Goal: Transaction & Acquisition: Purchase product/service

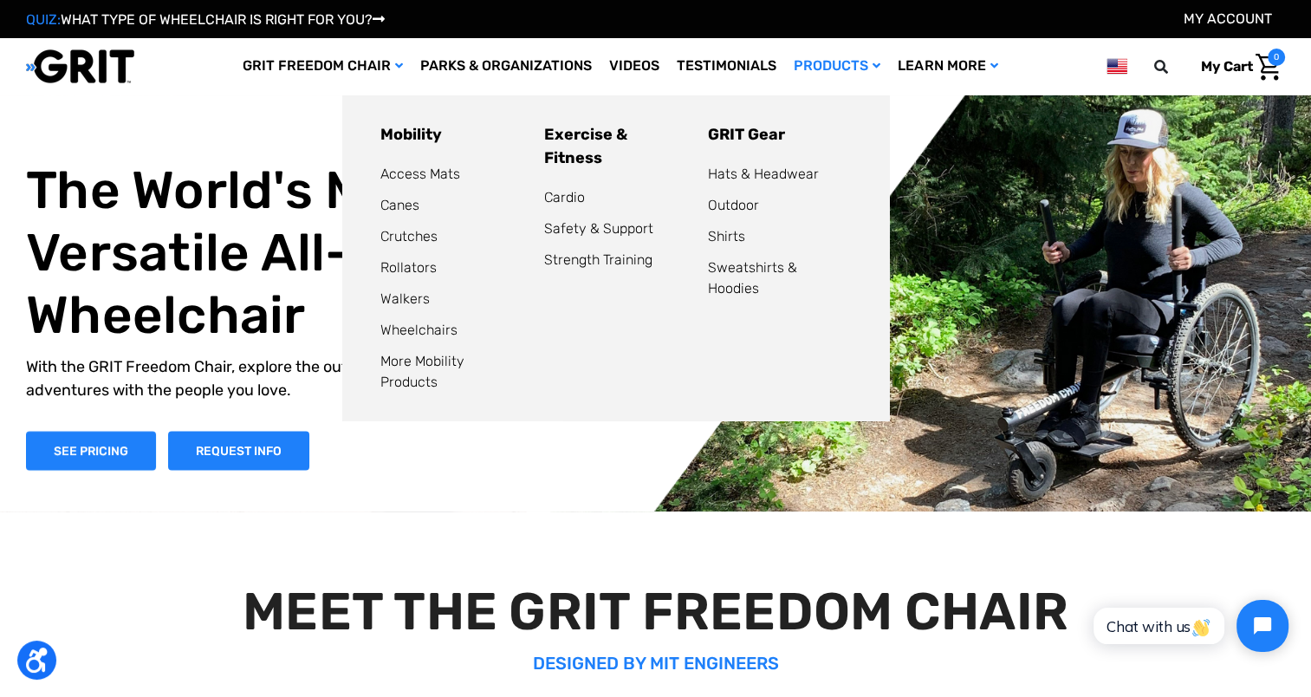
click at [883, 72] on link "Products" at bounding box center [837, 66] width 104 height 56
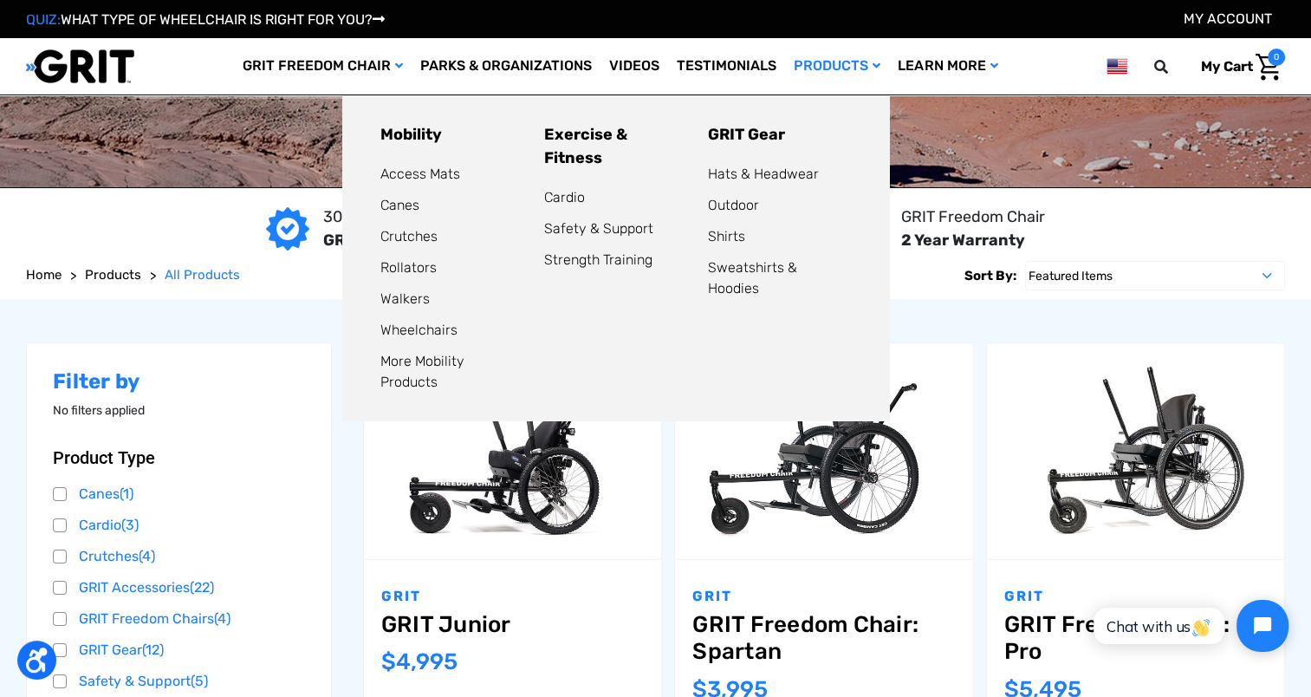
scroll to position [35, 0]
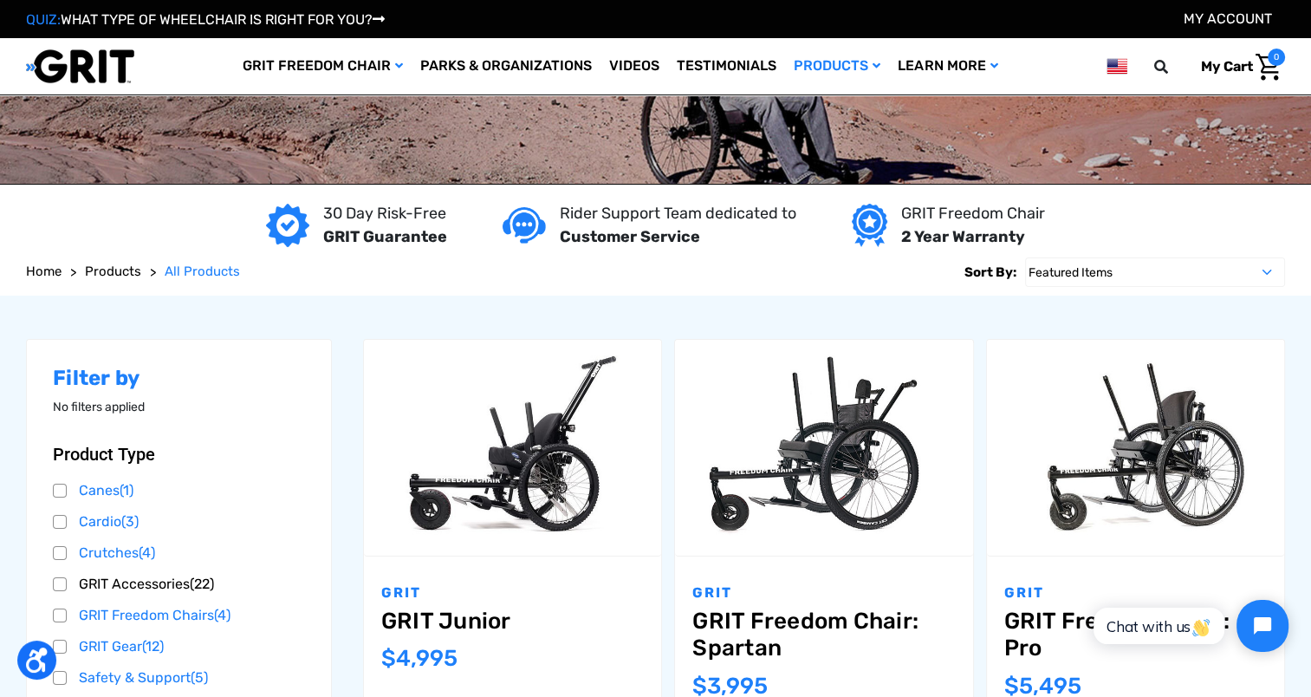
click at [188, 585] on link "GRIT Accessories (22)" at bounding box center [179, 584] width 252 height 26
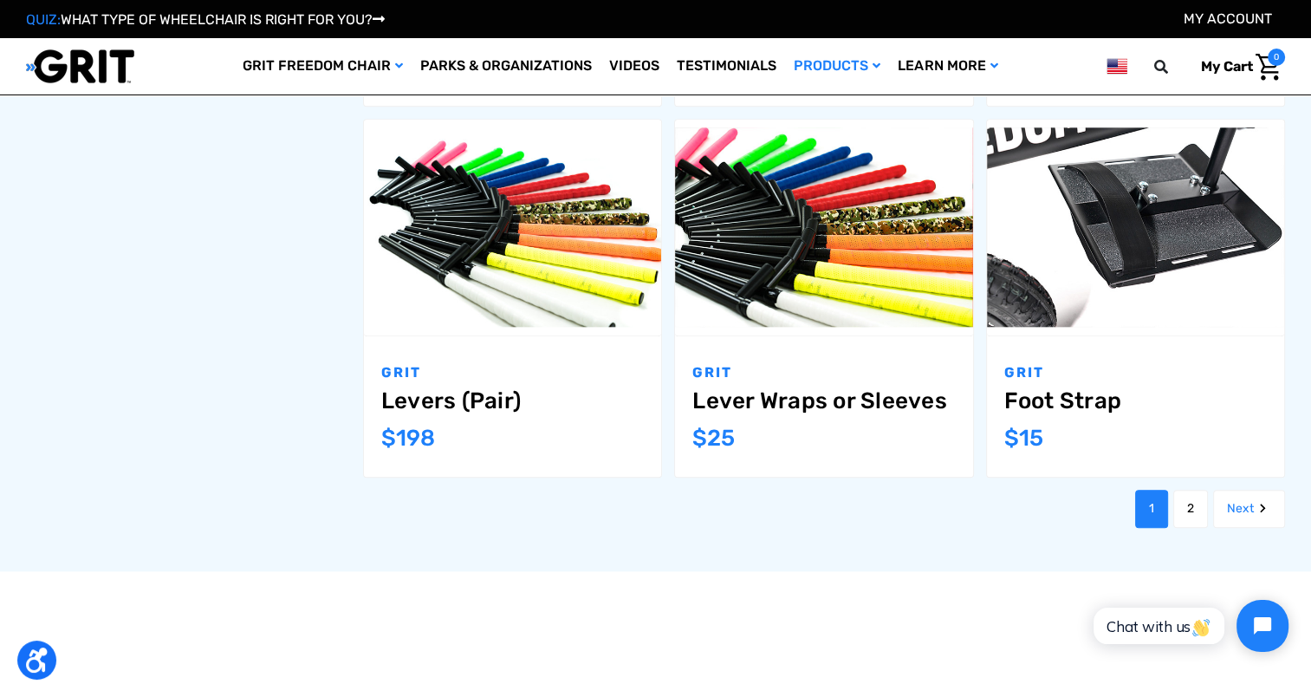
scroll to position [1872, 0]
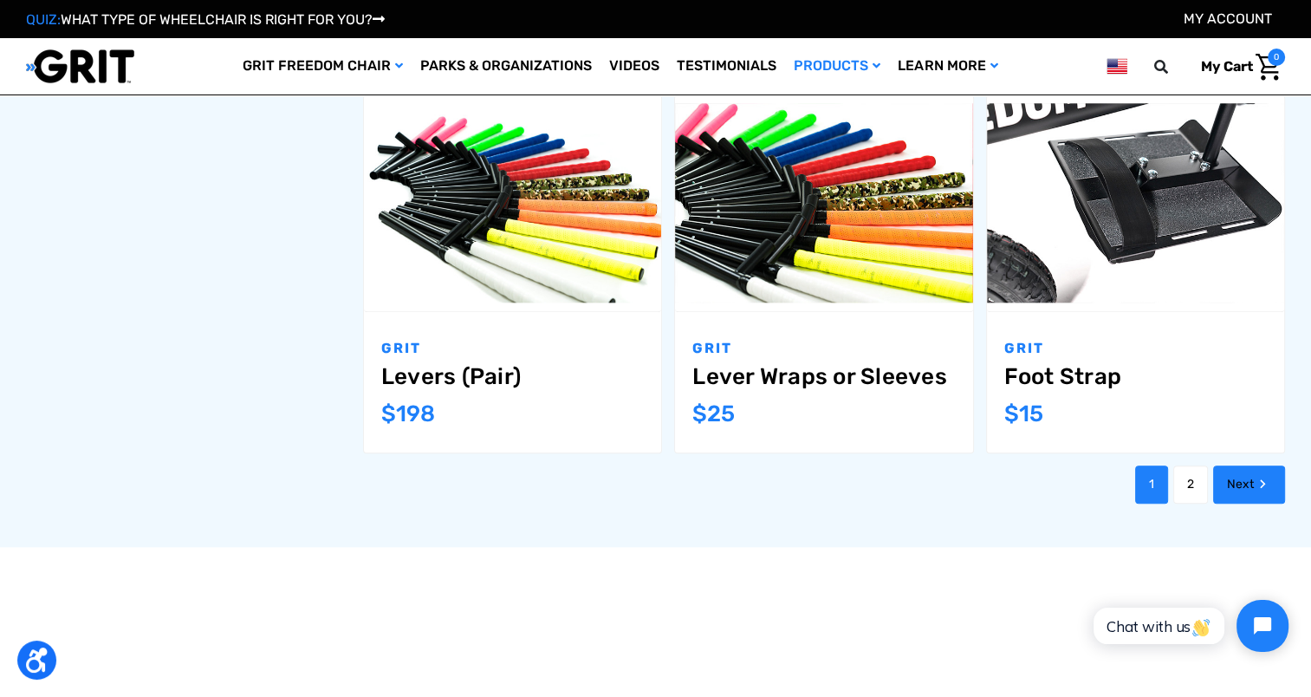
click at [1243, 465] on link "Next" at bounding box center [1249, 484] width 72 height 38
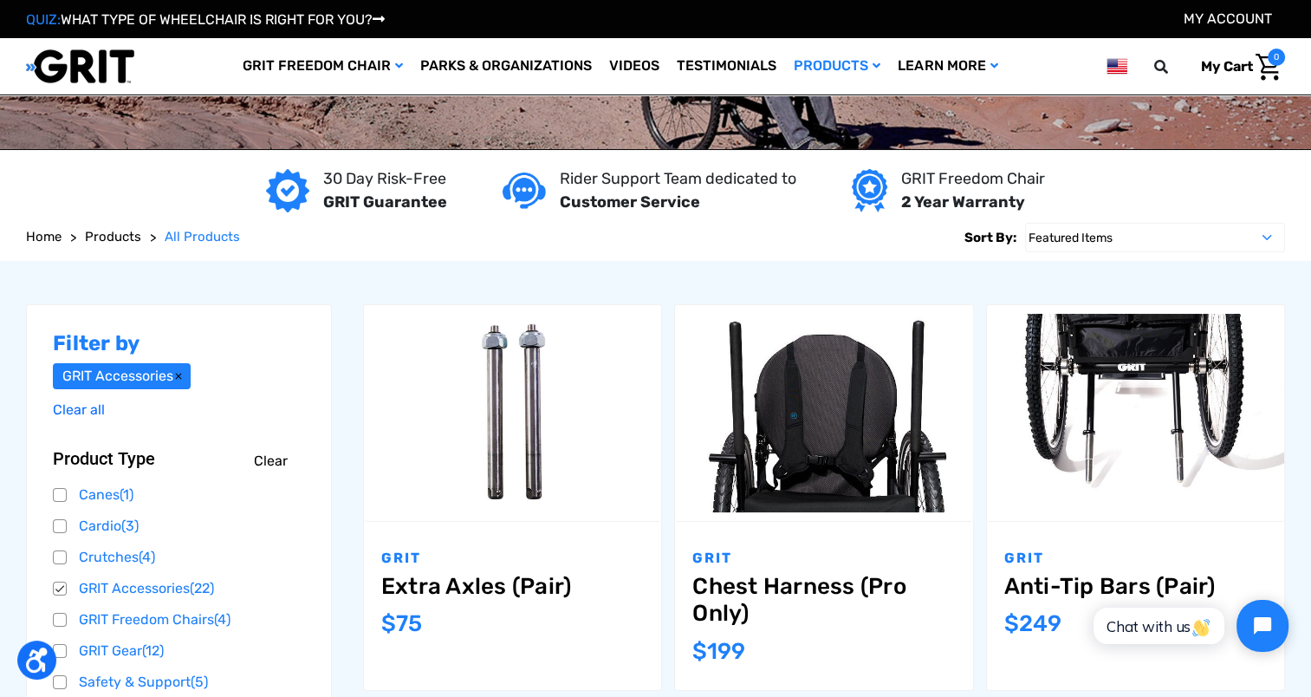
scroll to position [102, 0]
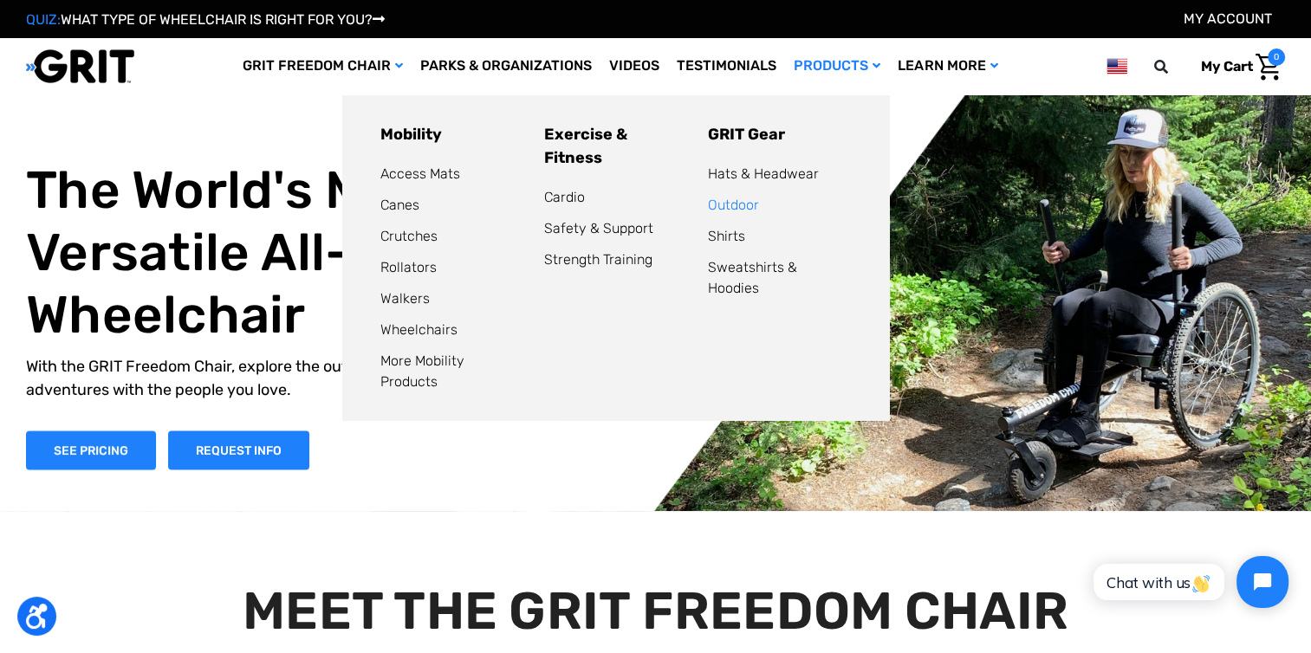
click at [759, 210] on link "Outdoor" at bounding box center [733, 205] width 51 height 16
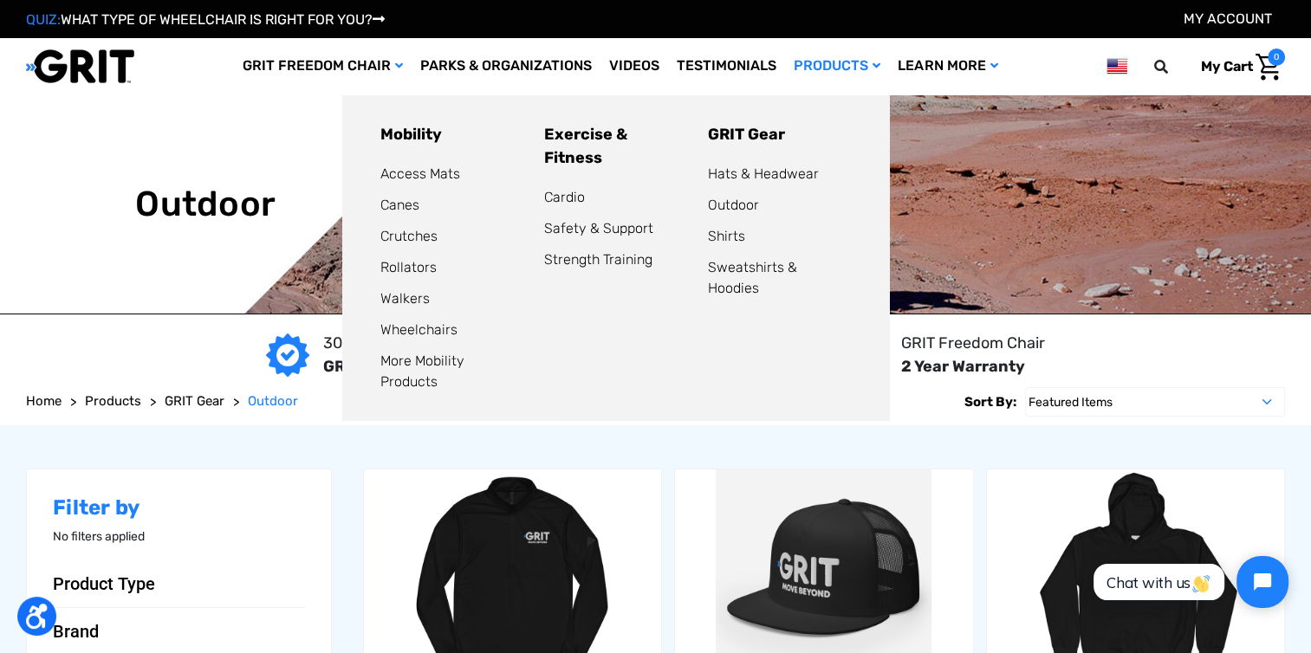
click at [856, 75] on link "Products" at bounding box center [837, 66] width 104 height 56
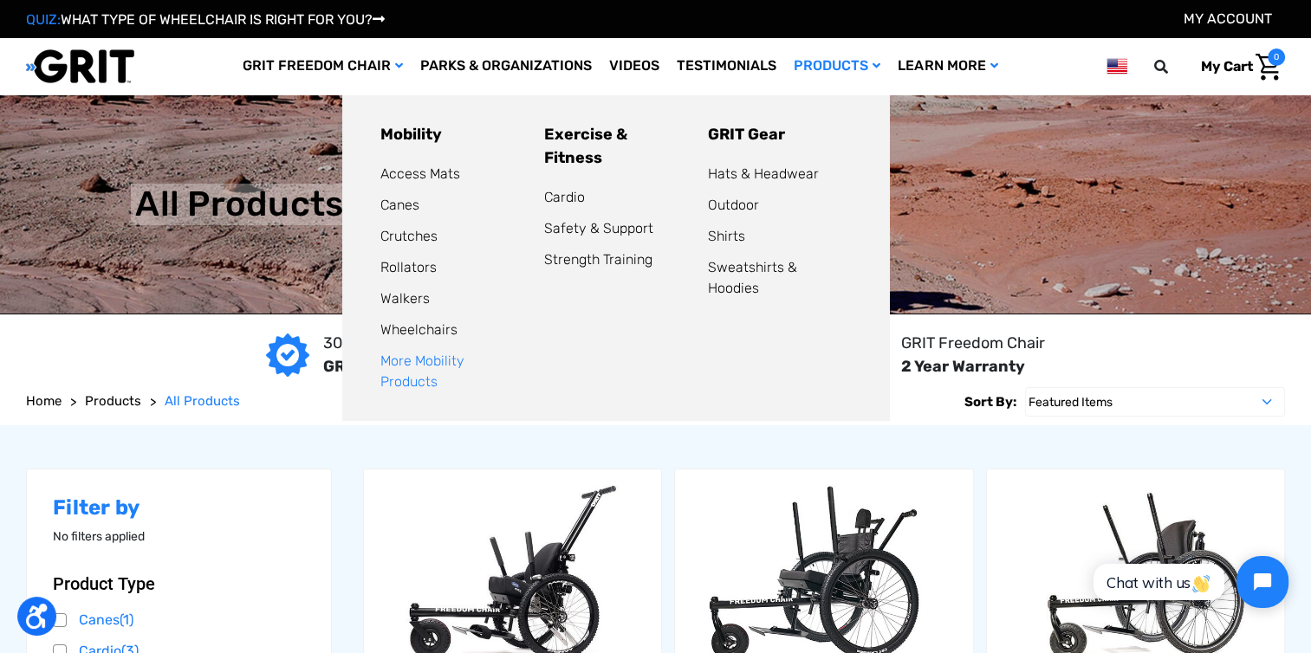
click at [426, 367] on link "More Mobility Products" at bounding box center [422, 371] width 84 height 37
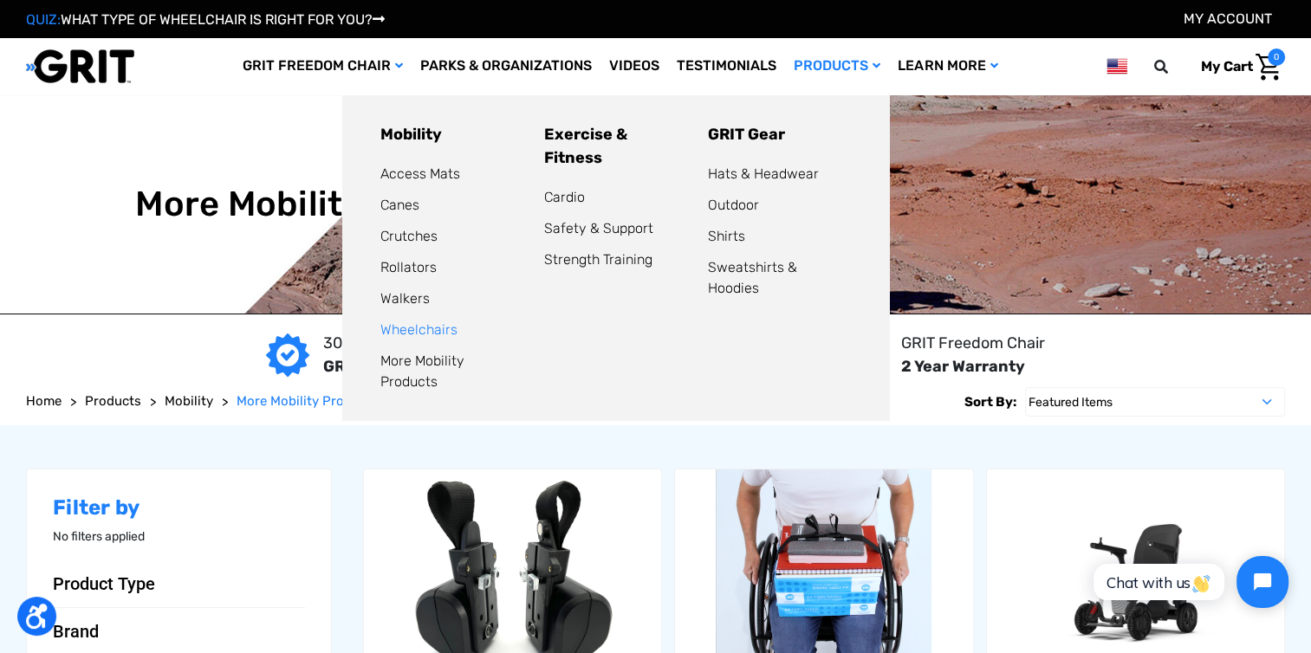
click at [458, 335] on link "Wheelchairs" at bounding box center [418, 330] width 77 height 16
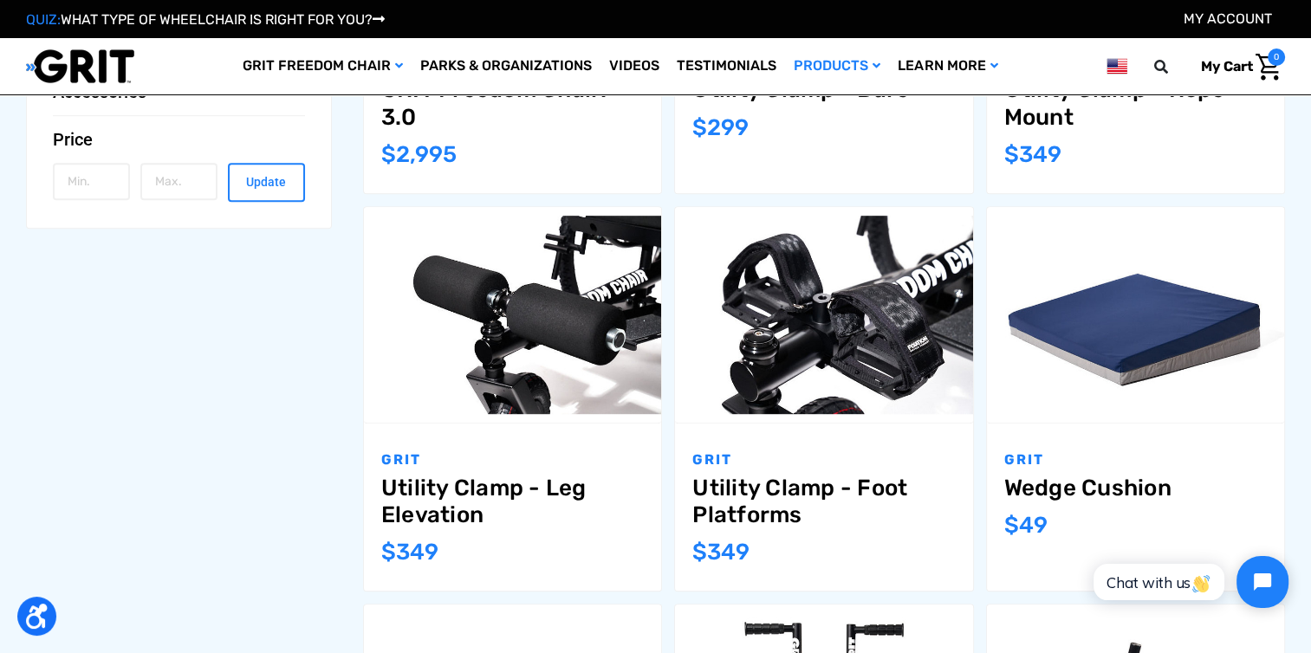
scroll to position [971, 0]
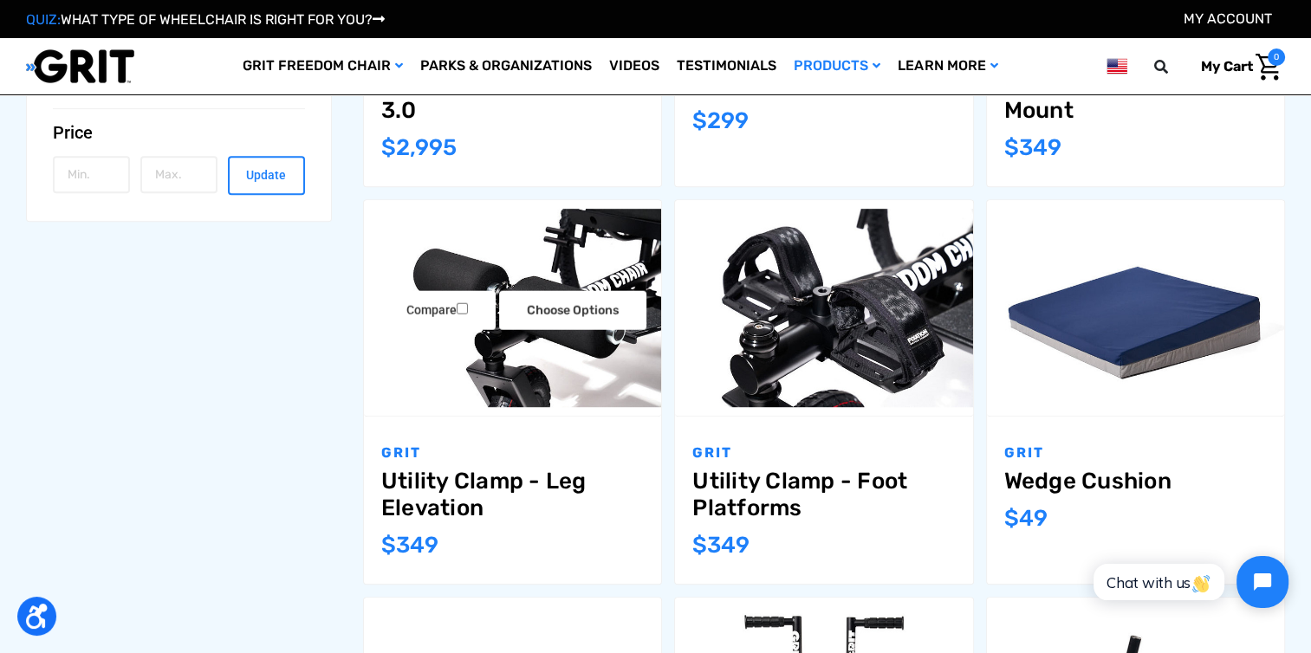
click at [565, 281] on img "Utility Clamp - Leg Elevation,$349.00\a" at bounding box center [512, 308] width 297 height 198
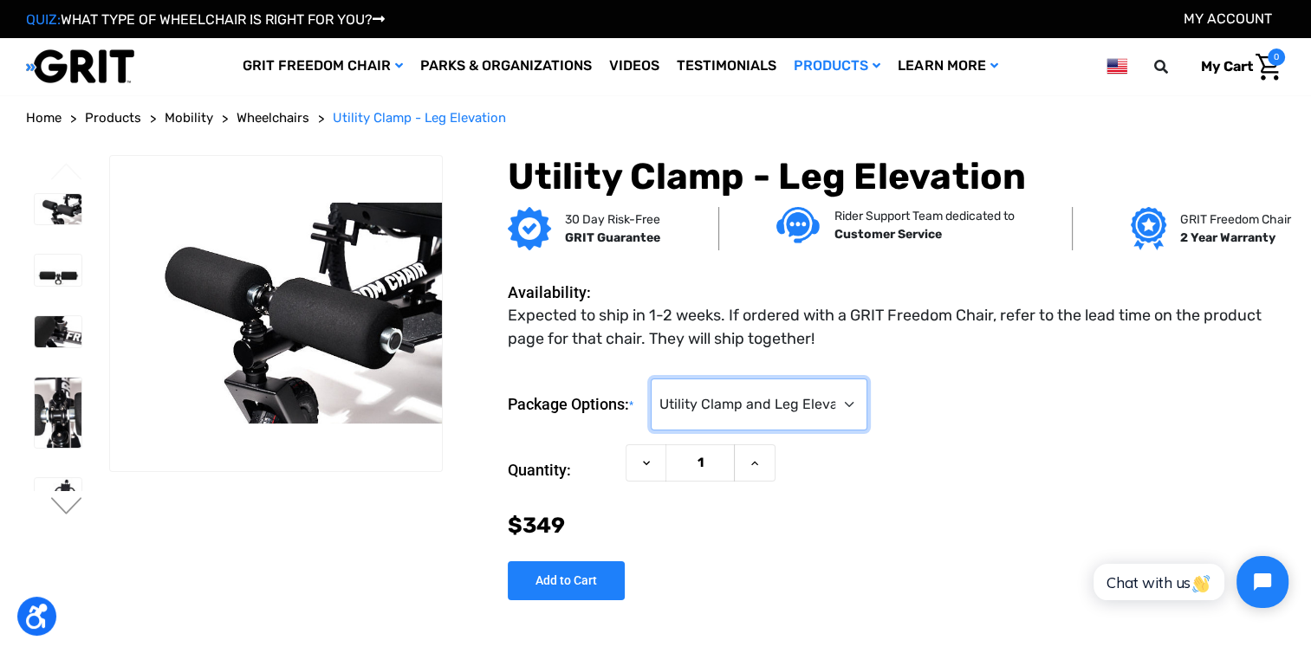
click at [705, 413] on select "Choose Options Utility Clamp and Leg Elevation ($349) Leg Elevation Only (No Ut…" at bounding box center [759, 405] width 217 height 52
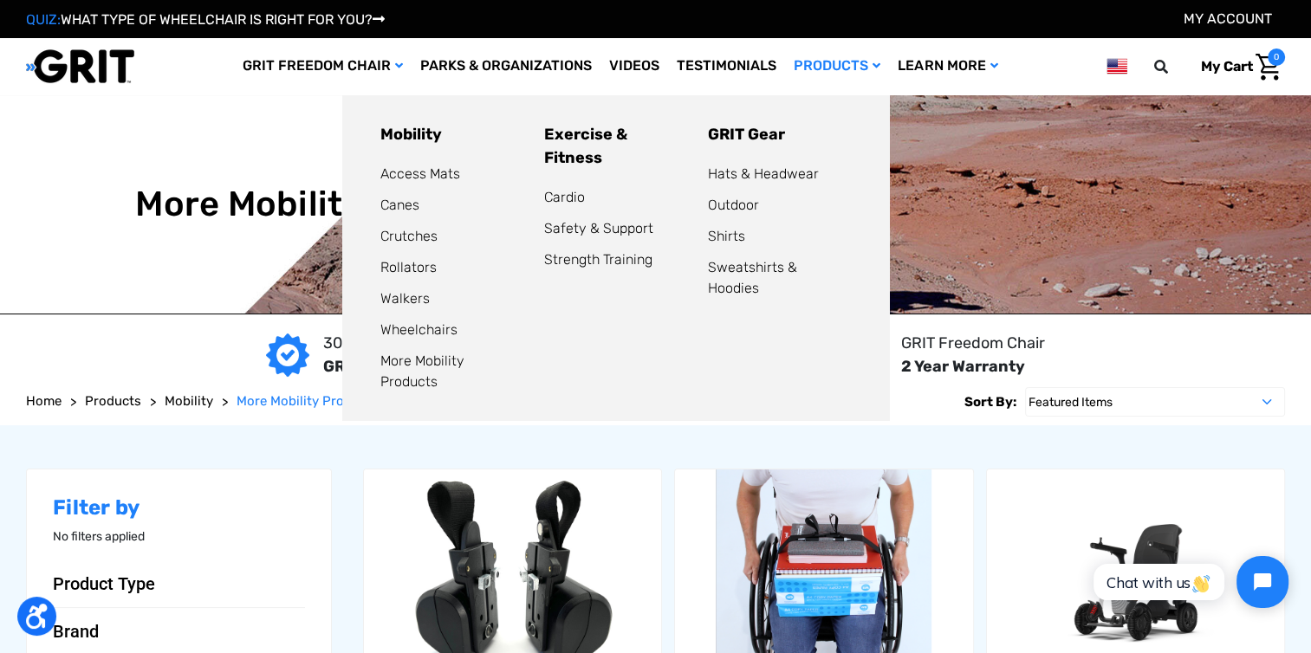
click at [422, 340] on li "Wheelchairs" at bounding box center [451, 330] width 143 height 21
click at [422, 328] on link "Wheelchairs" at bounding box center [418, 330] width 77 height 16
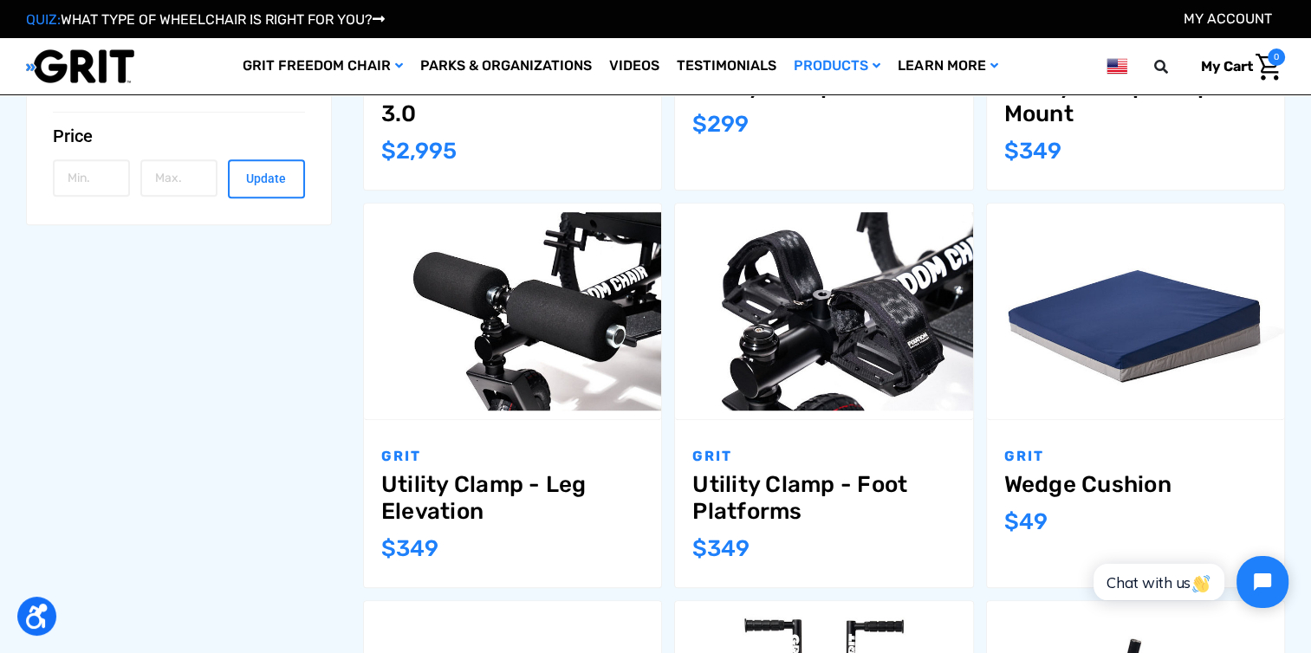
scroll to position [971, 0]
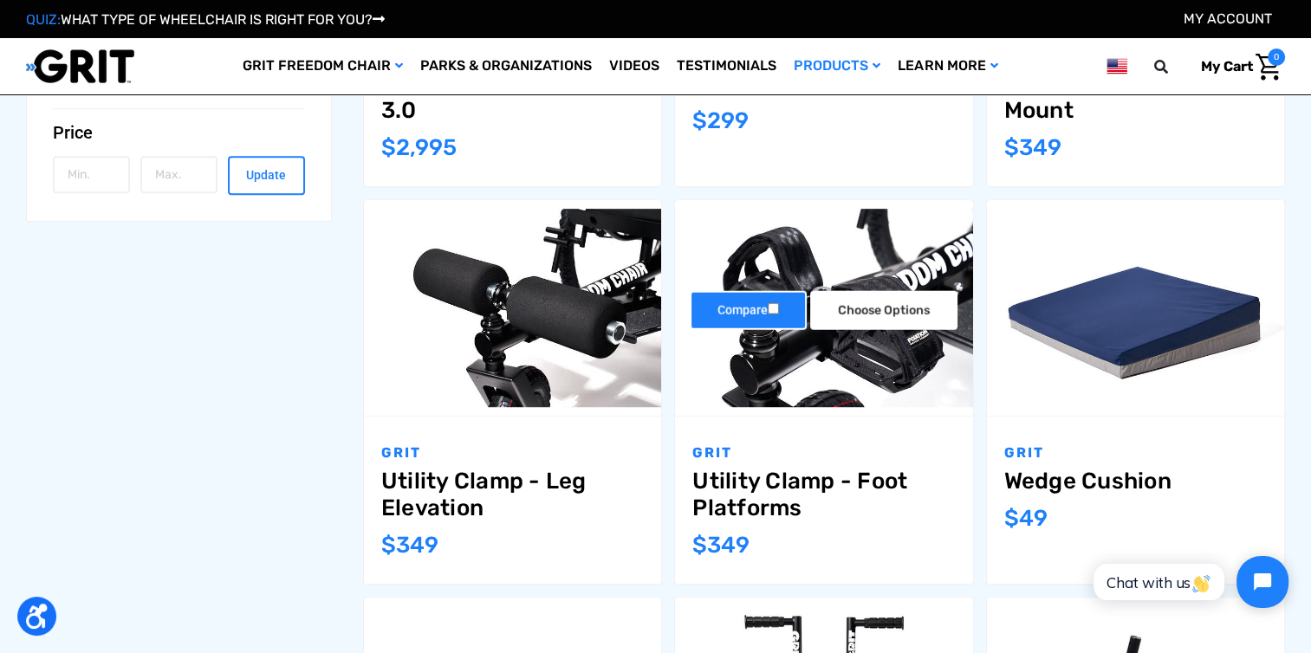
click at [777, 313] on input "Compare" at bounding box center [773, 308] width 11 height 11
checkbox input "true"
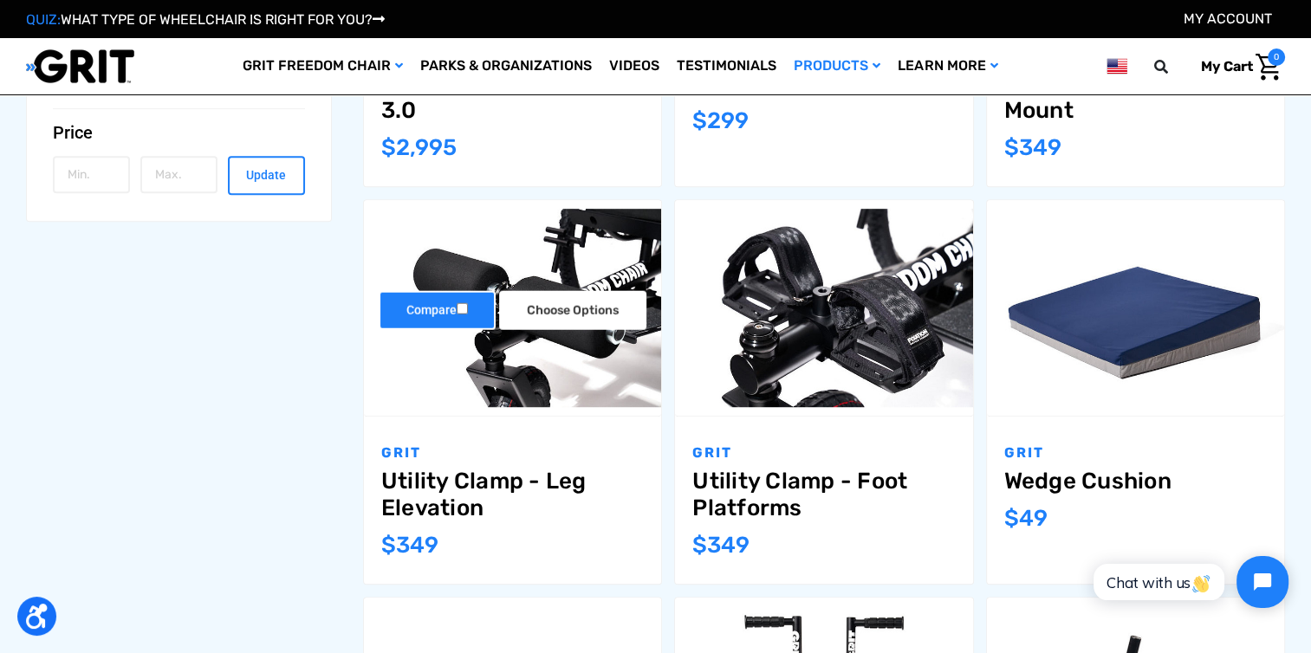
click at [465, 315] on label "Compare" at bounding box center [437, 310] width 117 height 39
click at [465, 315] on input "Compare" at bounding box center [462, 308] width 11 height 11
checkbox input "true"
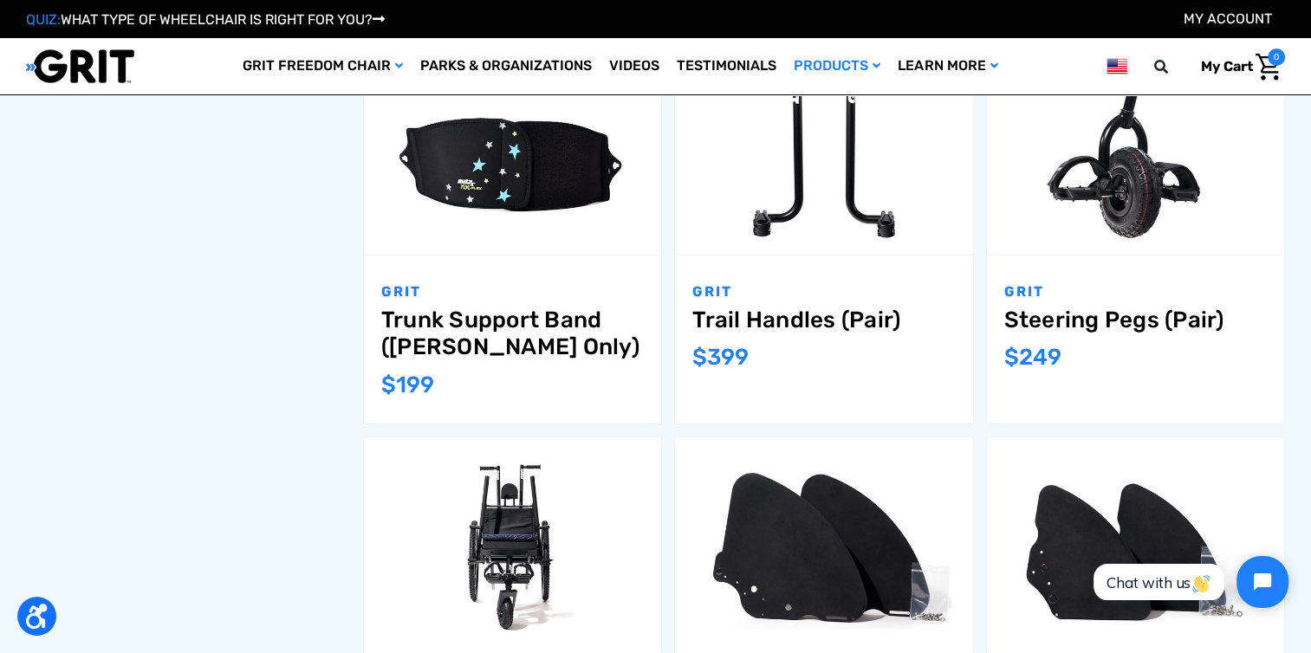
scroll to position [1525, 0]
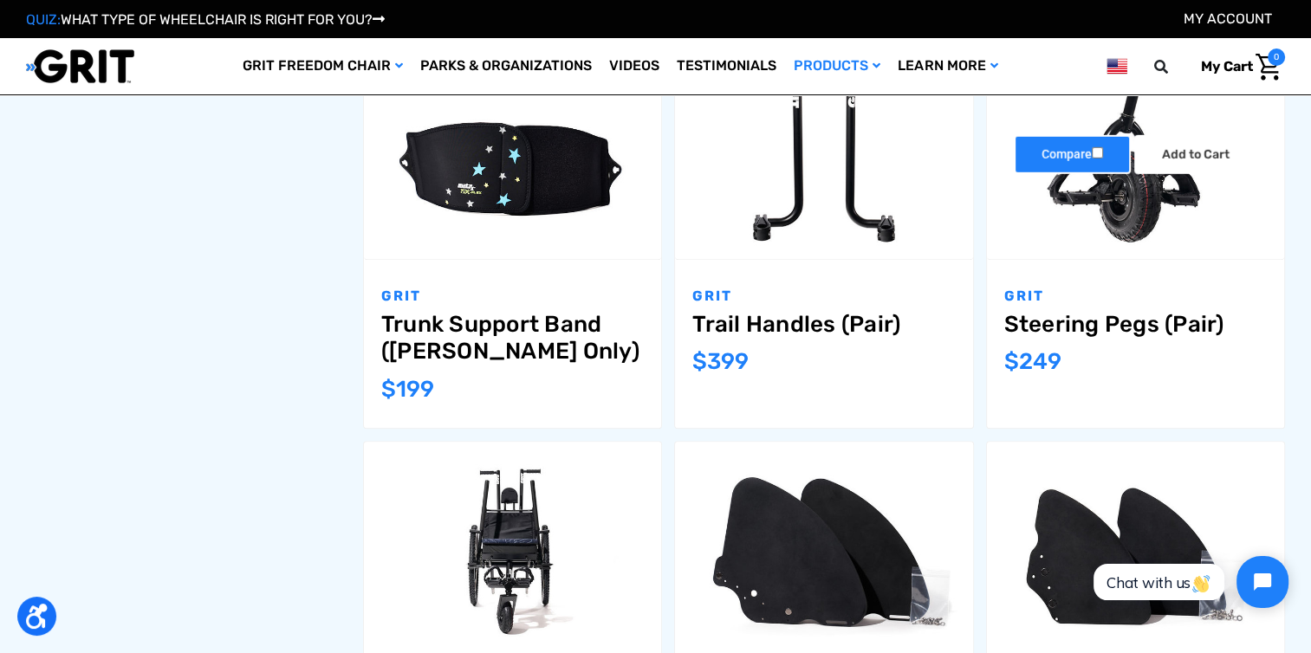
click at [1106, 153] on label "Compare" at bounding box center [1072, 153] width 117 height 39
click at [1103, 153] on input "Compare" at bounding box center [1097, 151] width 11 height 11
checkbox input "true"
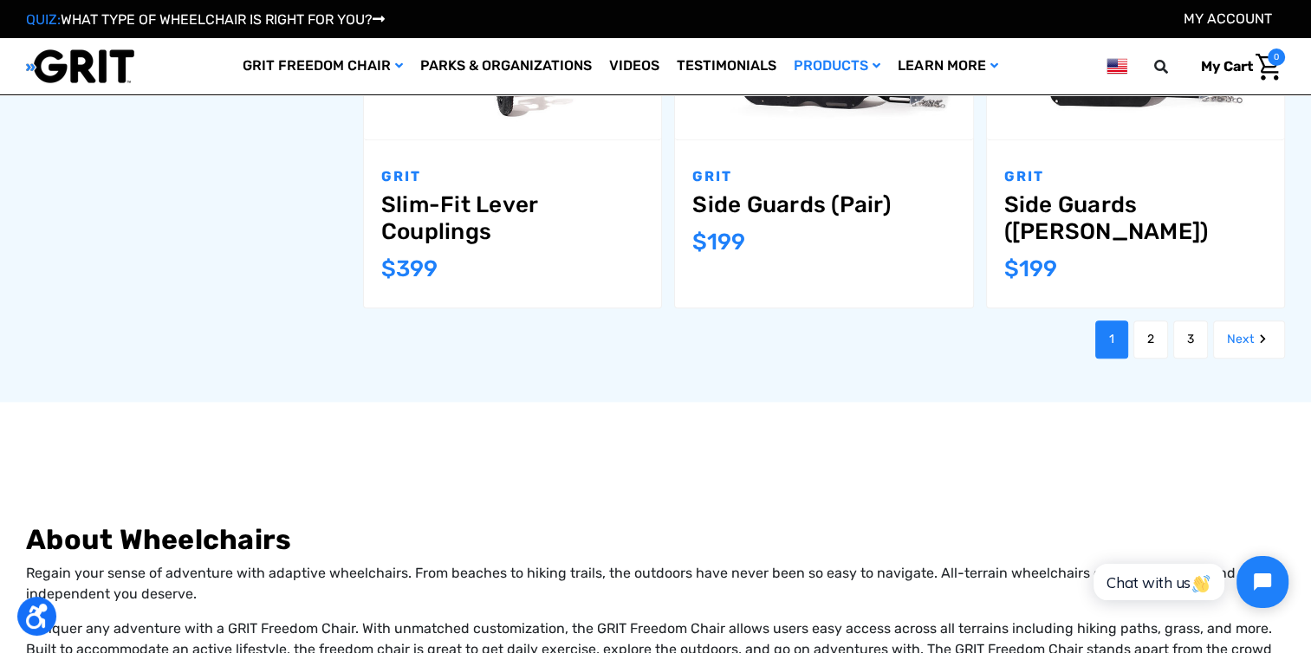
scroll to position [2045, 0]
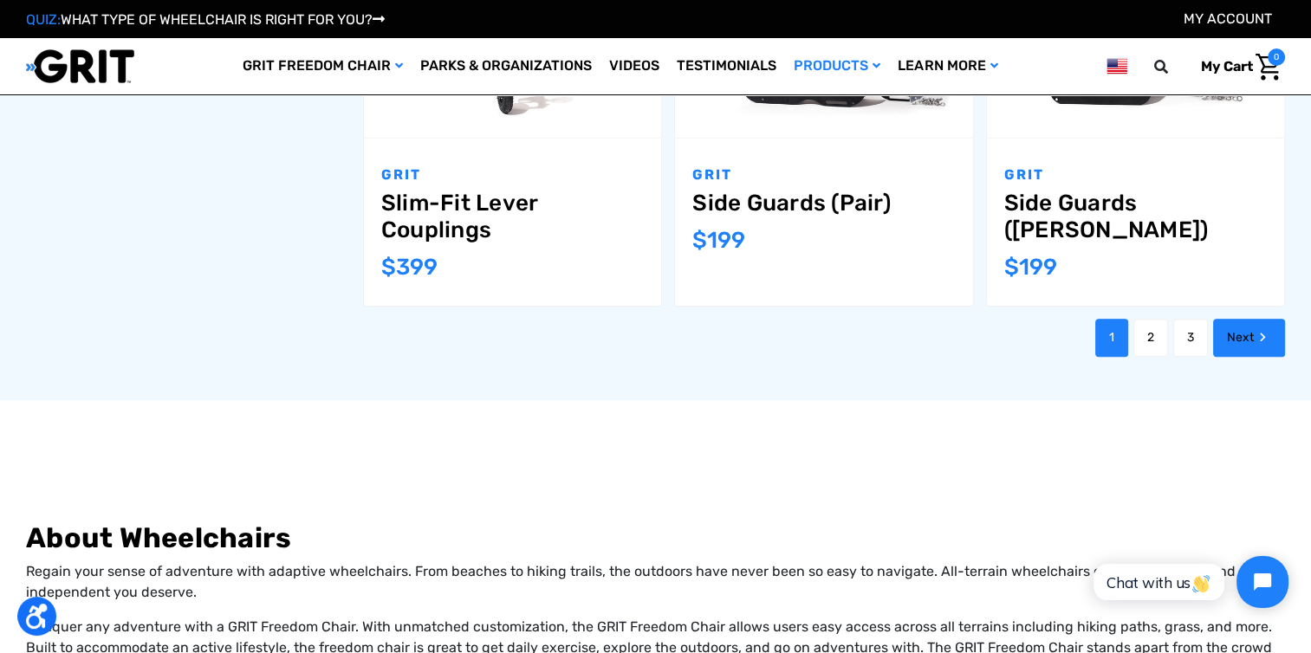
click at [1243, 331] on link "Next" at bounding box center [1249, 338] width 72 height 38
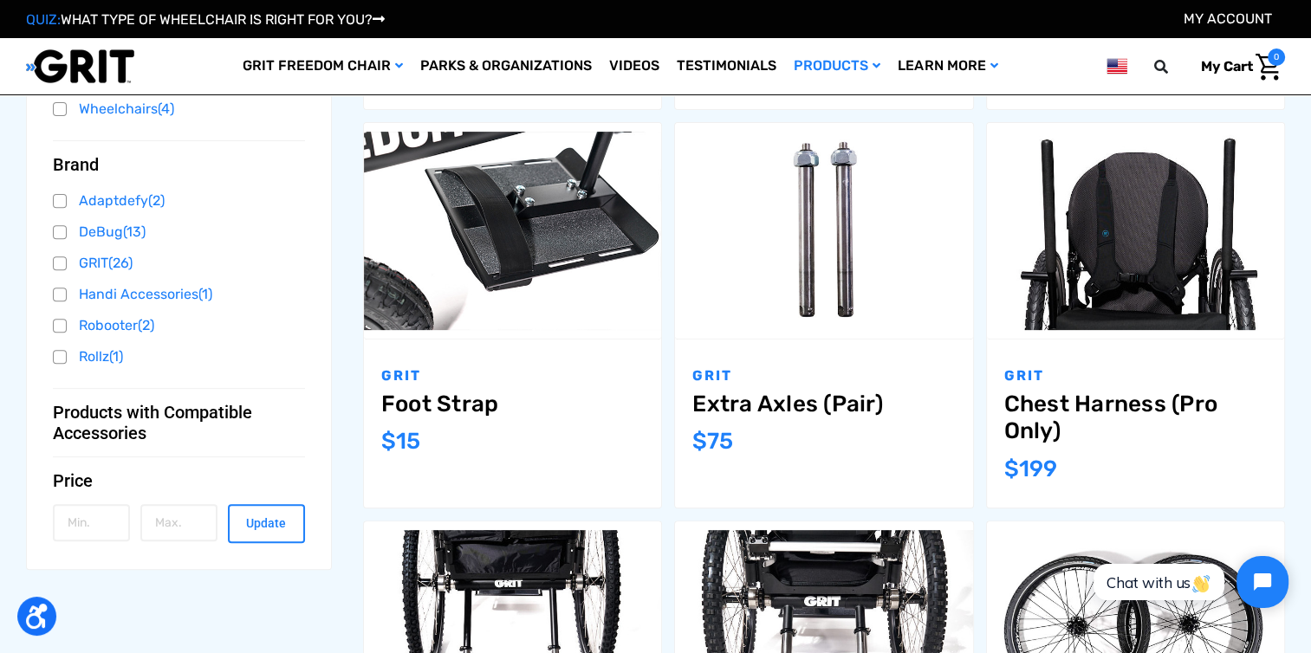
scroll to position [624, 0]
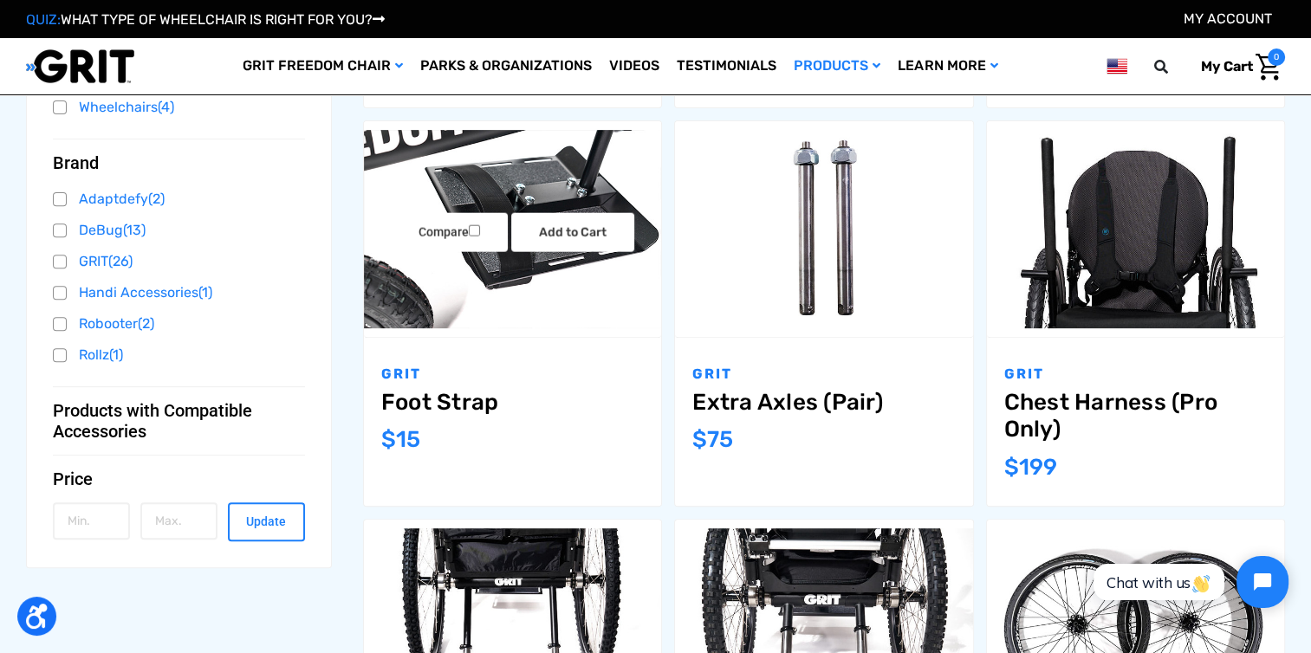
click at [450, 394] on link "Foot Strap" at bounding box center [512, 402] width 263 height 27
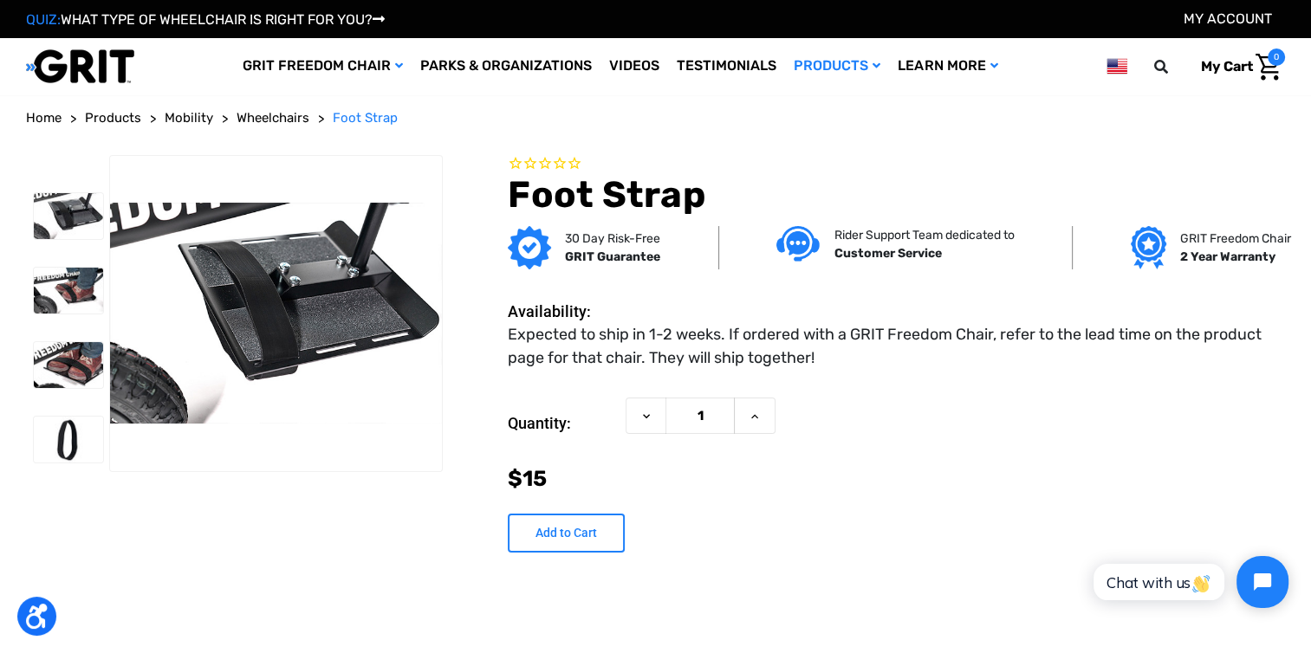
click at [553, 537] on input "Add to Cart" at bounding box center [566, 533] width 117 height 39
type input "Add to Cart"
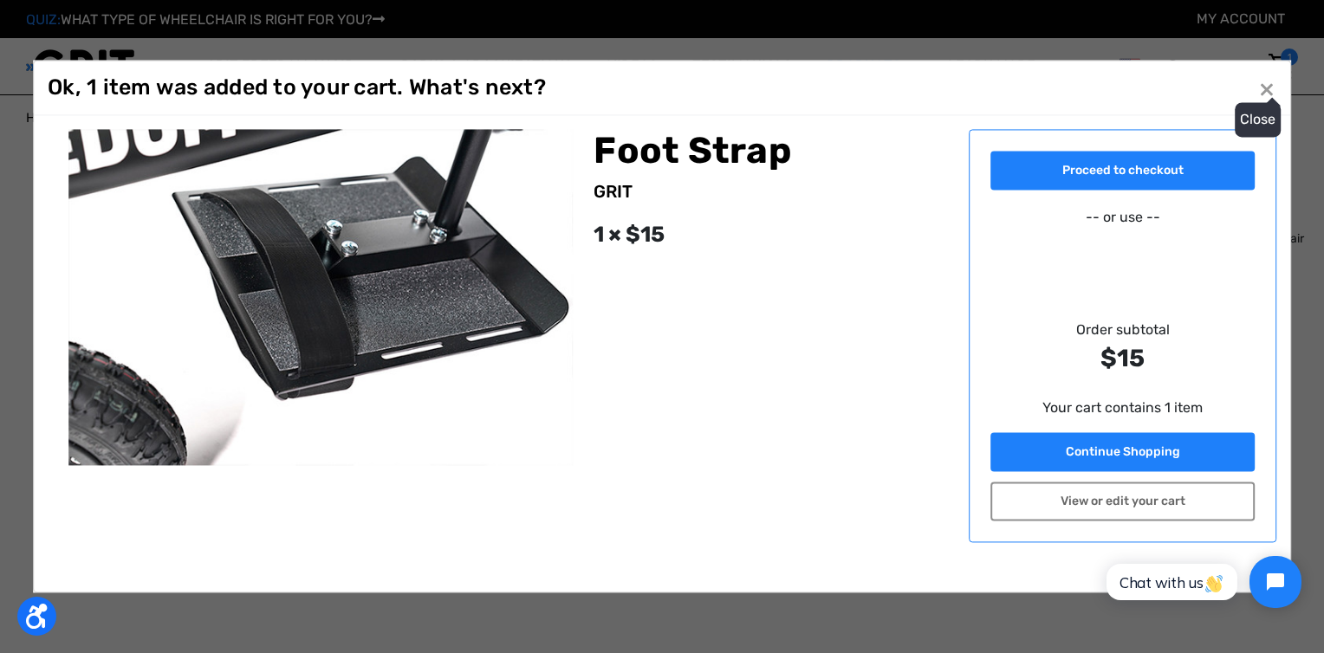
click at [1264, 90] on button "Close ×" at bounding box center [1267, 89] width 28 height 28
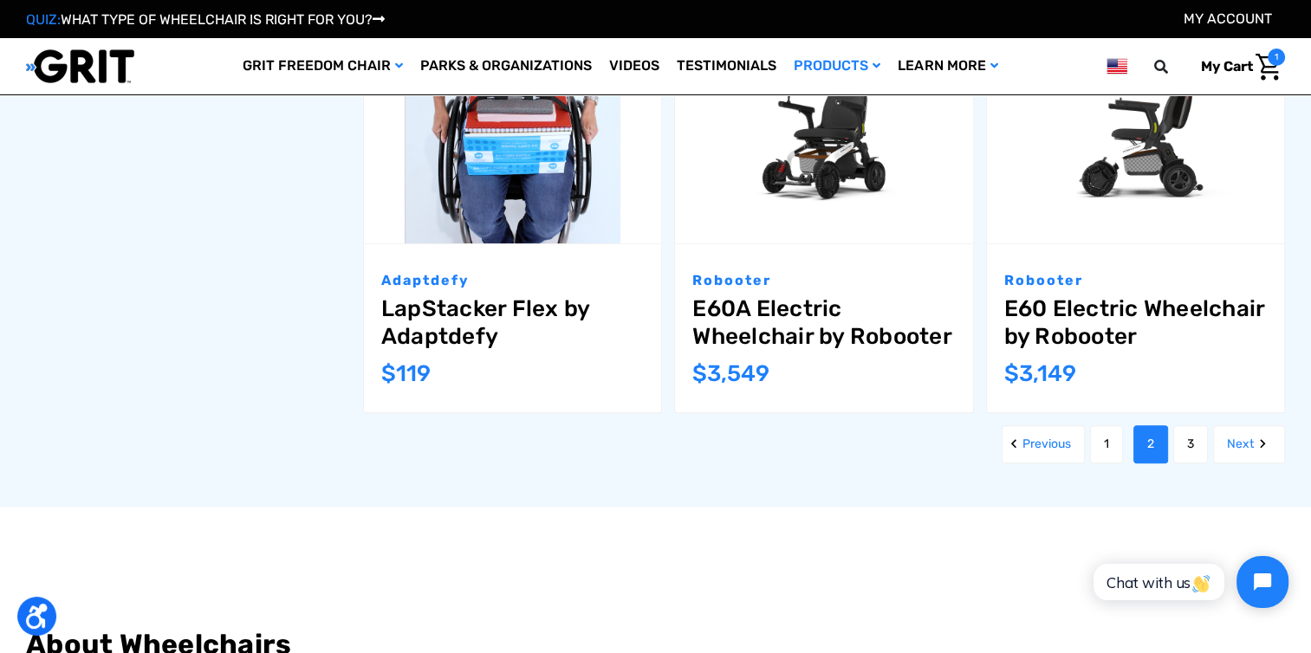
scroll to position [1976, 0]
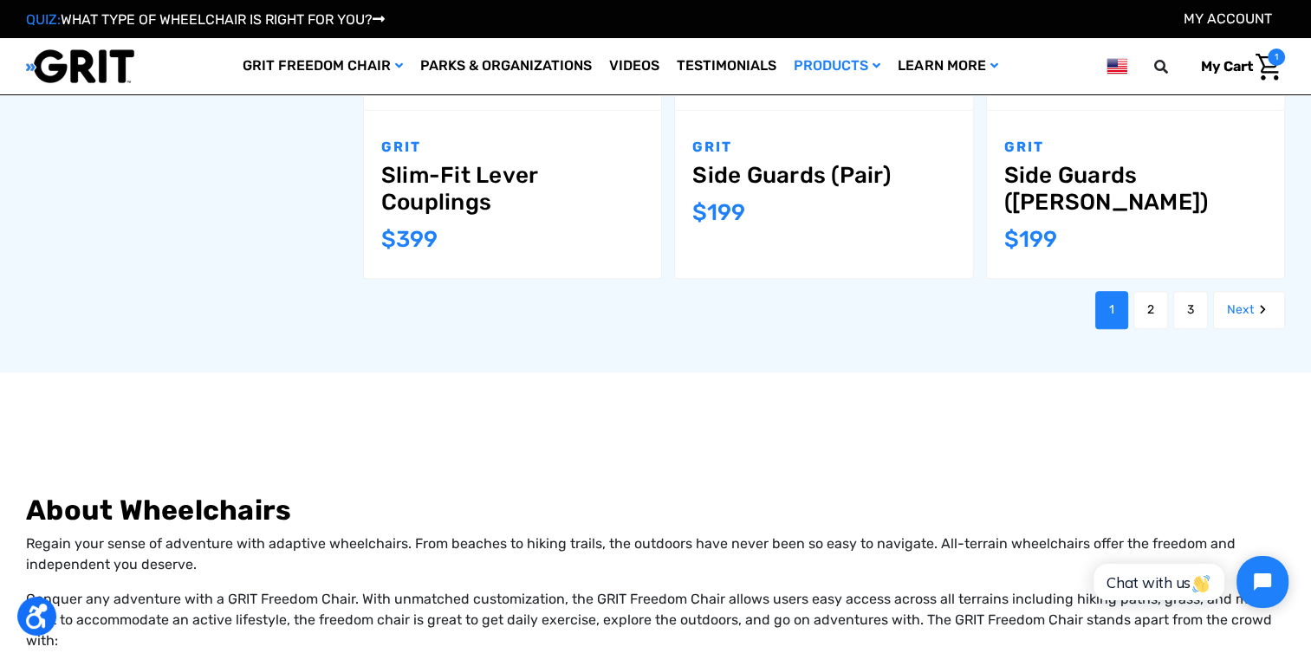
scroll to position [2052, 0]
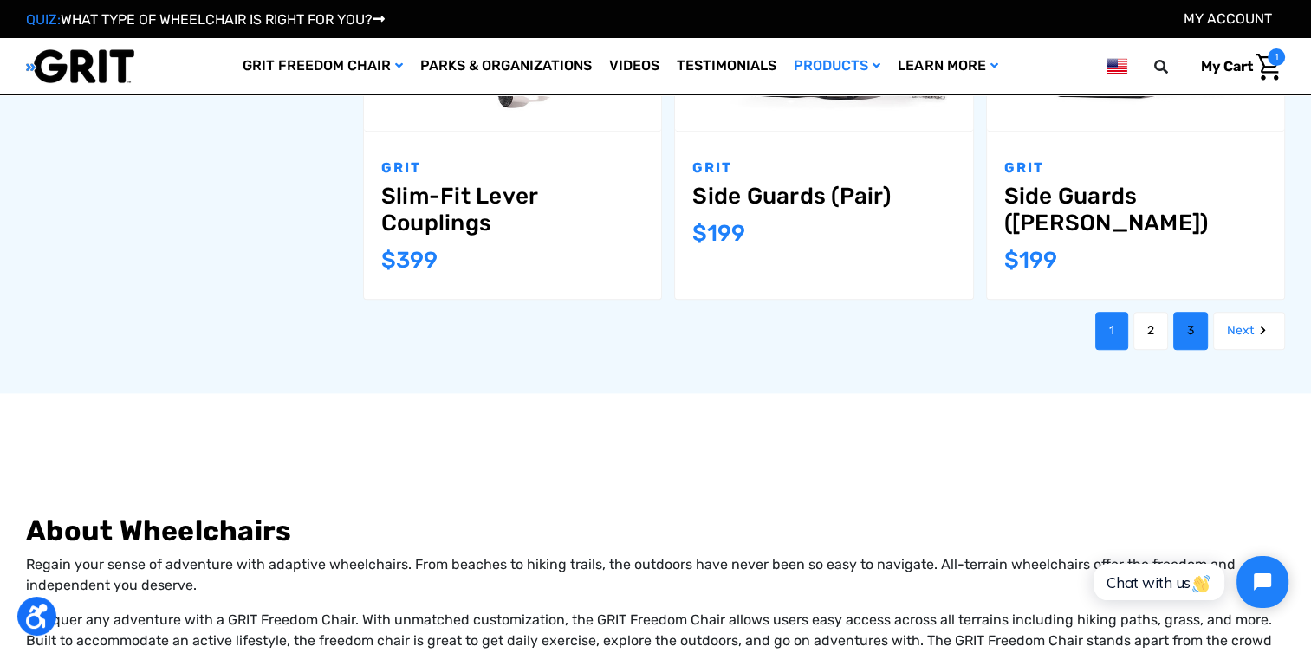
click at [1196, 326] on link "3" at bounding box center [1190, 331] width 35 height 38
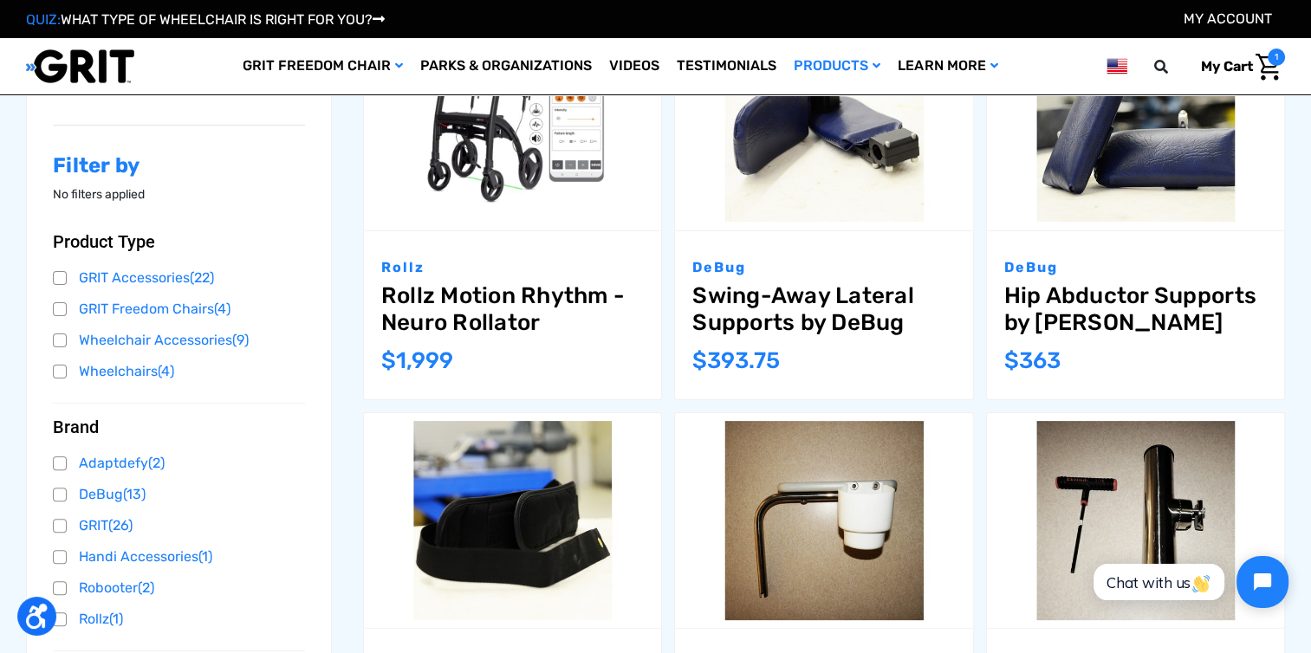
scroll to position [381, 0]
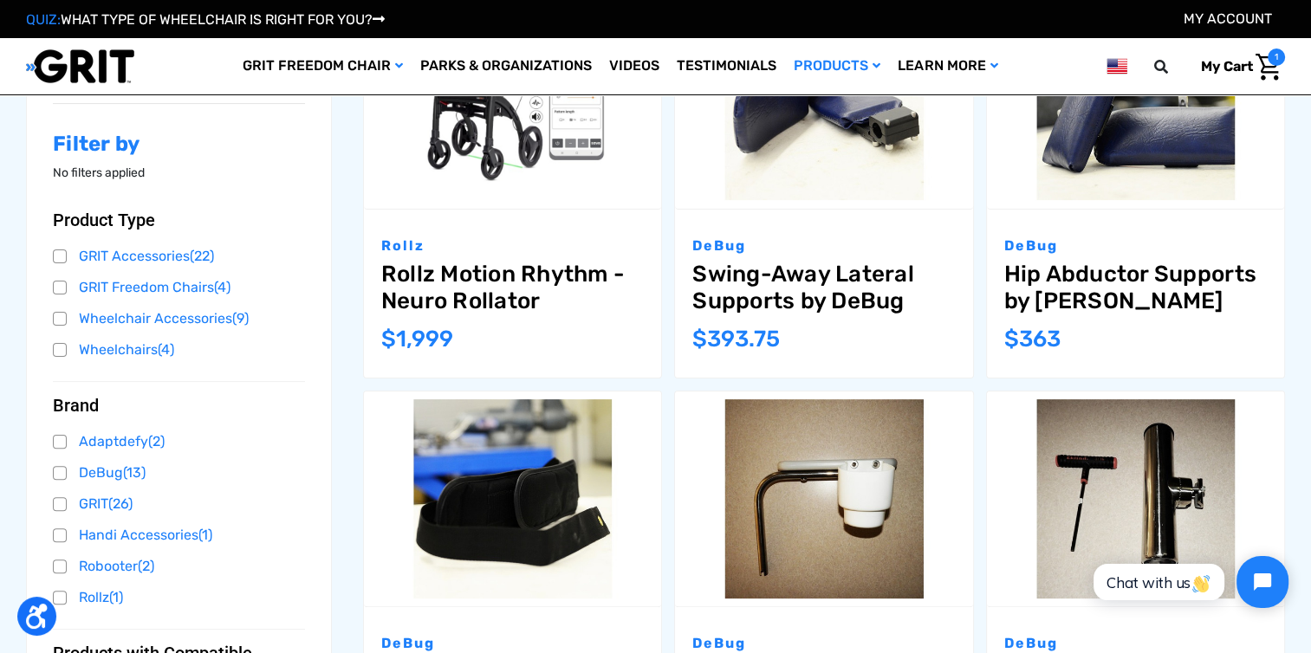
click at [1151, 215] on div "DeBug Hip Abductor Supports by DeBug MSRP: Was: Now: $363" at bounding box center [1135, 293] width 297 height 167
click at [1139, 174] on img "Hip Abductor Supports by DeBug,$363.00\a" at bounding box center [1135, 101] width 297 height 198
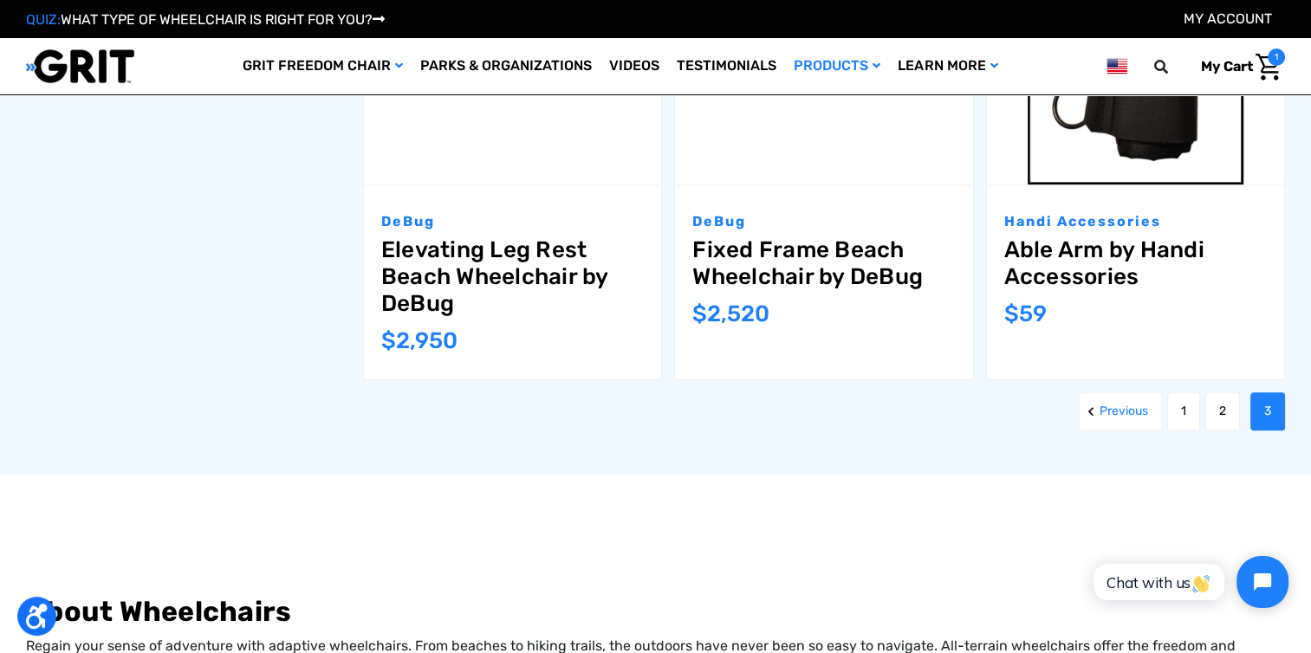
scroll to position [2045, 0]
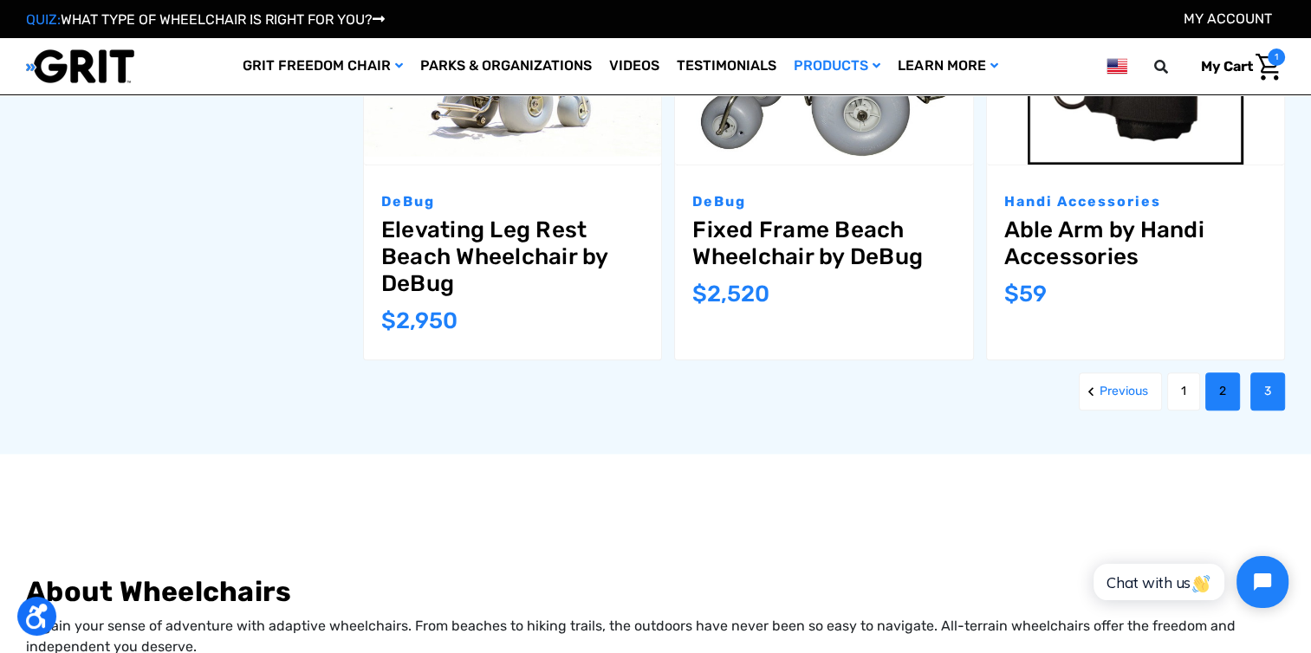
click at [1211, 397] on link "2" at bounding box center [1222, 392] width 35 height 38
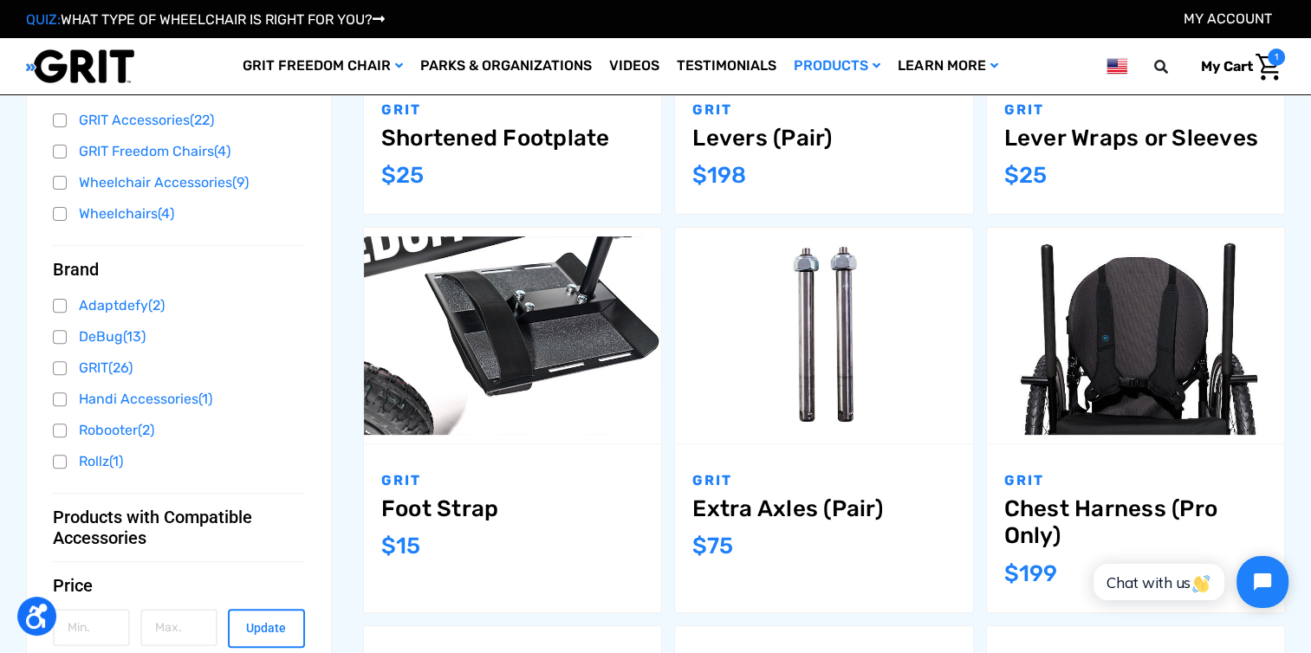
scroll to position [589, 0]
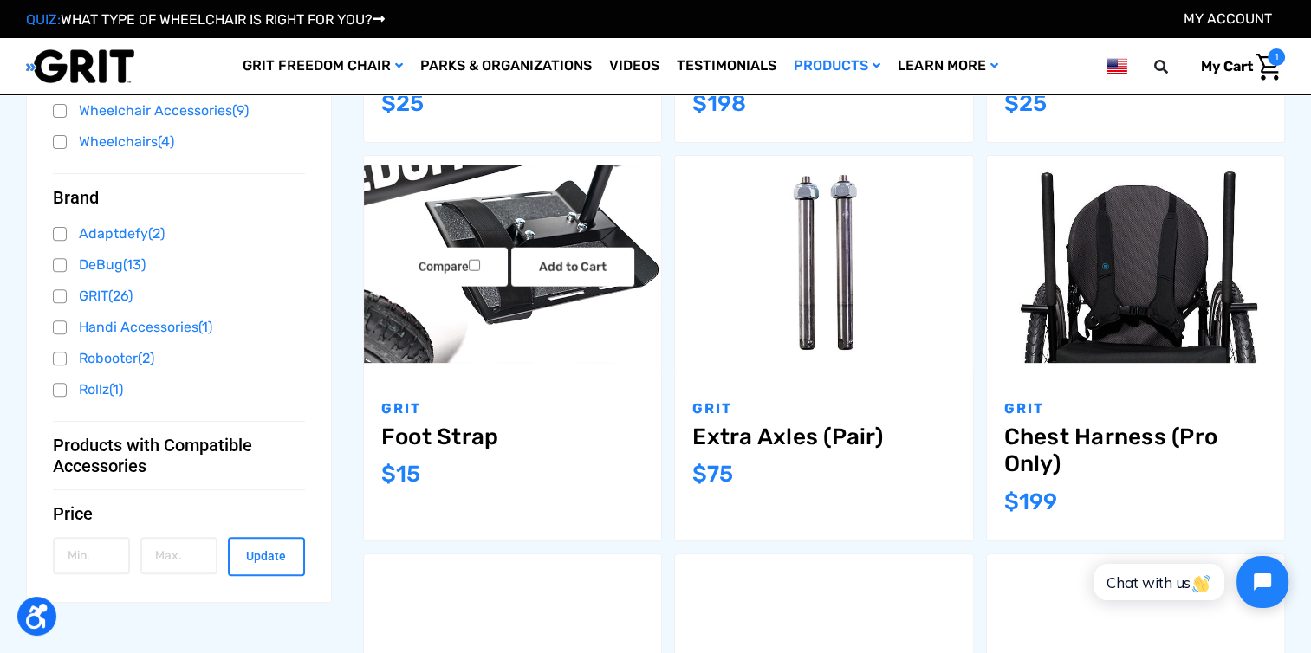
click at [437, 436] on link "Foot Strap" at bounding box center [512, 437] width 263 height 27
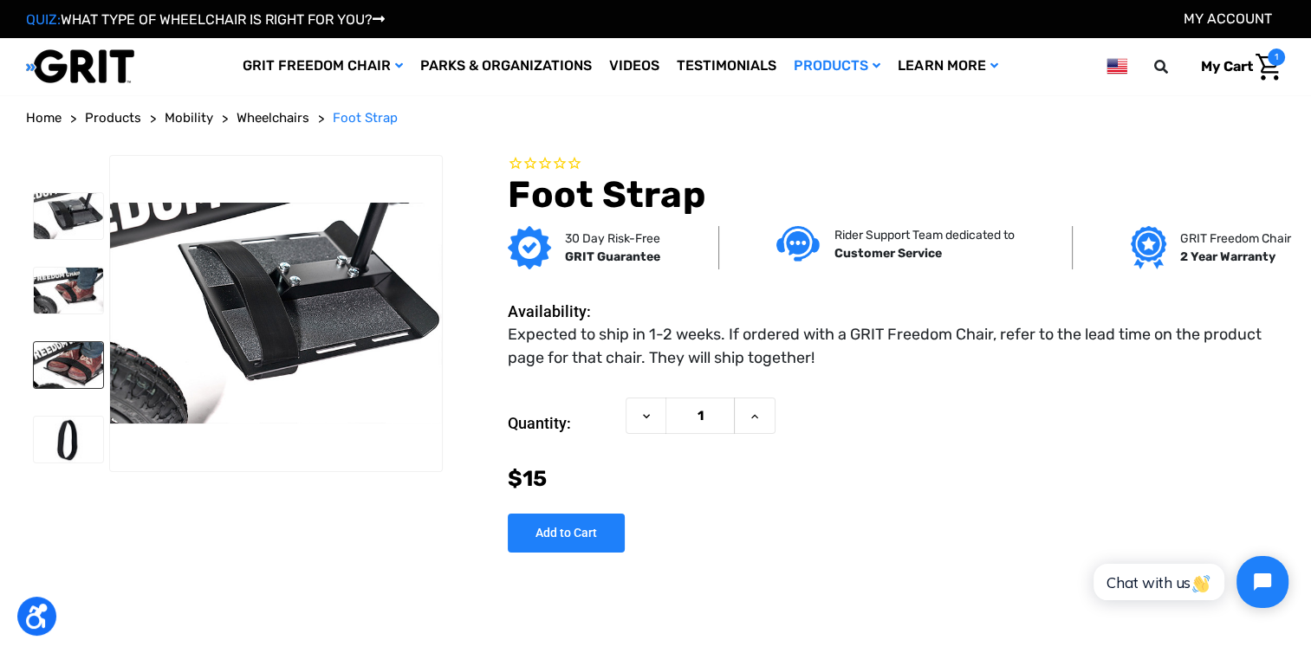
click at [79, 359] on img at bounding box center [68, 365] width 69 height 46
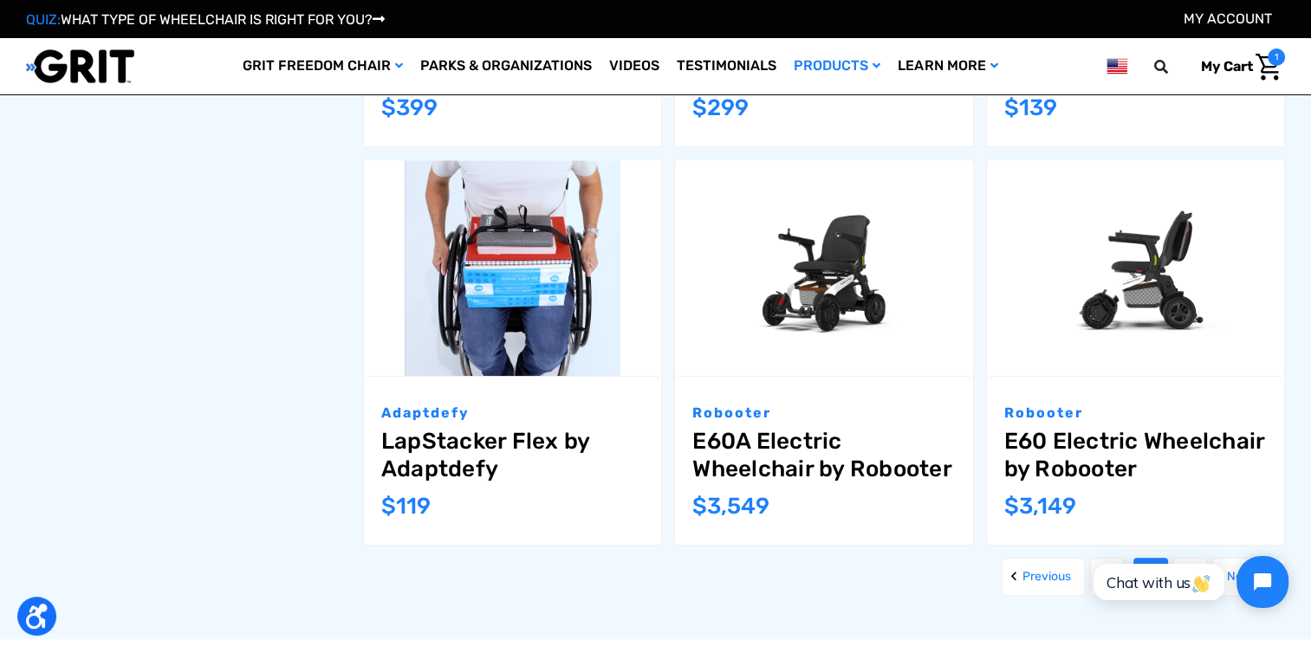
scroll to position [1815, 0]
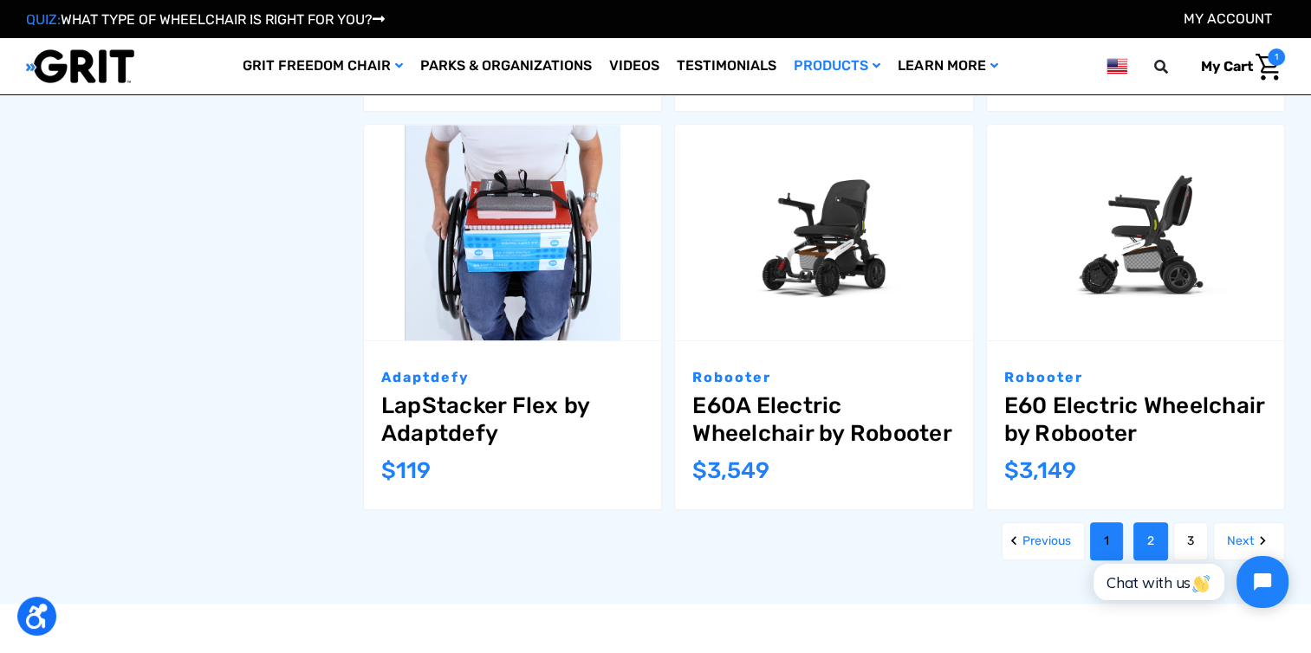
click at [1106, 523] on link "1" at bounding box center [1106, 542] width 33 height 38
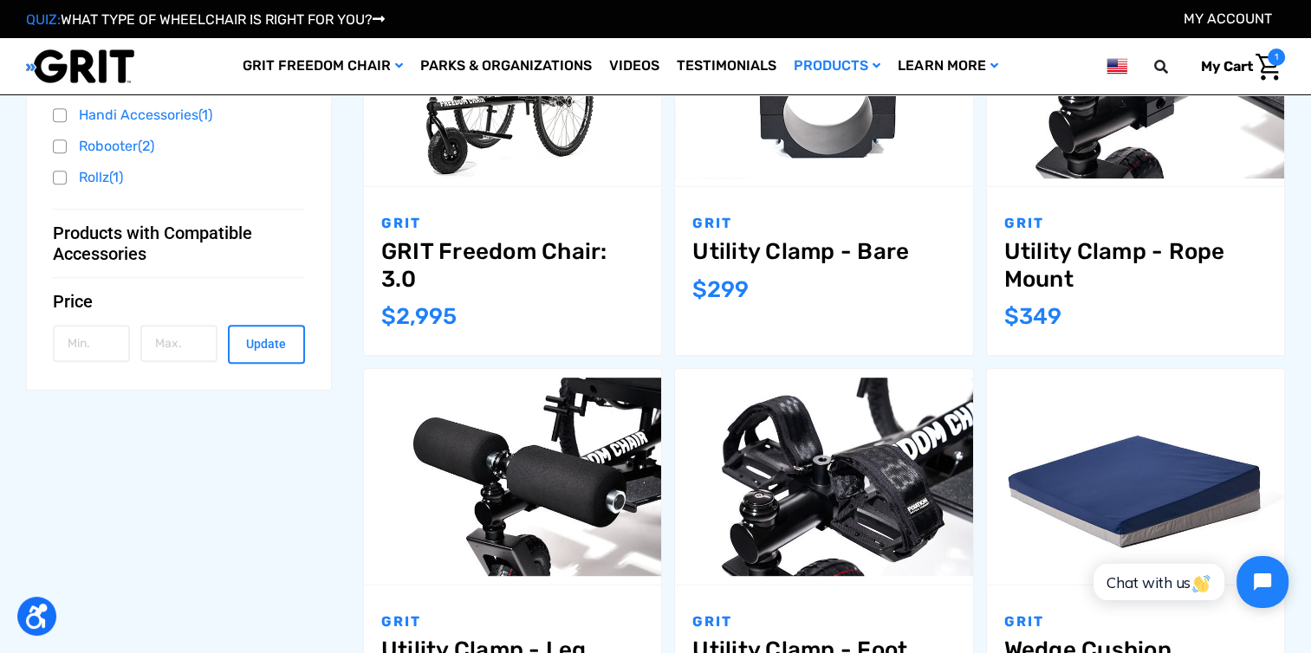
scroll to position [818, 0]
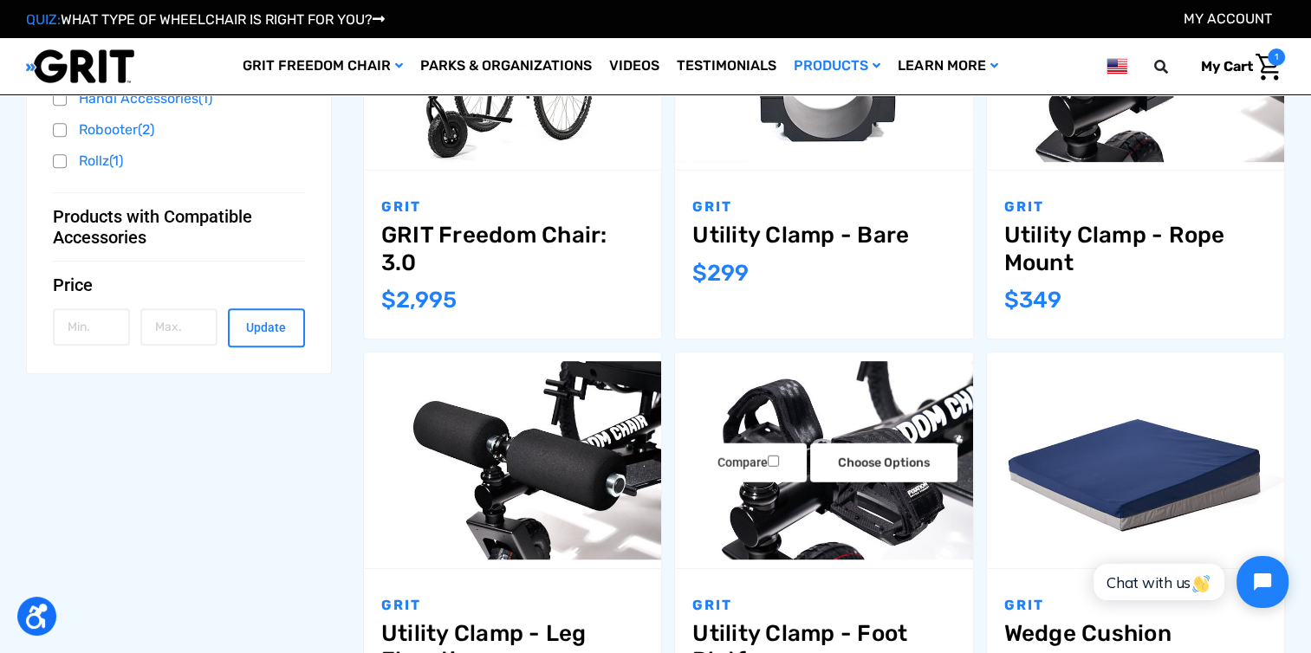
click at [945, 355] on div "Utility Clamp - Foot Platforms,$349.00\a" at bounding box center [823, 461] width 297 height 216
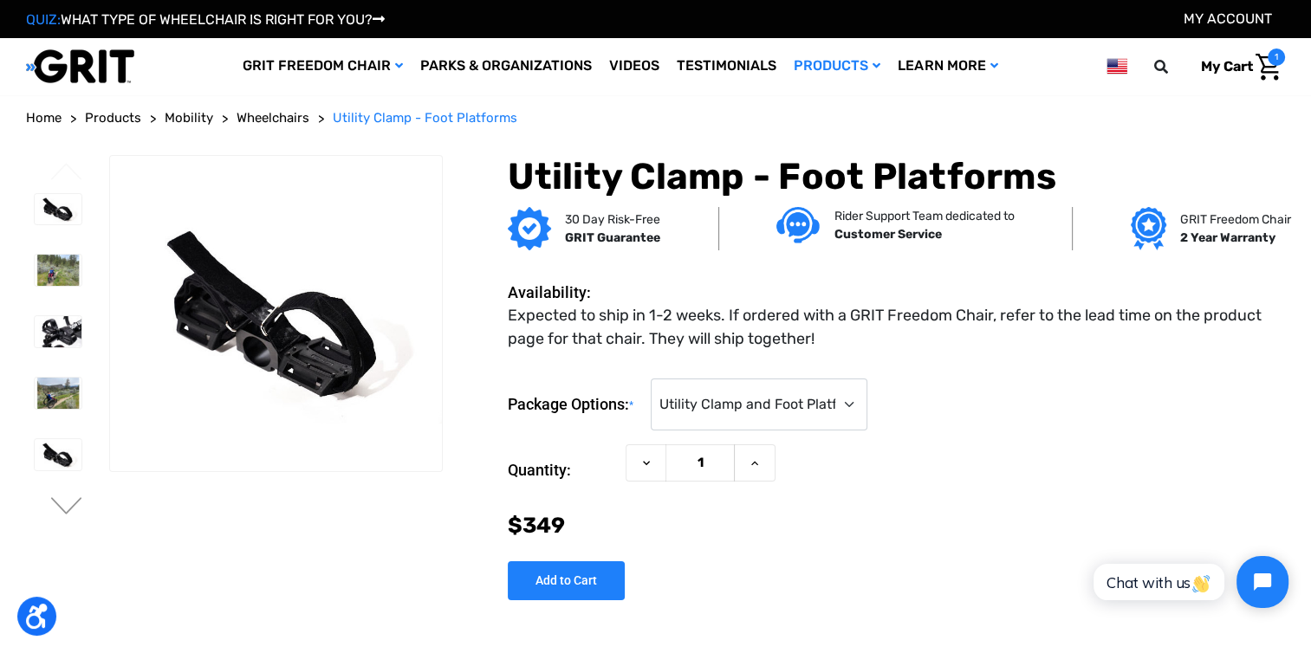
click at [1306, 74] on header "Toggle menu My Cart 1 Search GRIT Freedom Chair Shop All Parks & Organizations …" at bounding box center [655, 66] width 1311 height 56
click at [49, 263] on img at bounding box center [58, 270] width 47 height 31
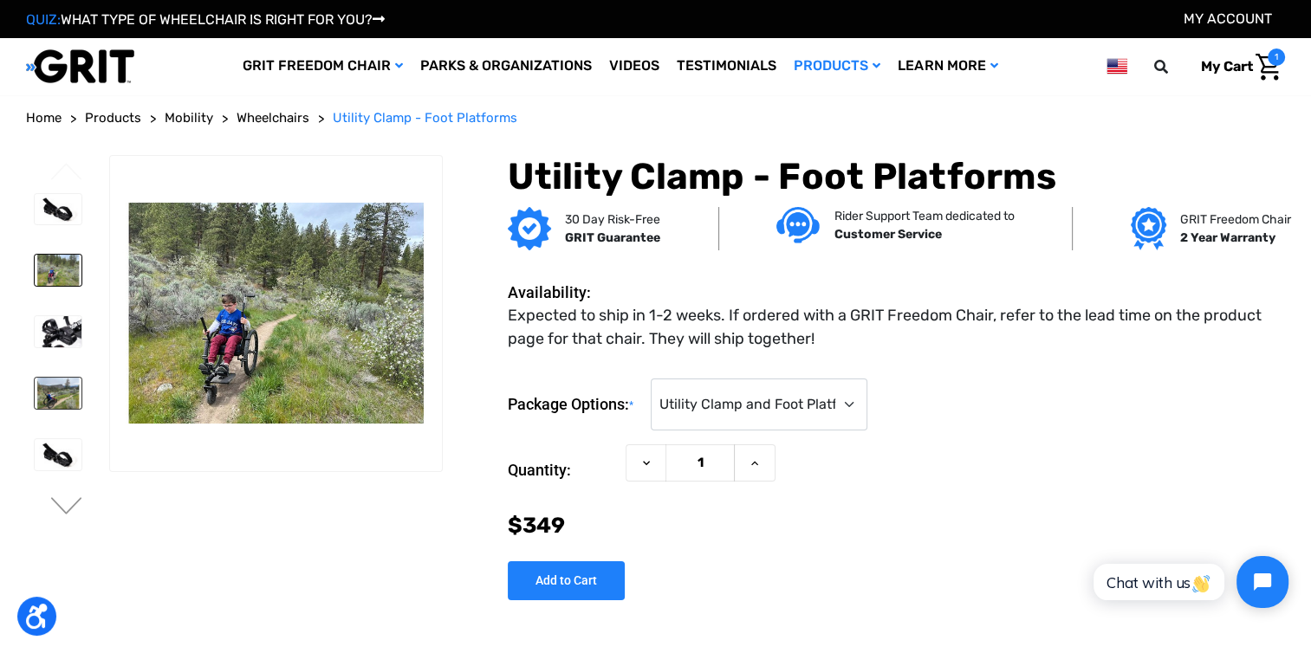
click at [49, 387] on img at bounding box center [58, 393] width 47 height 31
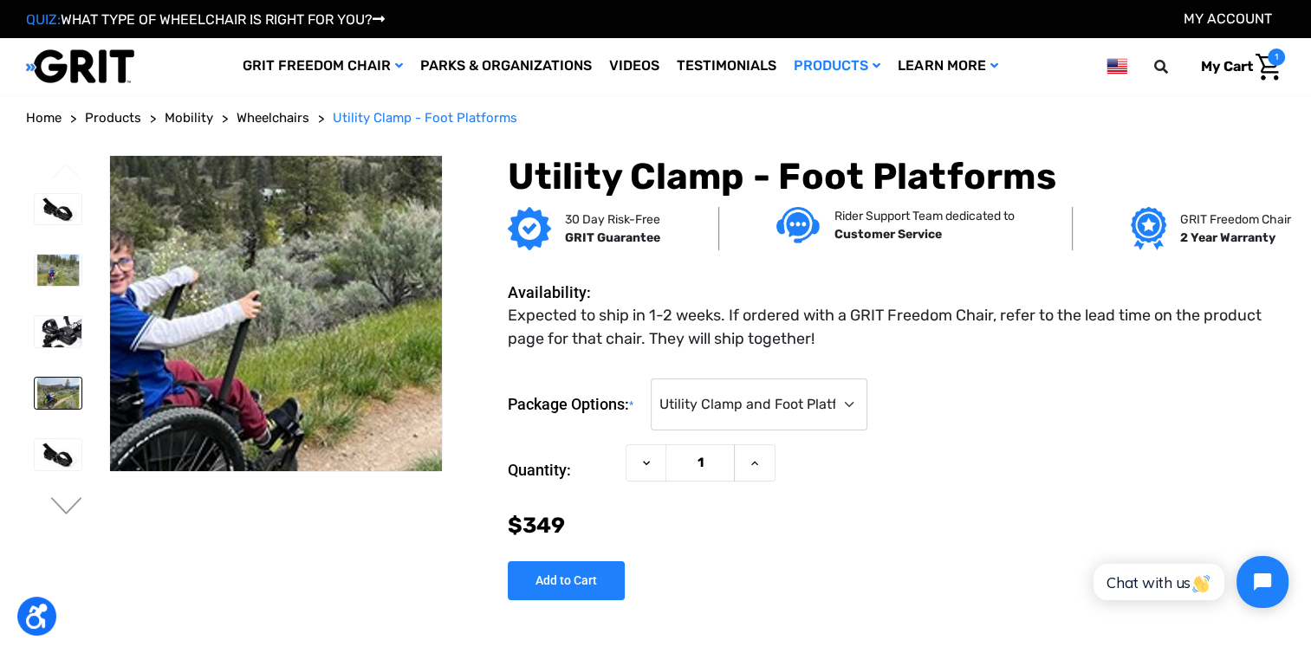
click at [255, 348] on img at bounding box center [323, 267] width 1109 height 739
click at [254, 348] on img at bounding box center [325, 267] width 1109 height 739
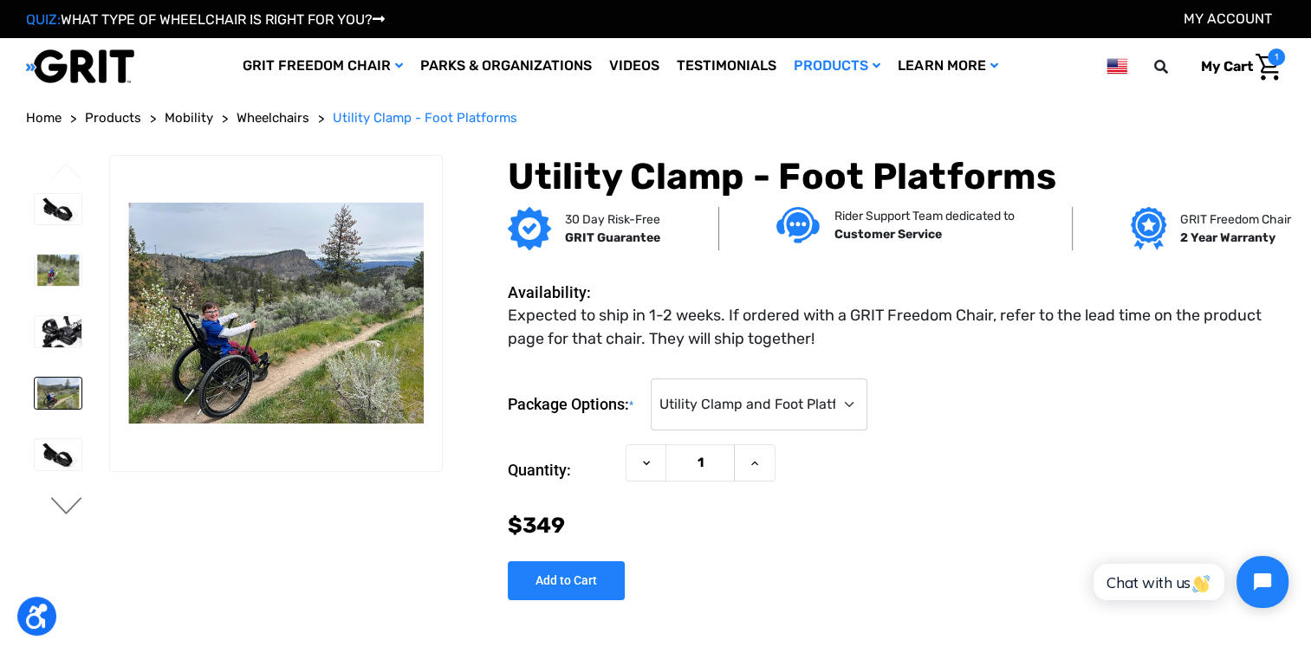
click at [68, 503] on button "Next" at bounding box center [67, 507] width 36 height 21
click at [62, 385] on img at bounding box center [58, 395] width 47 height 31
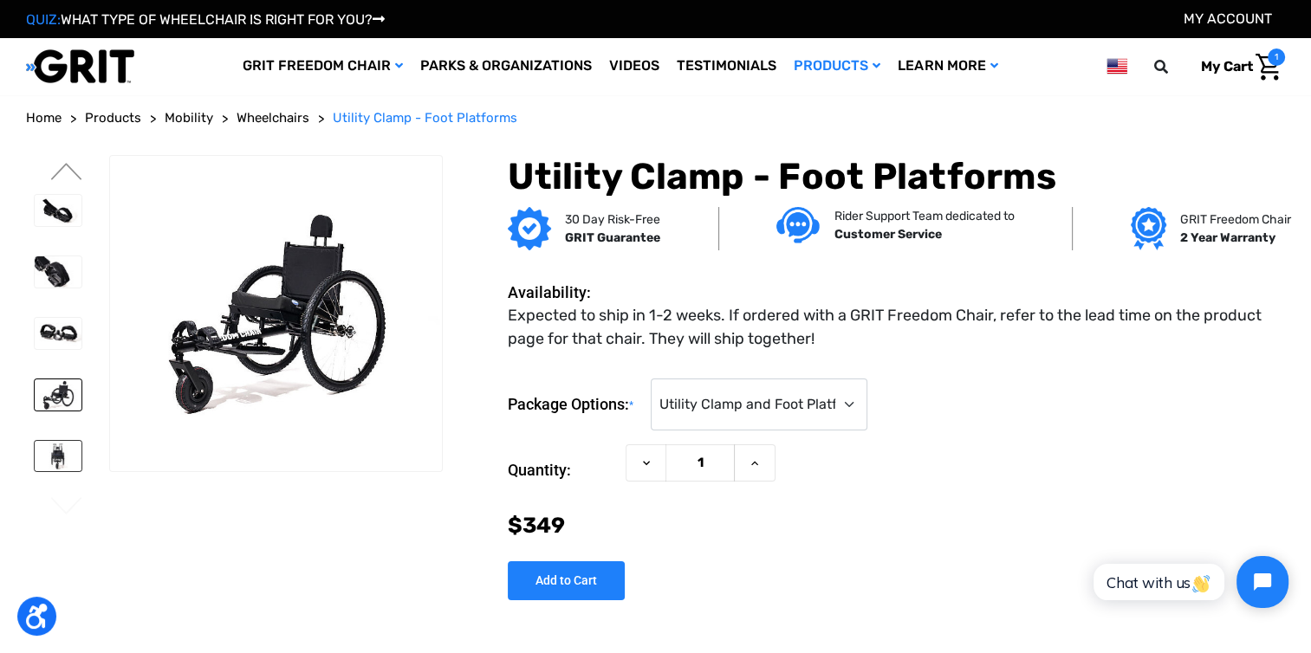
click at [58, 455] on img at bounding box center [58, 456] width 47 height 31
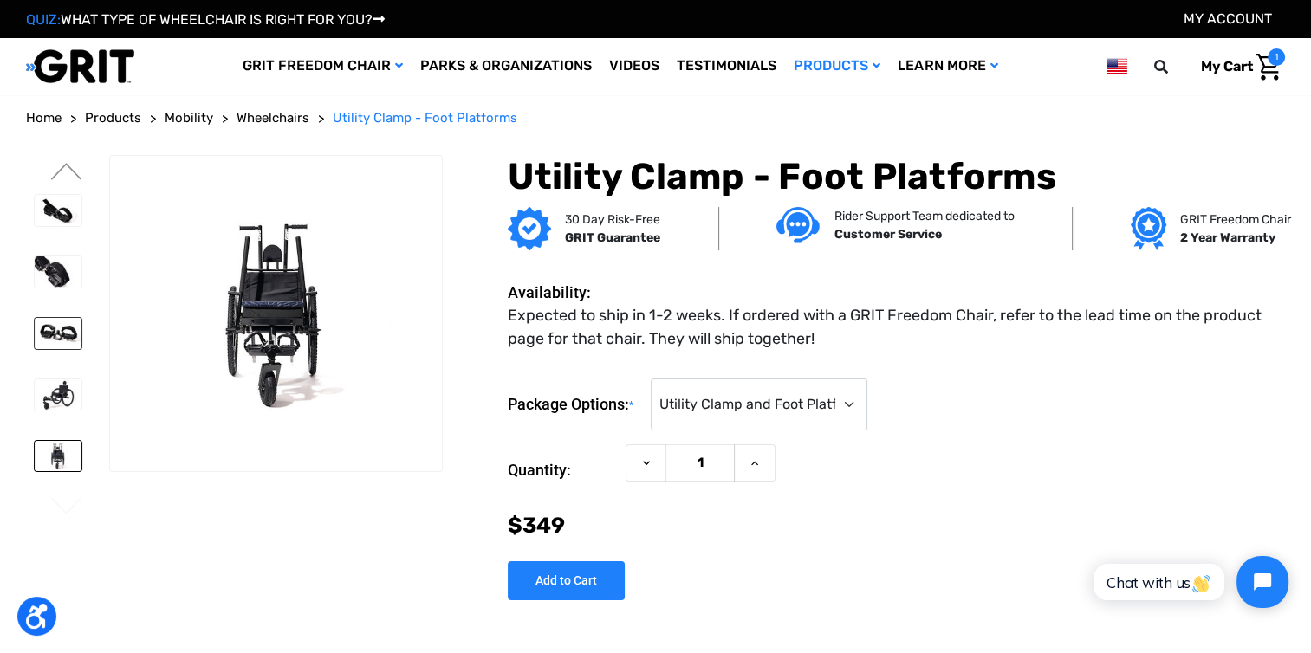
click at [58, 342] on img at bounding box center [58, 333] width 47 height 31
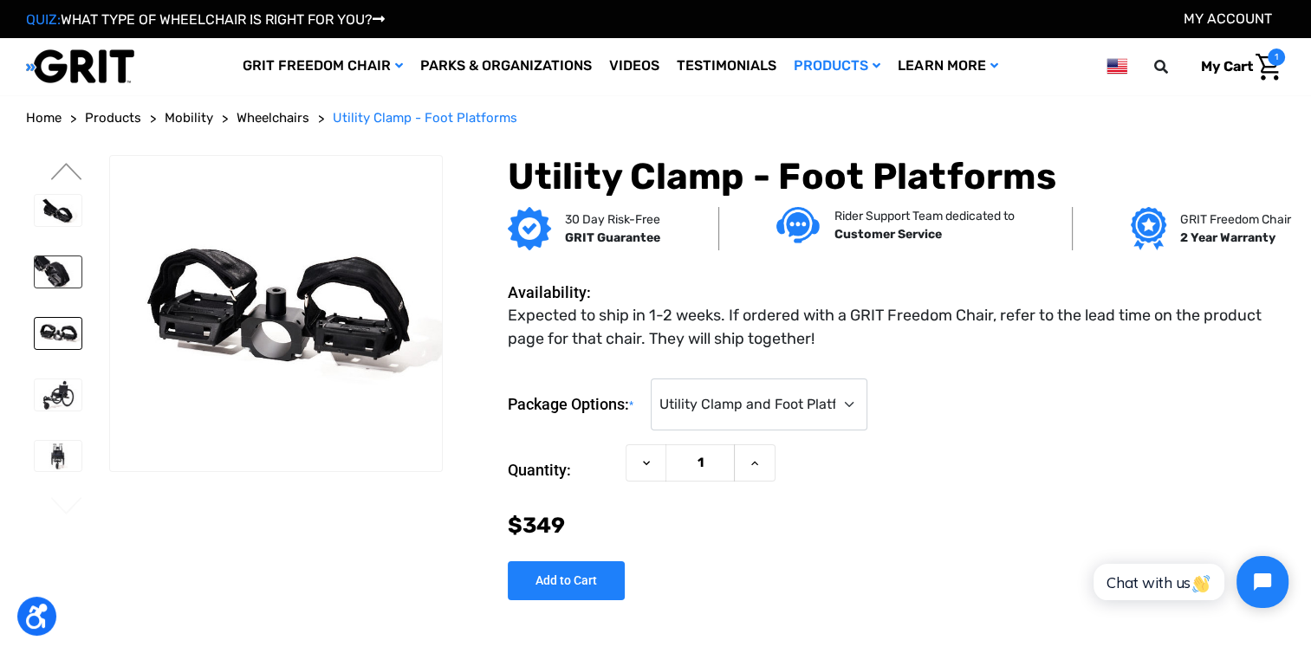
click at [51, 266] on img at bounding box center [58, 272] width 47 height 31
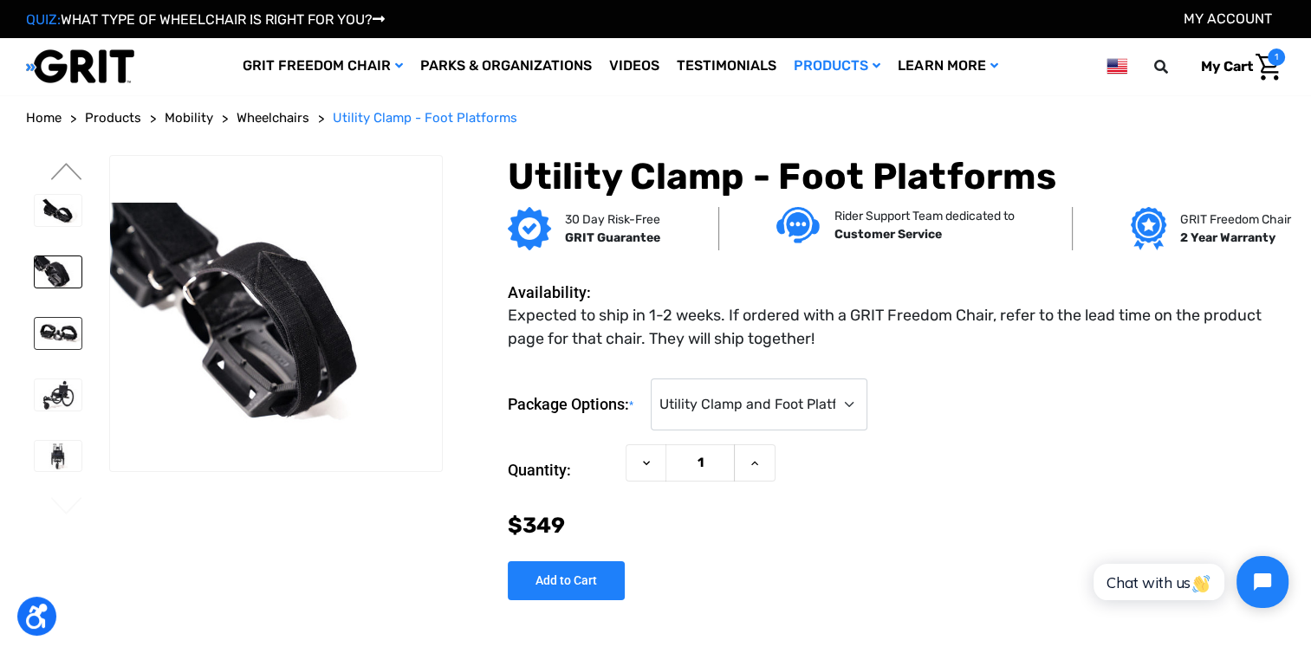
click at [49, 318] on img at bounding box center [58, 333] width 47 height 31
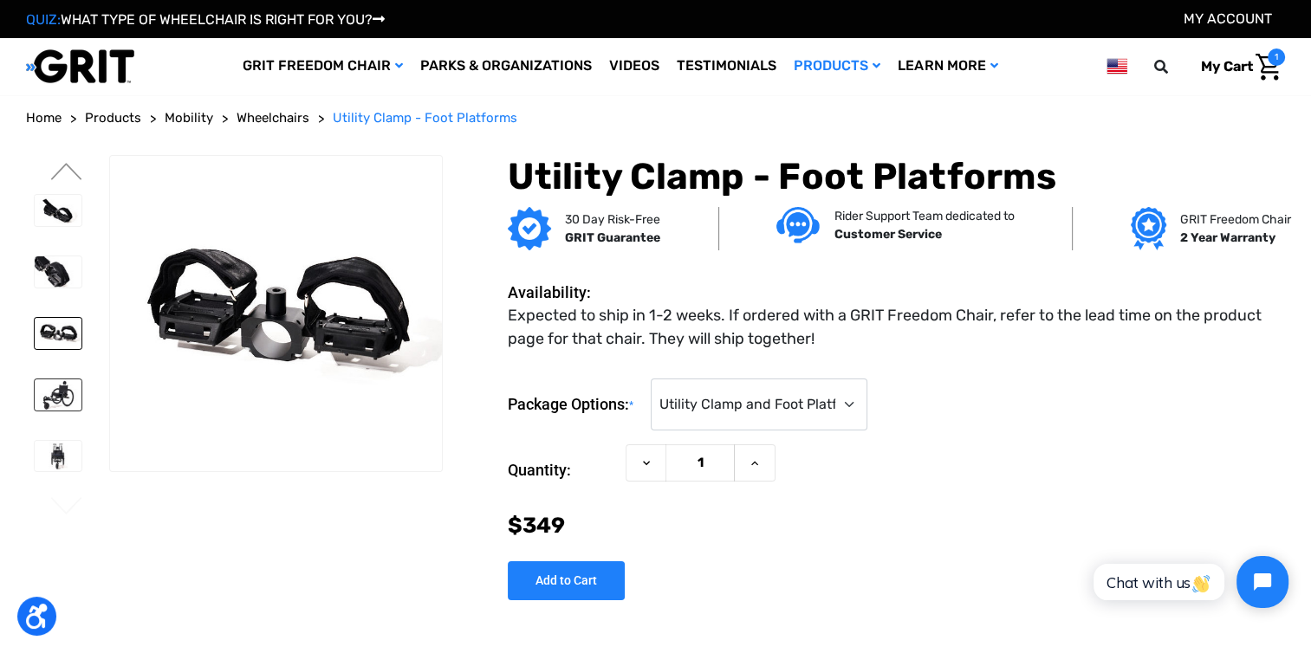
click at [49, 392] on img at bounding box center [58, 395] width 47 height 31
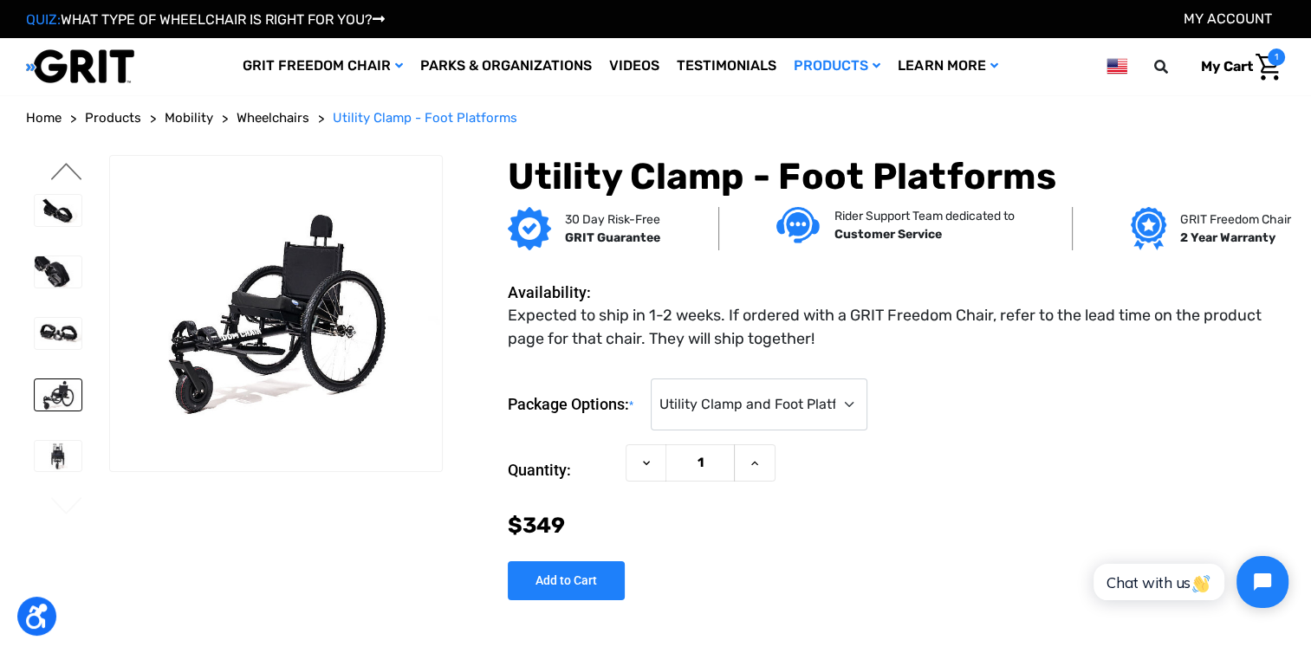
click at [63, 175] on button "Previous" at bounding box center [67, 173] width 36 height 21
click at [54, 274] on img at bounding box center [58, 270] width 47 height 31
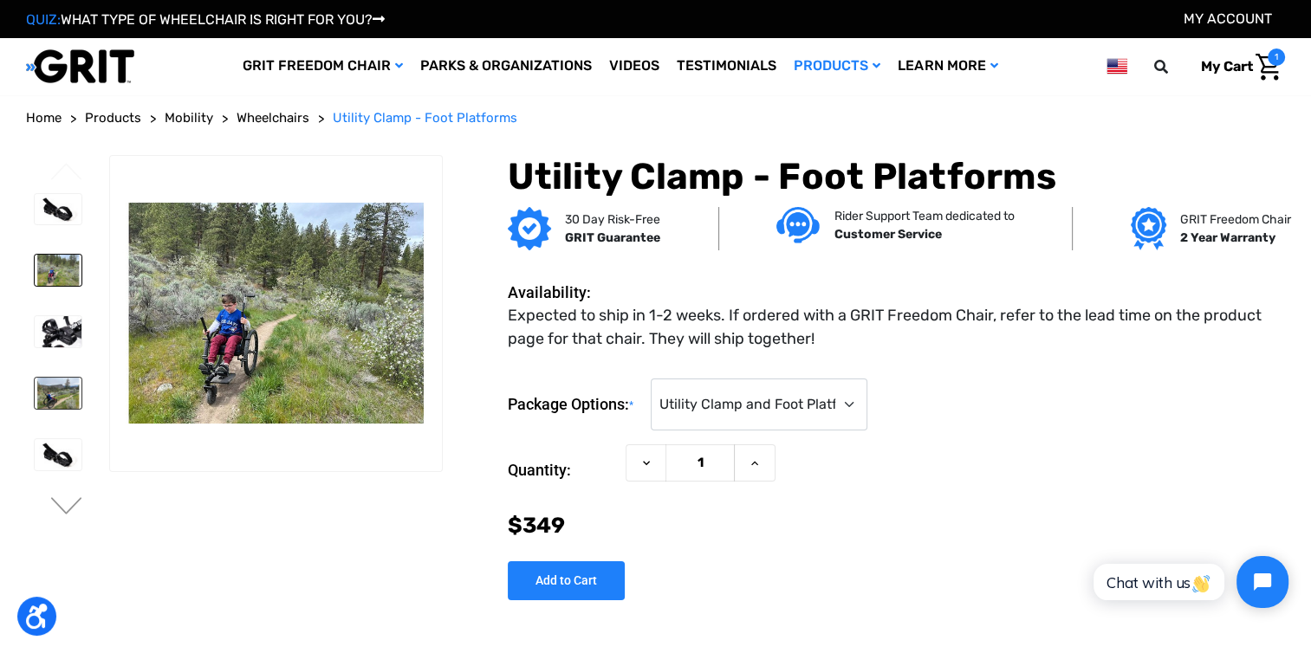
click at [55, 399] on img at bounding box center [58, 393] width 47 height 31
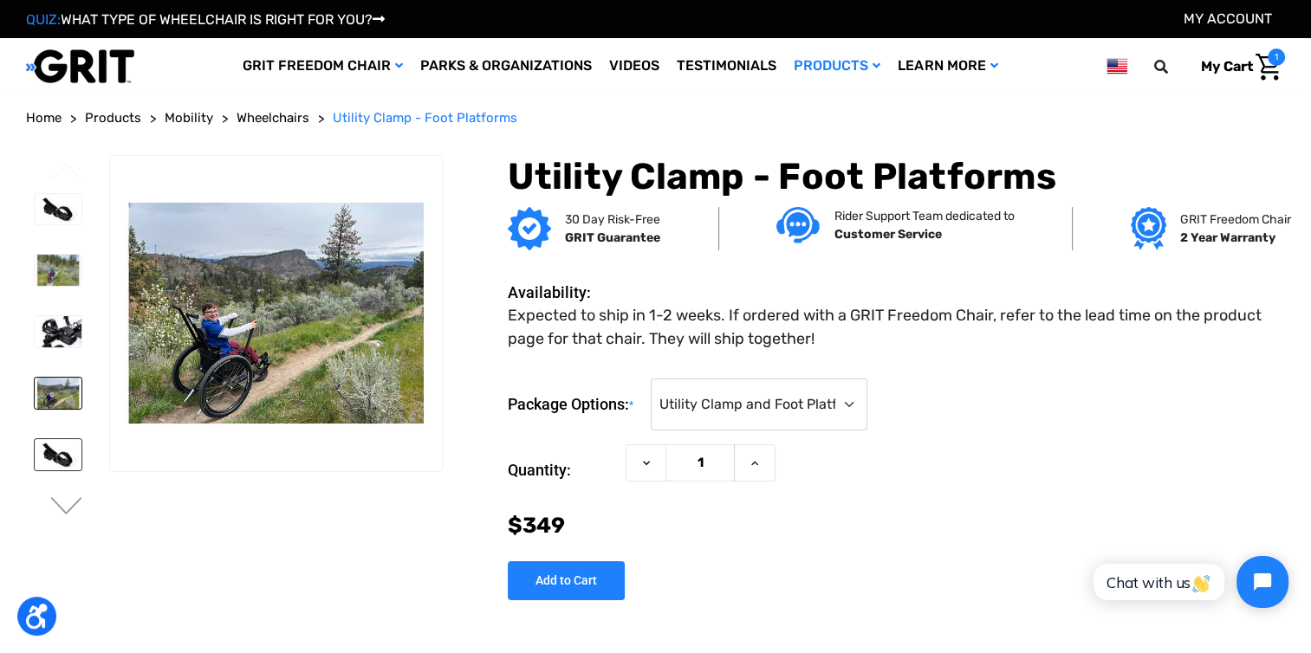
click at [47, 468] on img at bounding box center [58, 454] width 47 height 31
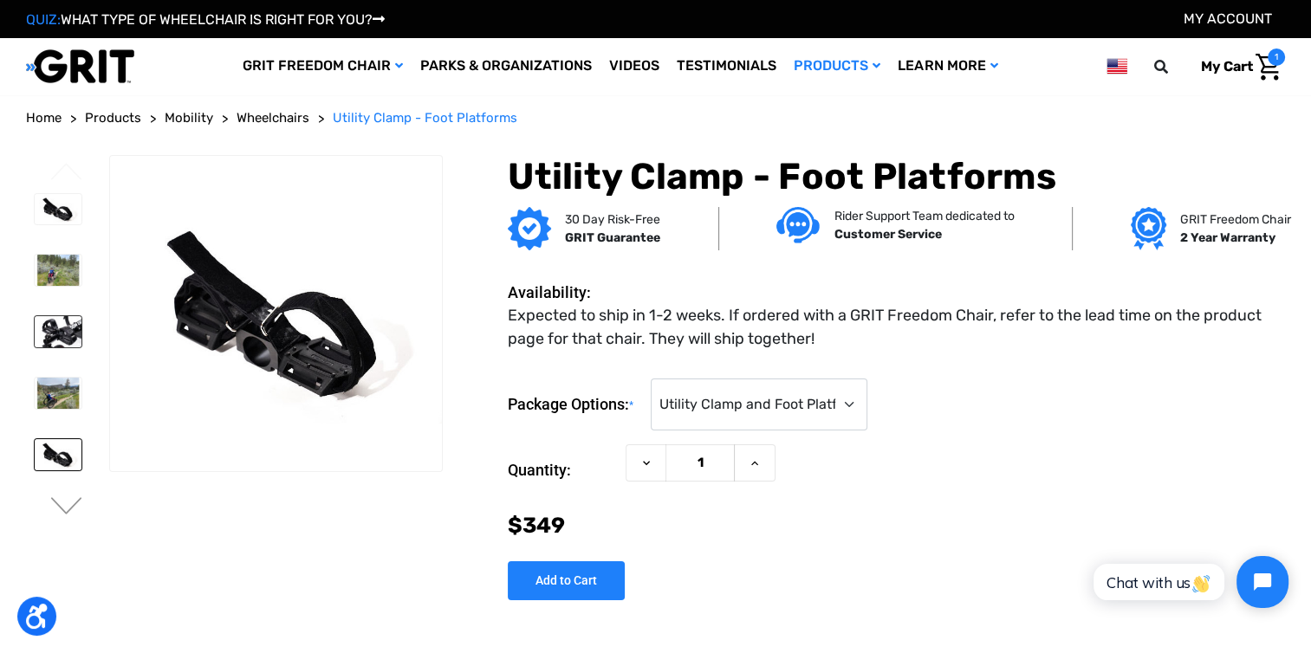
click at [71, 324] on img at bounding box center [58, 331] width 47 height 31
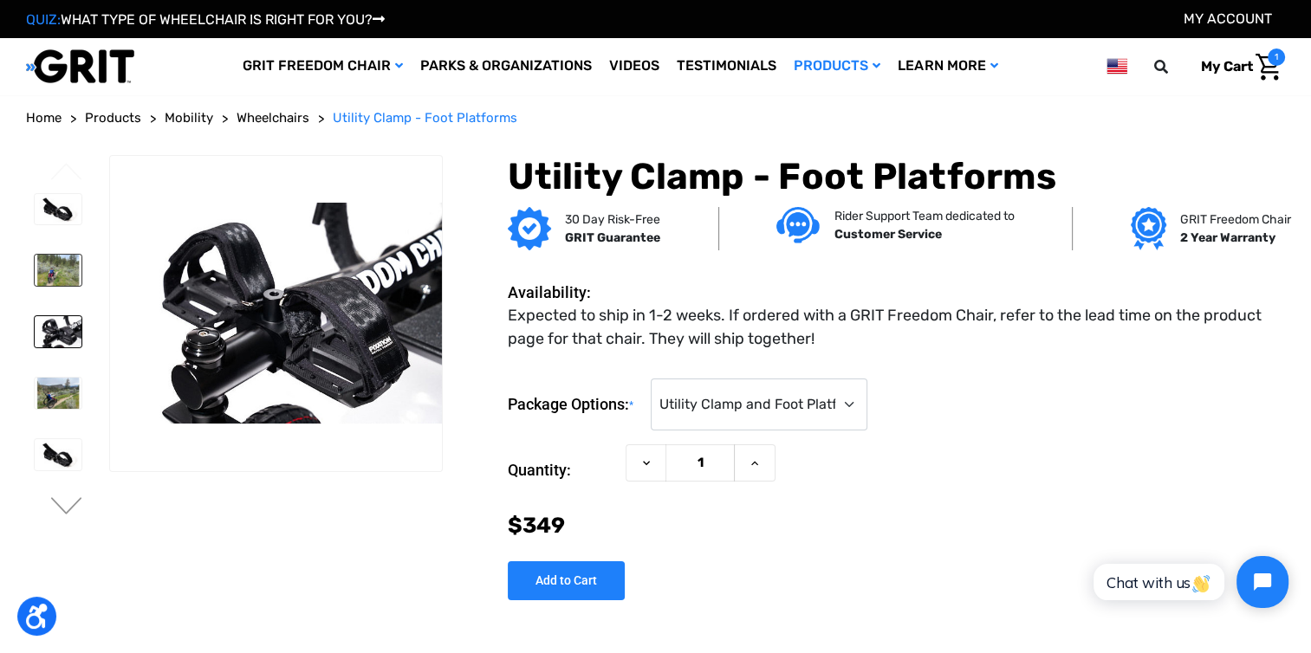
click at [55, 270] on img at bounding box center [58, 270] width 47 height 31
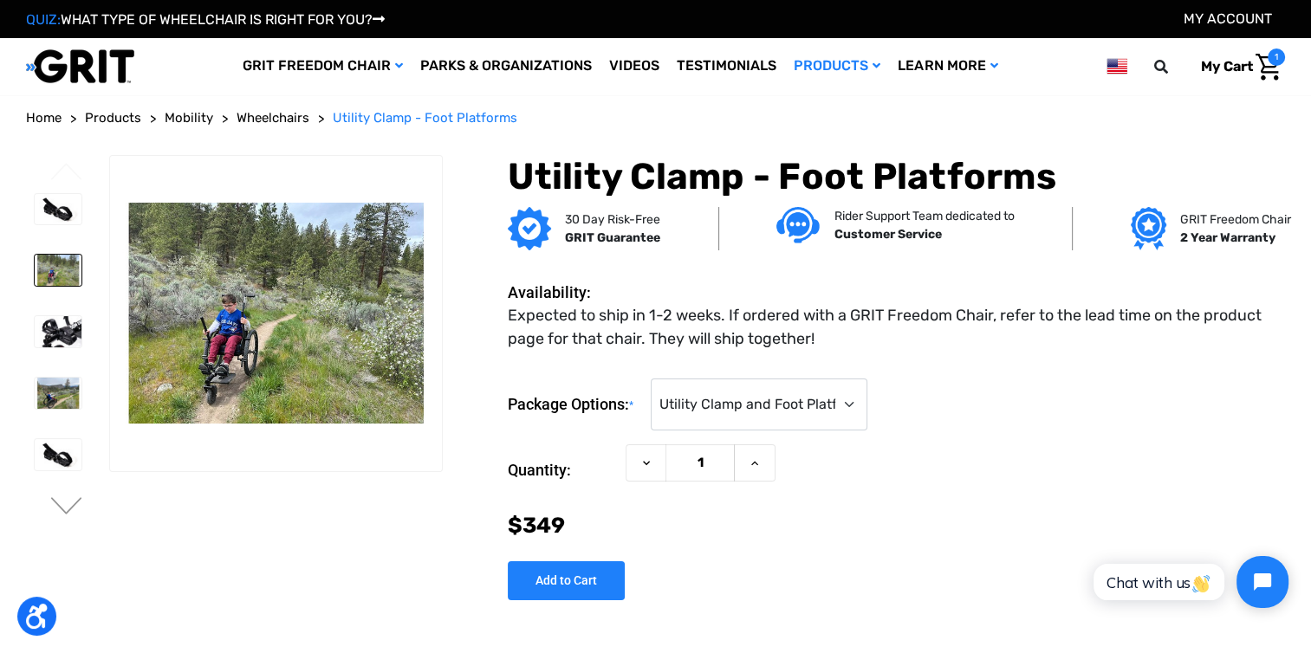
click at [55, 270] on img at bounding box center [58, 270] width 47 height 31
click at [62, 387] on img at bounding box center [58, 393] width 47 height 31
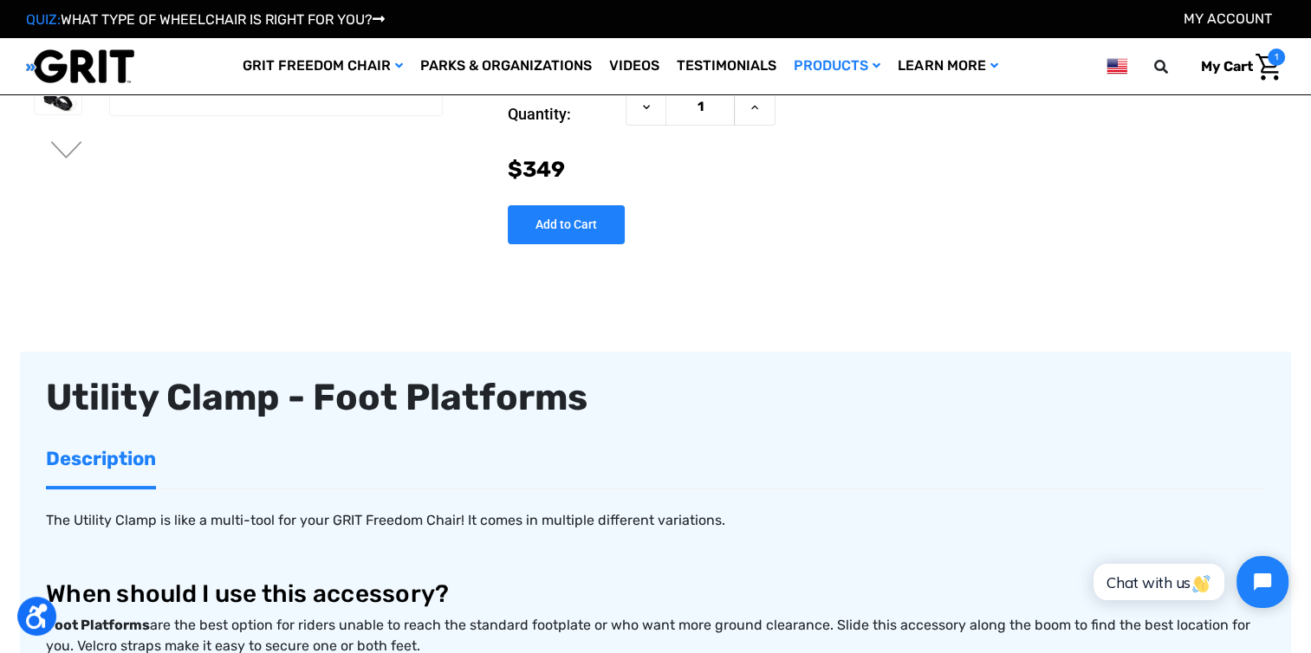
scroll to position [277, 0]
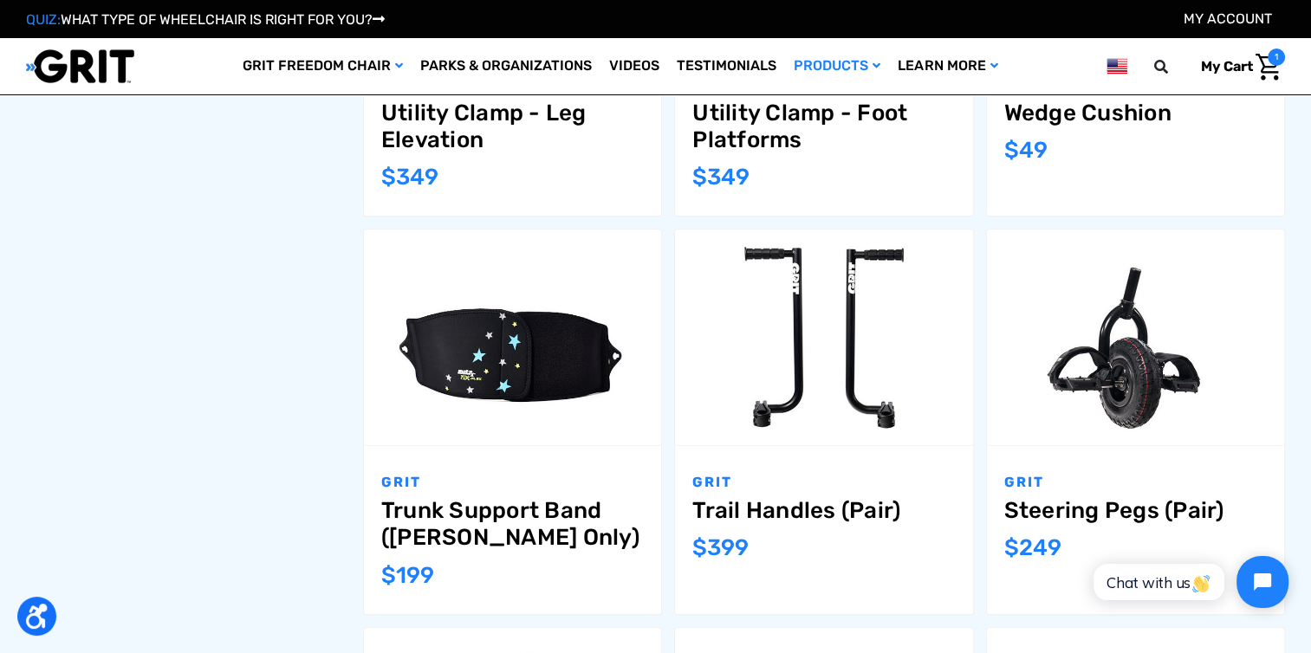
scroll to position [1355, 0]
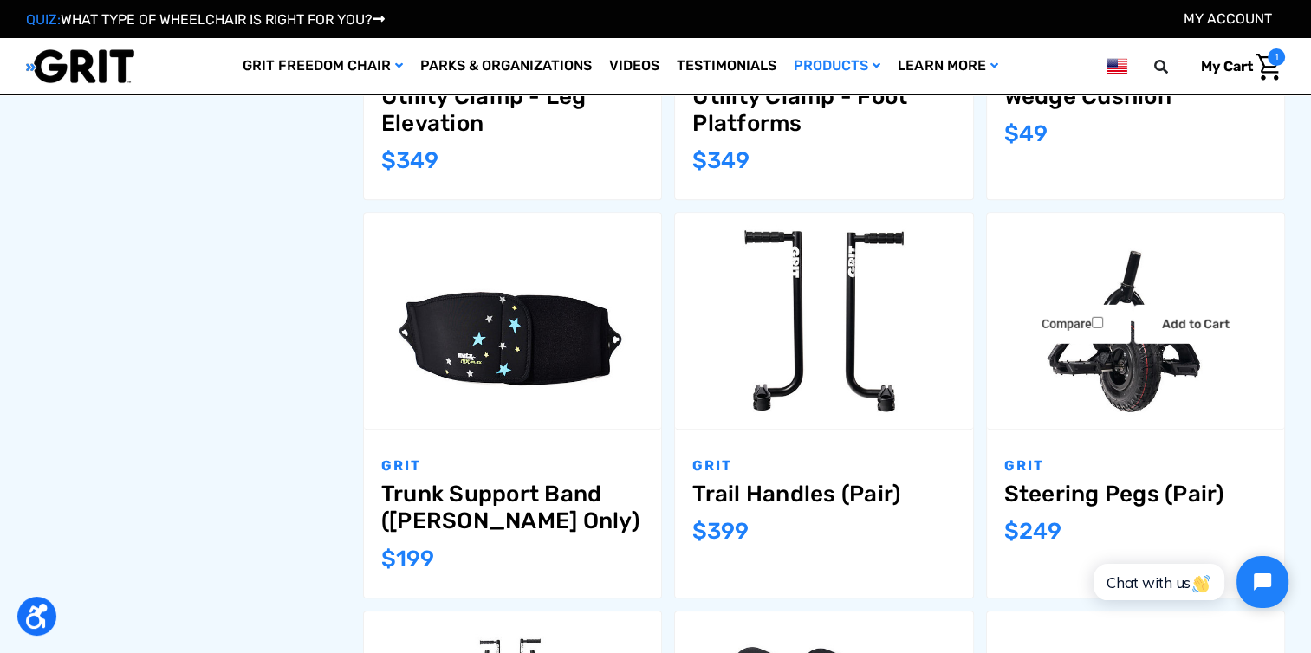
click at [1106, 367] on img "Steering Pegs (Pair),$249.00\a" at bounding box center [1135, 321] width 297 height 198
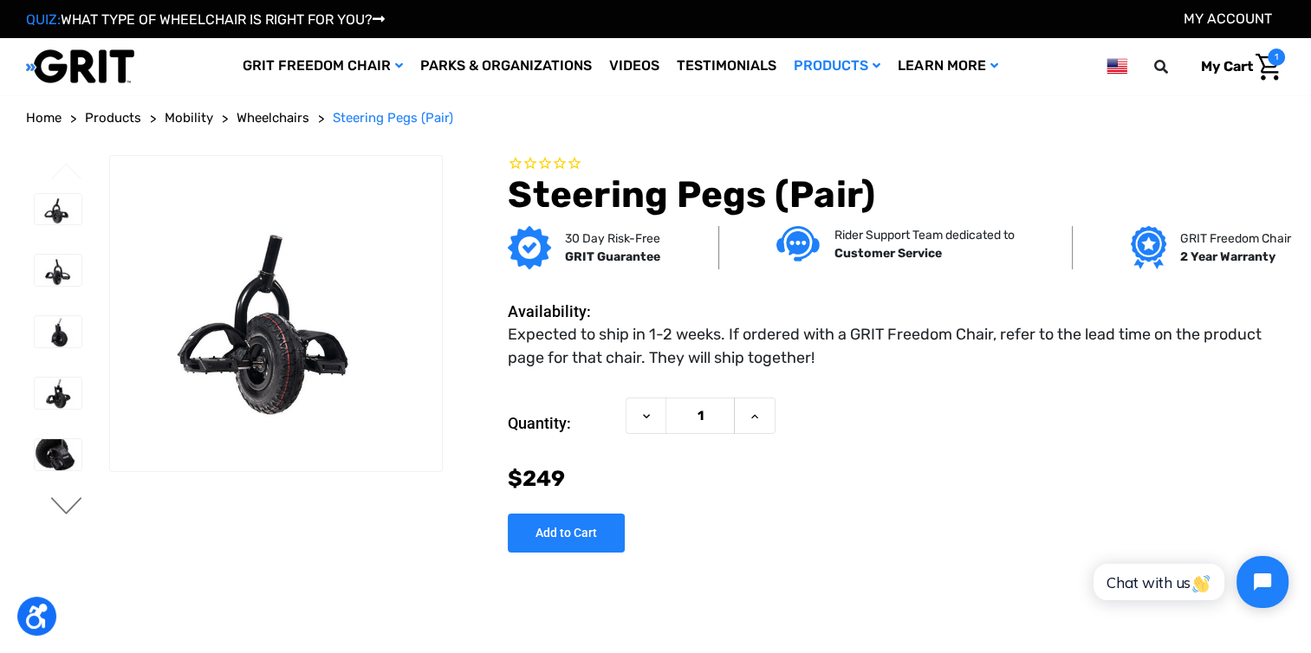
click at [65, 498] on button "Next" at bounding box center [67, 507] width 36 height 21
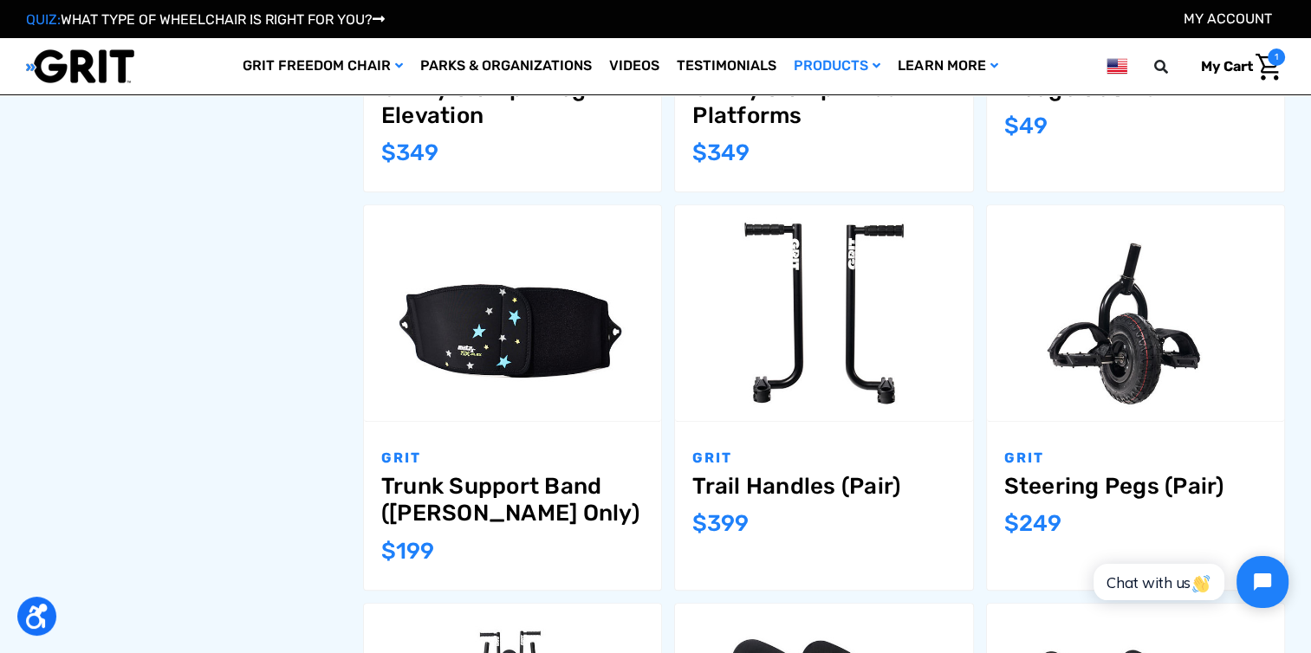
drag, startPoint x: 1310, startPoint y: 288, endPoint x: 1310, endPoint y: 311, distance: 23.4
click at [1310, 311] on div "Wheelchairs Push Chairs Filter by No filters applied Browse by Product Type, Br…" at bounding box center [655, 24] width 1311 height 2115
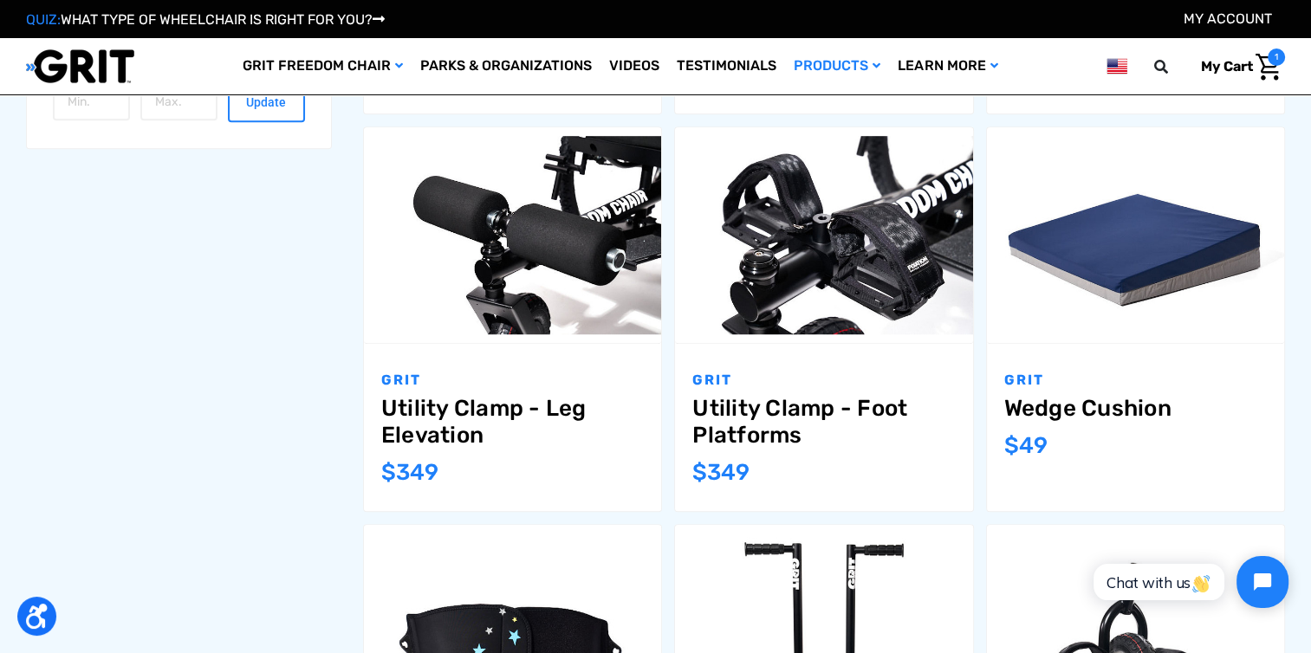
scroll to position [1063, 0]
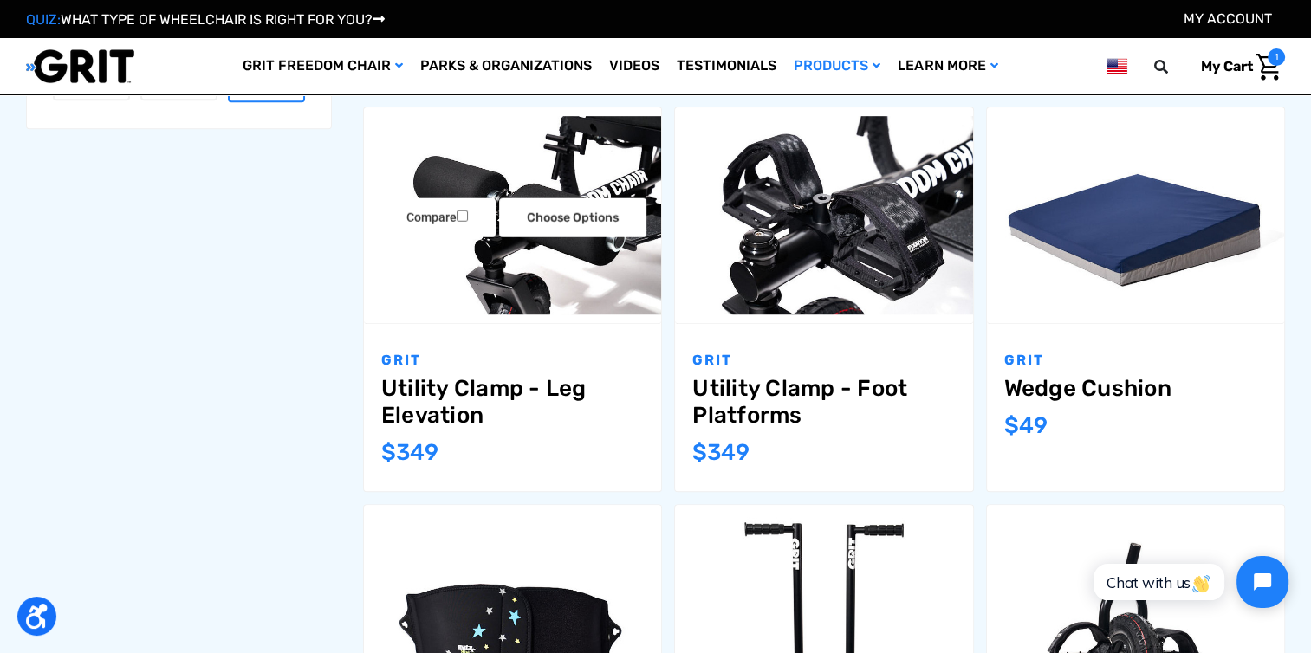
drag, startPoint x: 764, startPoint y: 416, endPoint x: 454, endPoint y: 400, distance: 310.7
click at [454, 400] on link "Utility Clamp - Leg Elevation" at bounding box center [512, 402] width 263 height 54
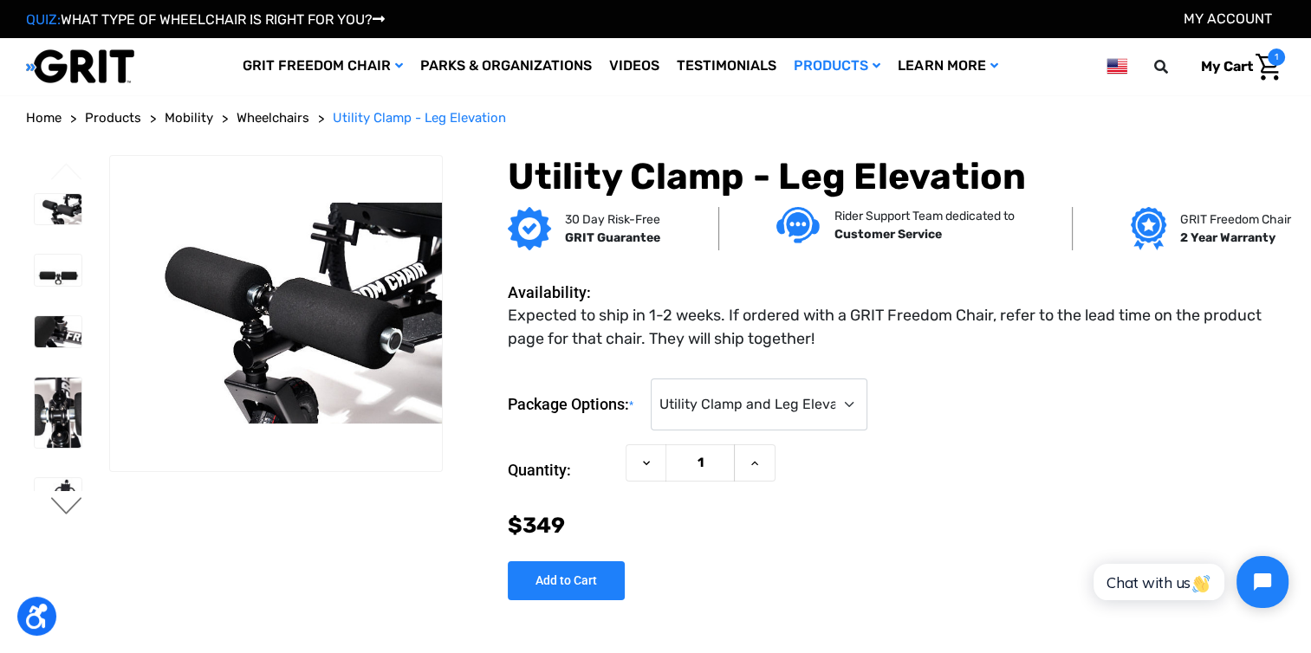
click at [66, 497] on ul "Previous Next" at bounding box center [67, 338] width 83 height 366
click at [66, 499] on button "Next" at bounding box center [67, 507] width 36 height 21
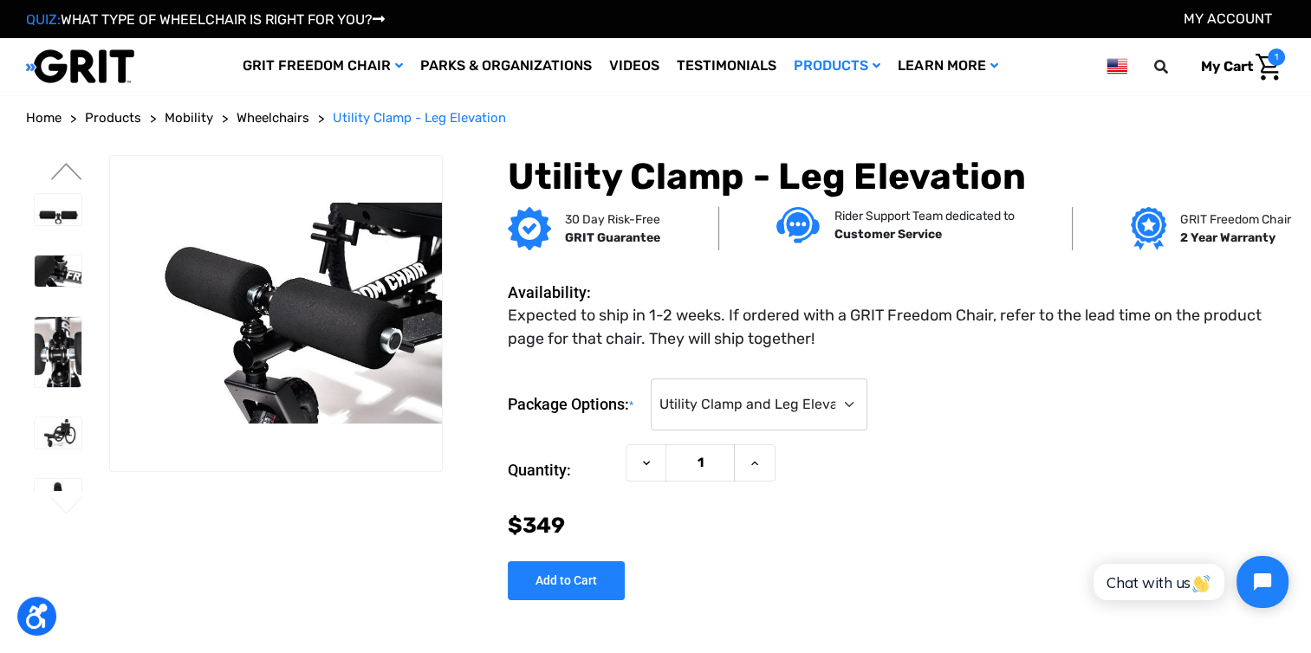
click at [66, 499] on button "Next" at bounding box center [67, 507] width 36 height 21
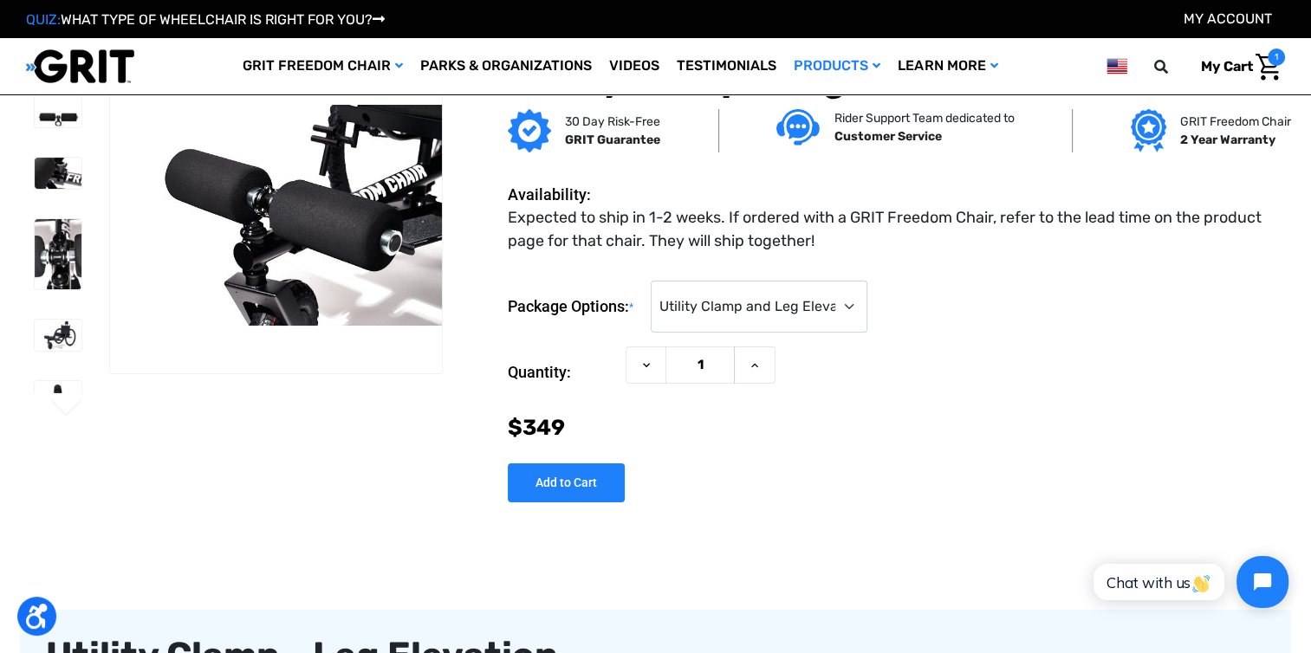
scroll to position [3, 0]
click at [47, 380] on img at bounding box center [58, 395] width 47 height 31
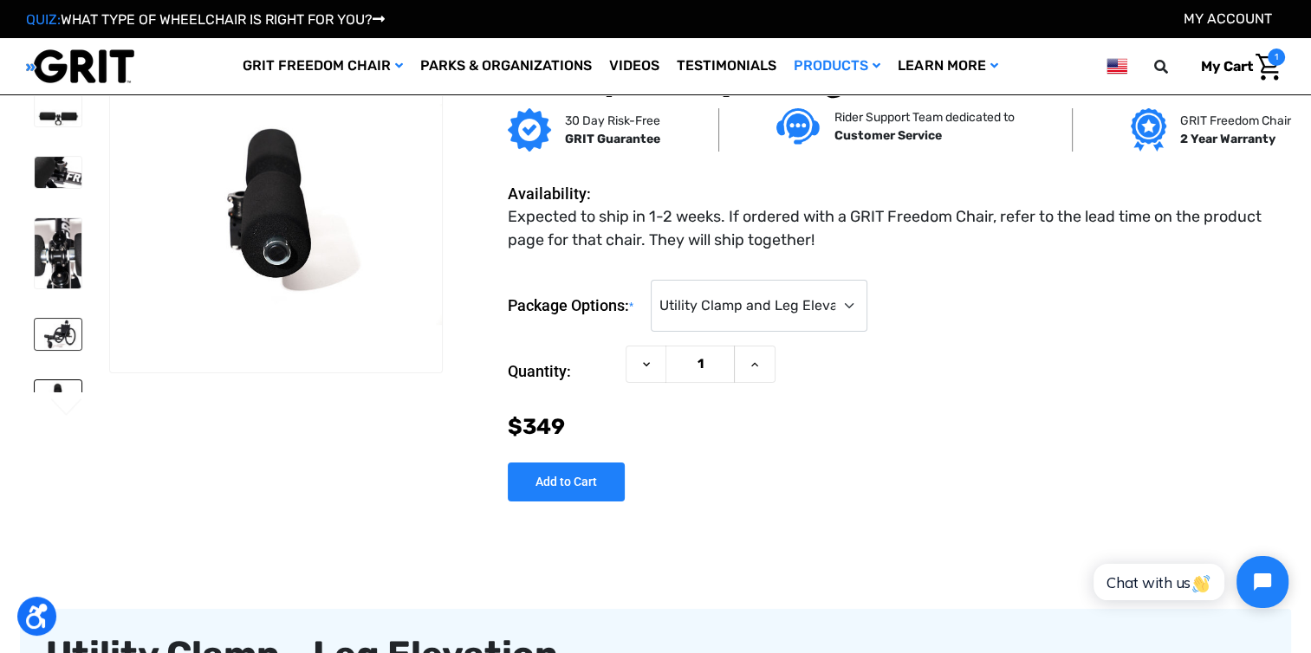
click at [64, 333] on img at bounding box center [58, 334] width 47 height 31
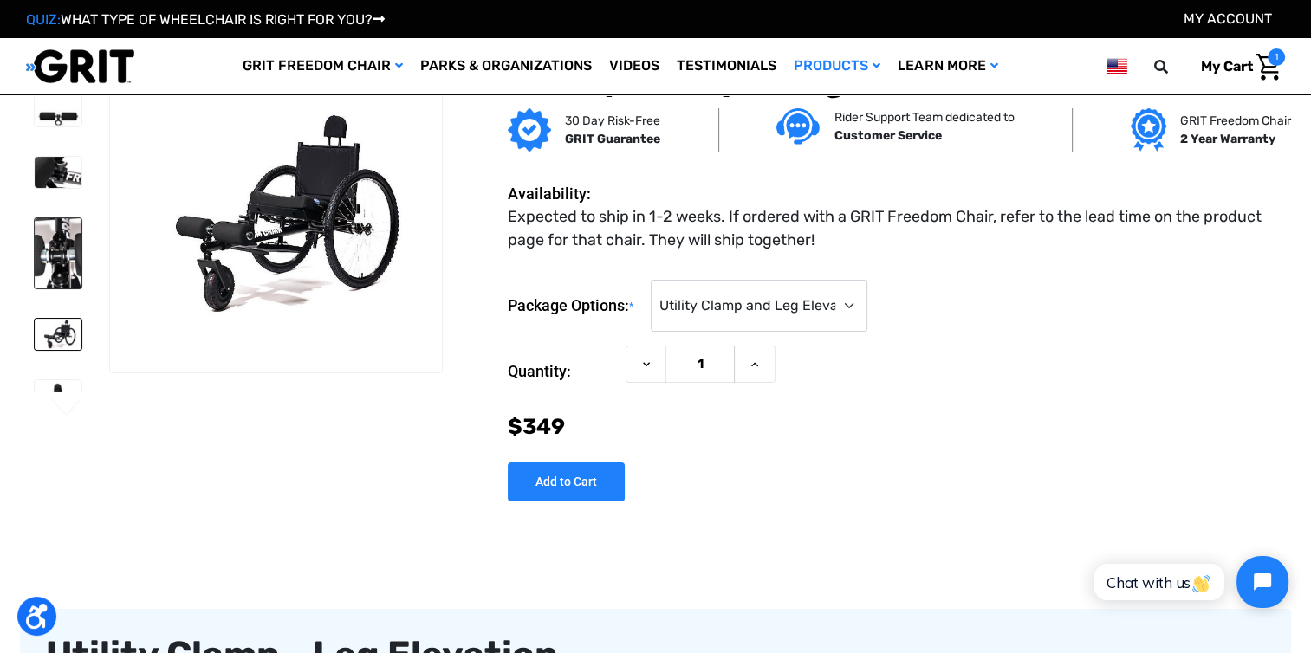
click at [75, 220] on img at bounding box center [58, 253] width 47 height 70
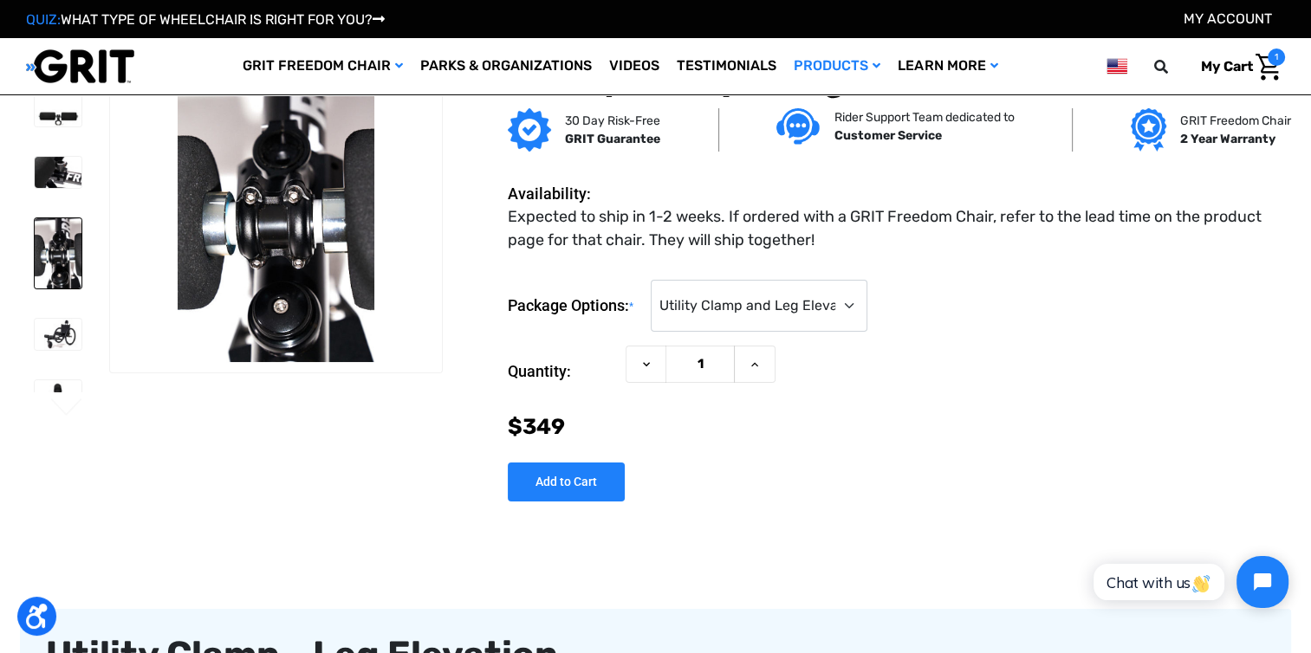
click at [78, 148] on li at bounding box center [57, 172] width 62 height 49
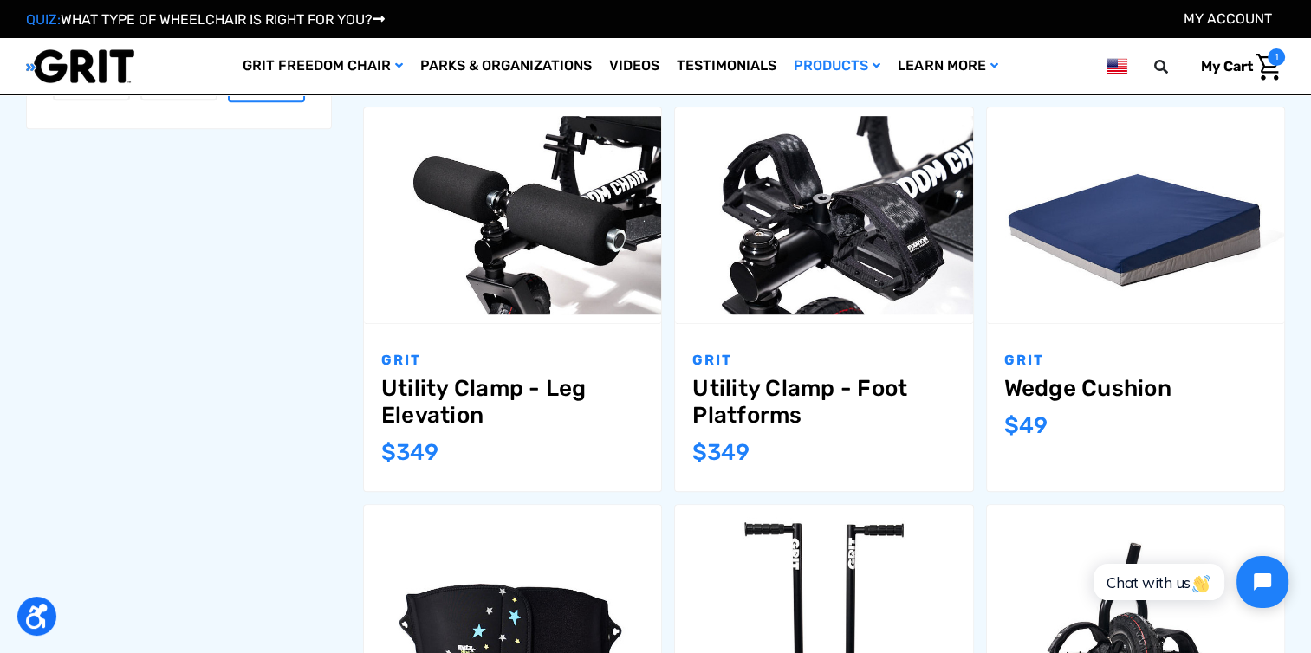
click at [785, 358] on p "GRIT" at bounding box center [823, 360] width 263 height 21
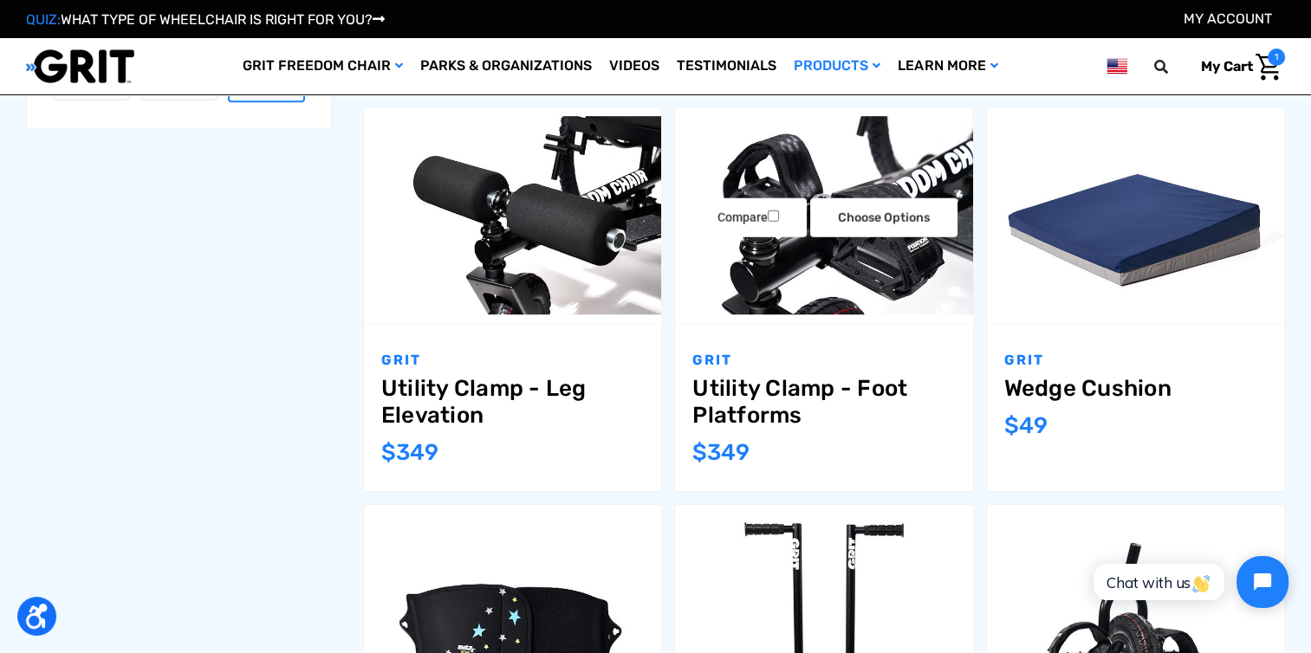
click at [771, 392] on link "Utility Clamp - Foot Platforms" at bounding box center [823, 402] width 263 height 54
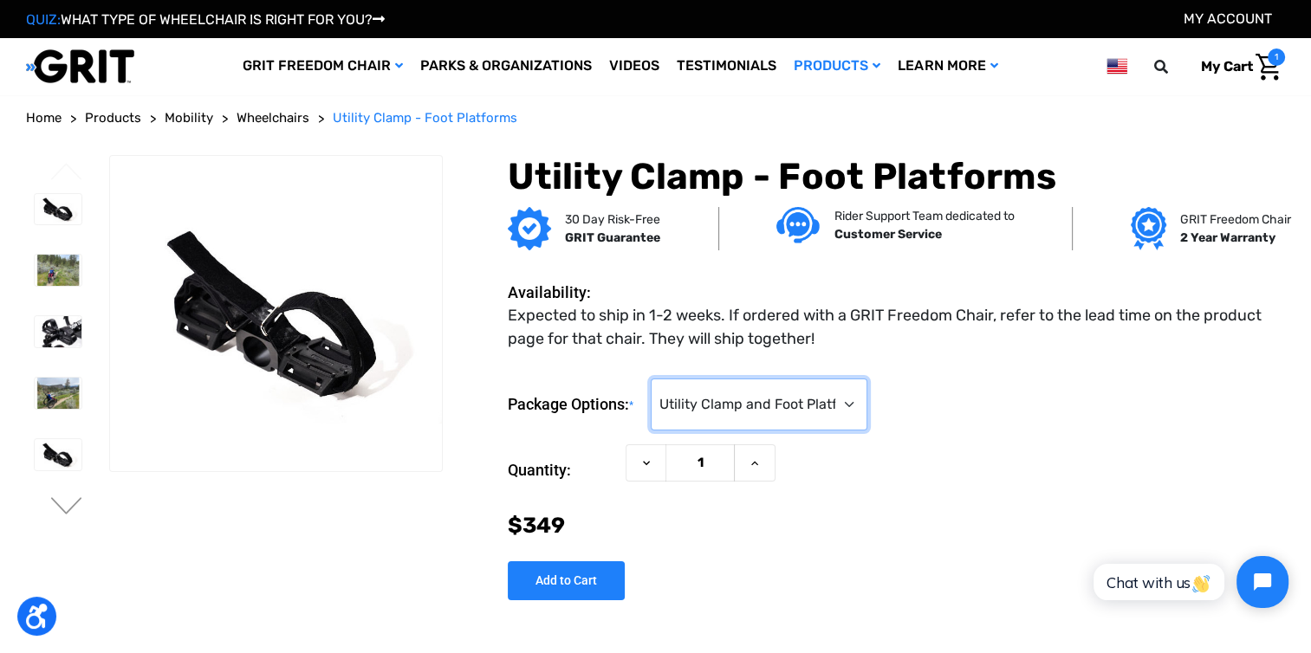
drag, startPoint x: 0, startPoint y: 0, endPoint x: 753, endPoint y: 407, distance: 856.2
click at [753, 407] on select "Choose Options Utility Clamp and Foot Platforms ($349) Foot Platforms Only (No …" at bounding box center [759, 405] width 217 height 52
click at [654, 379] on select "Choose Options Utility Clamp and Foot Platforms ($349) Foot Platforms Only (No …" at bounding box center [759, 405] width 217 height 52
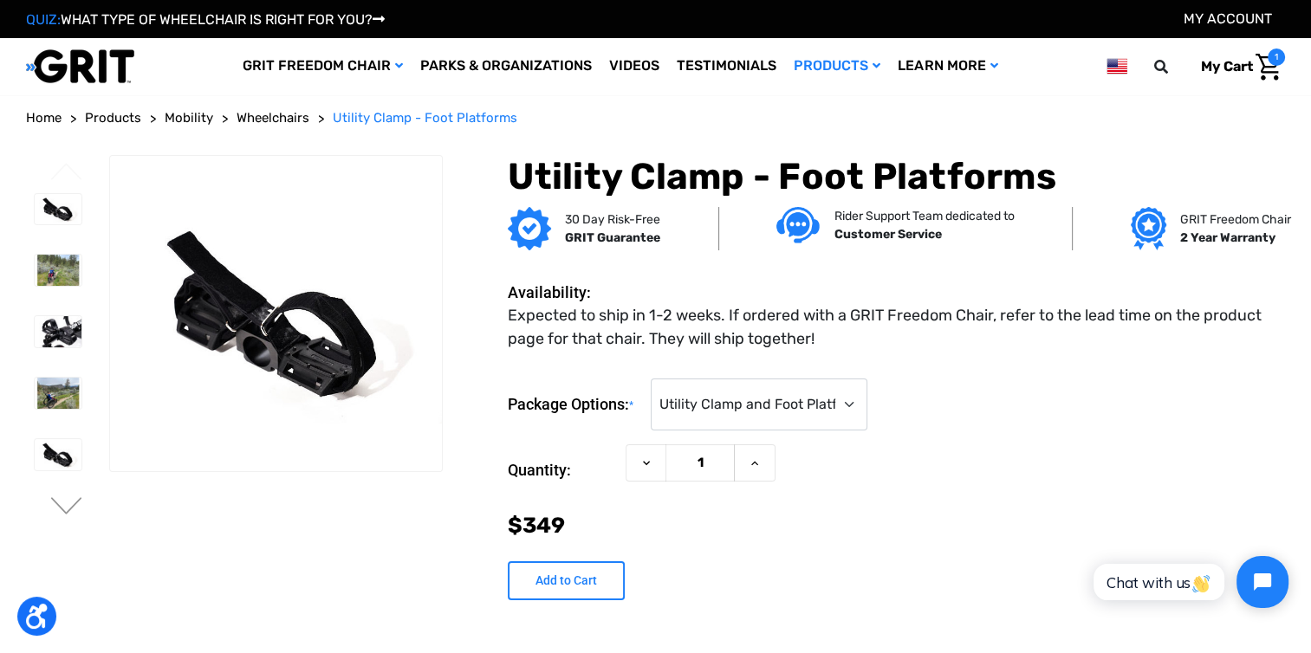
click at [543, 578] on input "Add to Cart" at bounding box center [566, 581] width 117 height 39
type input "Add to Cart"
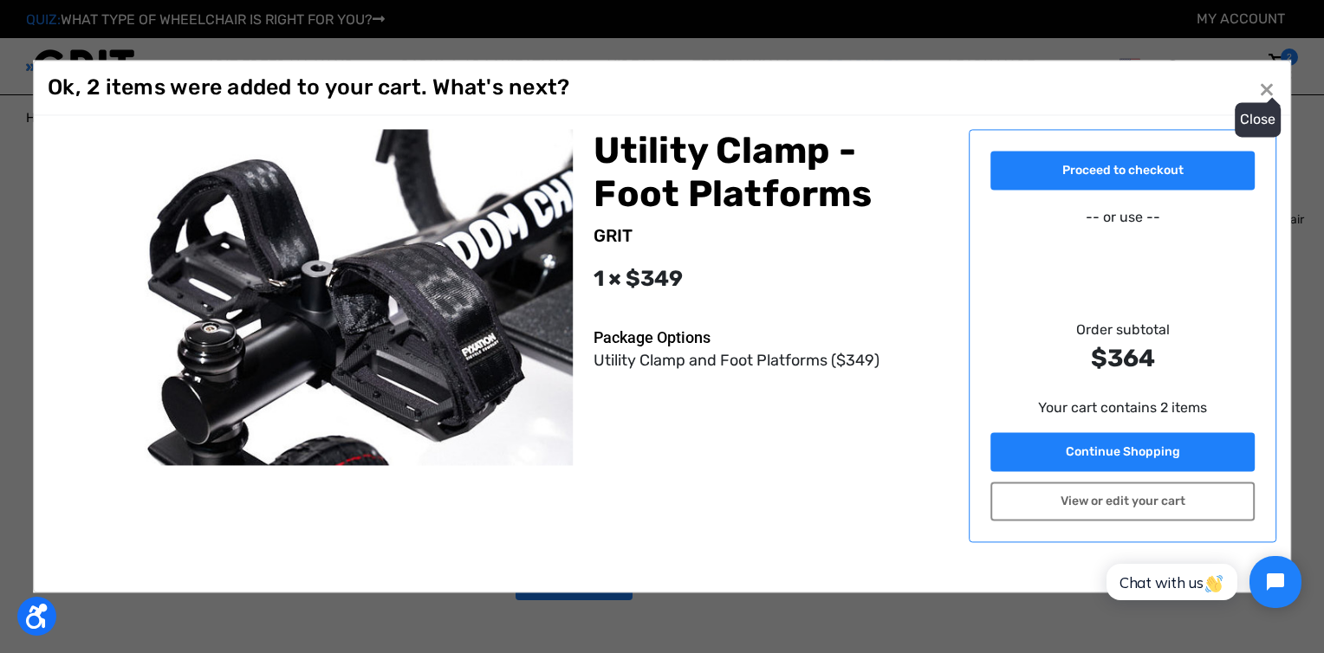
click at [1253, 102] on button "Close ×" at bounding box center [1267, 89] width 28 height 28
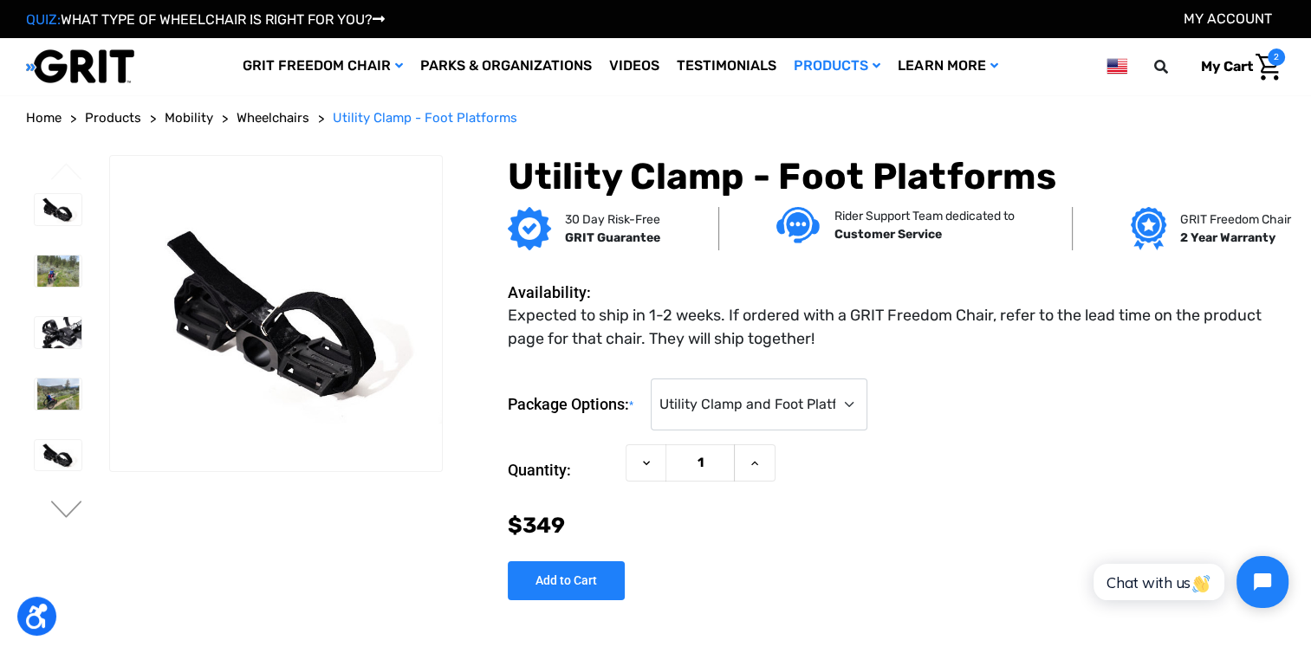
drag, startPoint x: 1309, startPoint y: 118, endPoint x: 899, endPoint y: 591, distance: 626.0
click at [899, 591] on div "Package Options: * Choose Options Utility Clamp and Foot Platforms ($349) Foot …" at bounding box center [896, 483] width 777 height 236
click at [1275, 62] on span "2" at bounding box center [1276, 57] width 17 height 17
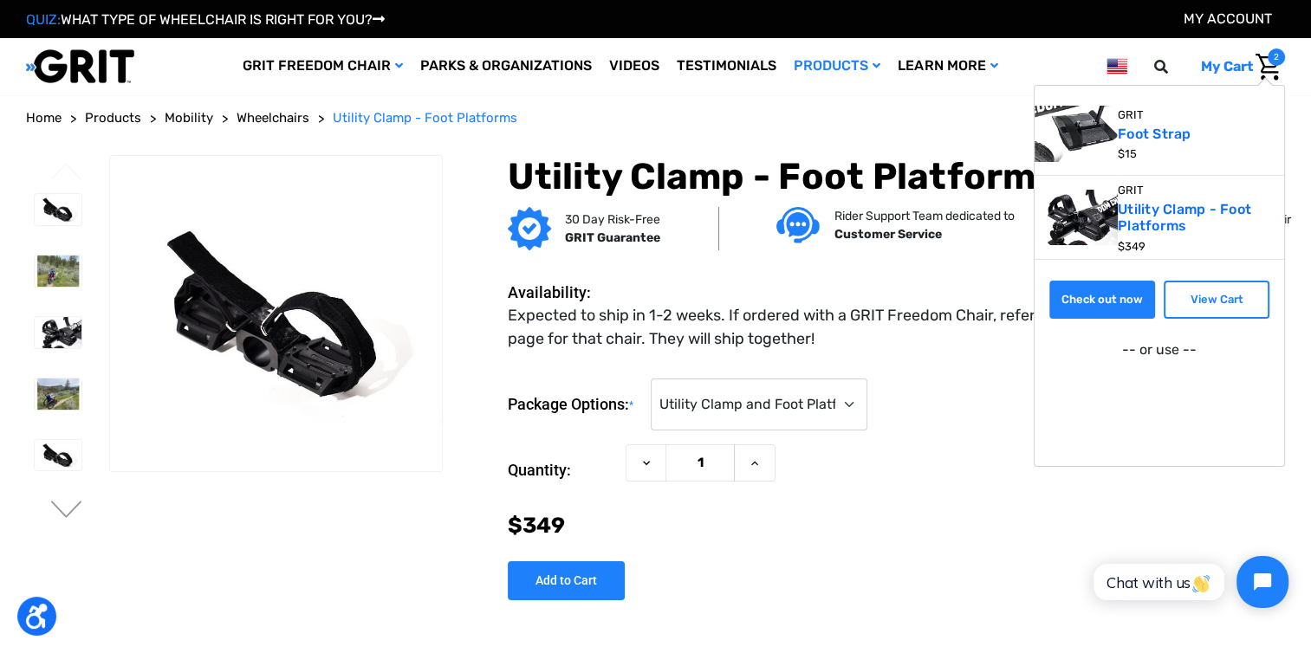
click at [1113, 291] on link "Check out now" at bounding box center [1102, 300] width 106 height 38
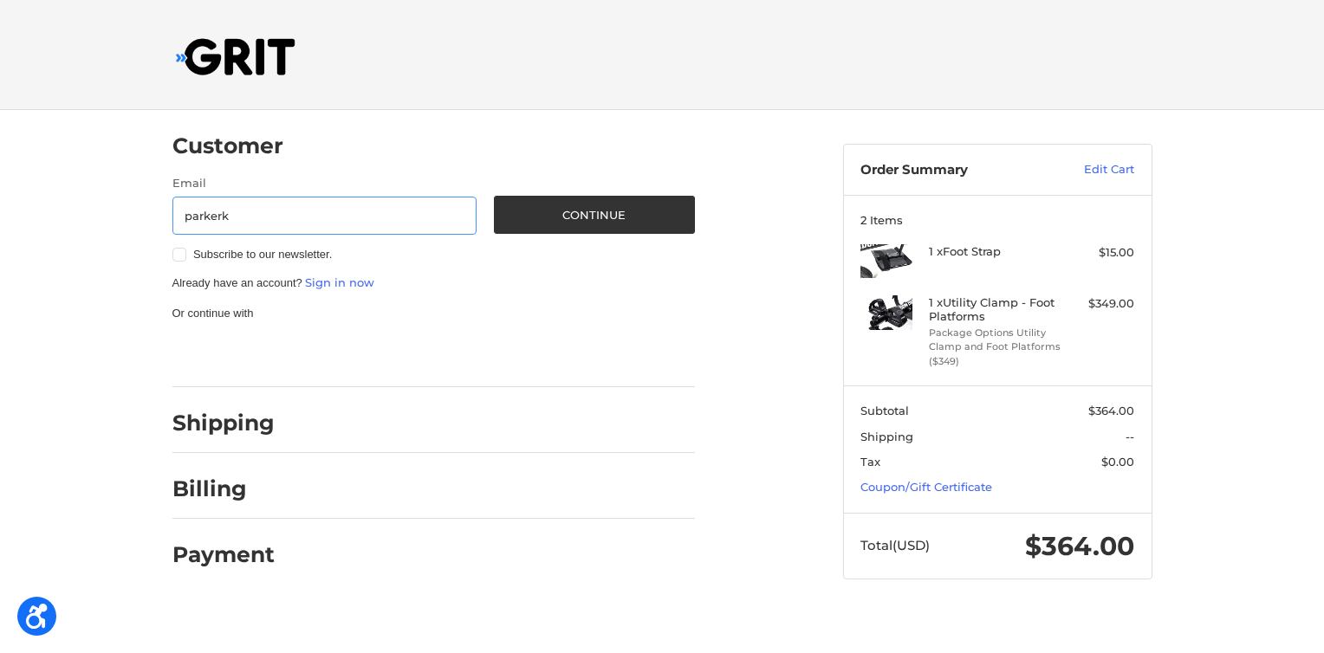
type input "parkerk132@gmail.com"
click at [638, 208] on button "Continue" at bounding box center [594, 215] width 201 height 38
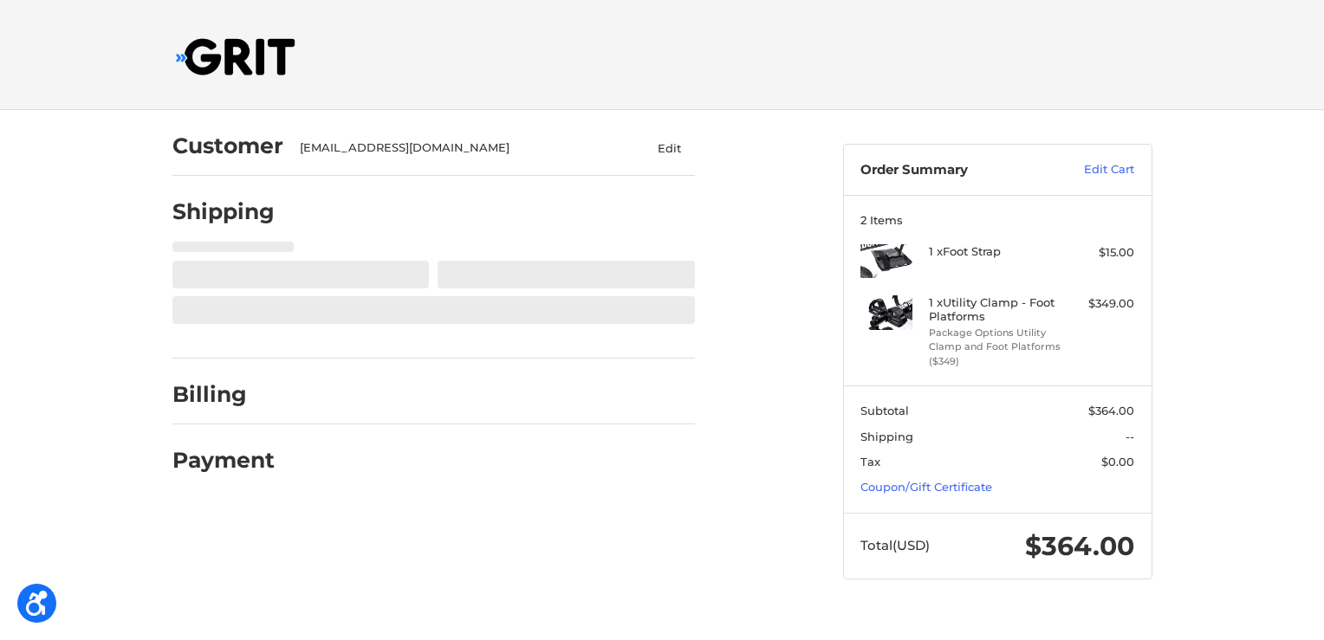
select select "US"
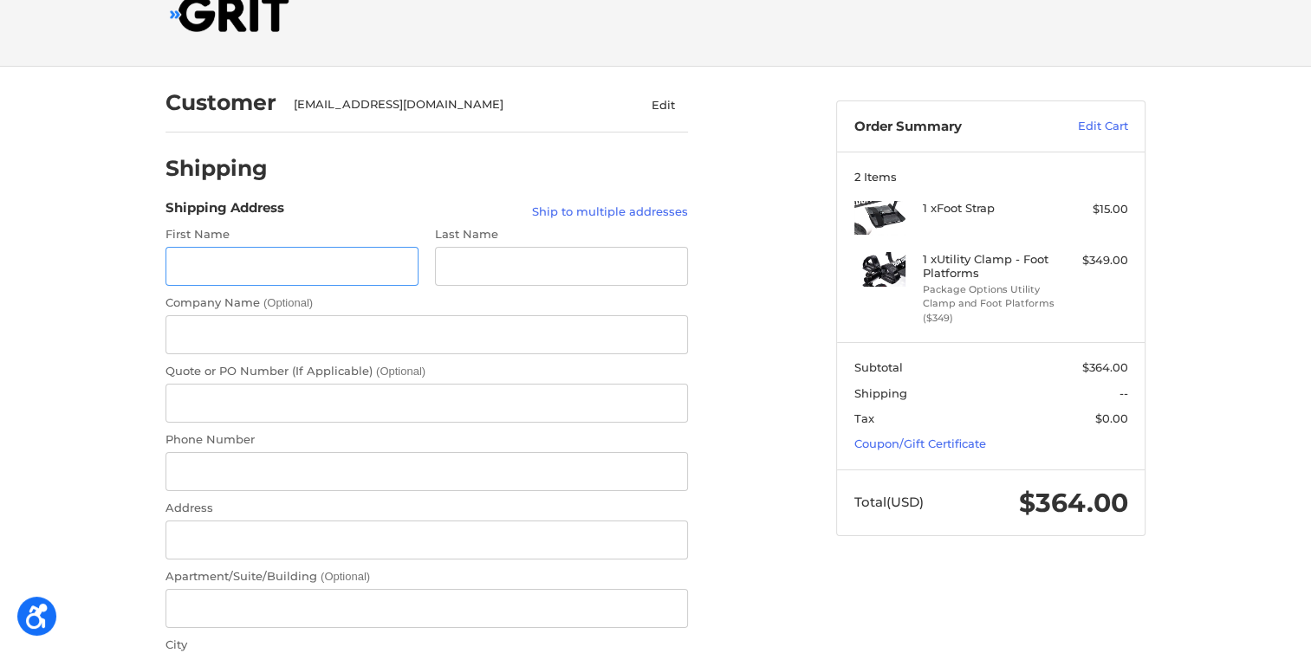
scroll to position [45, 0]
type input "Kristina"
type input "Parker"
type input "5185782040"
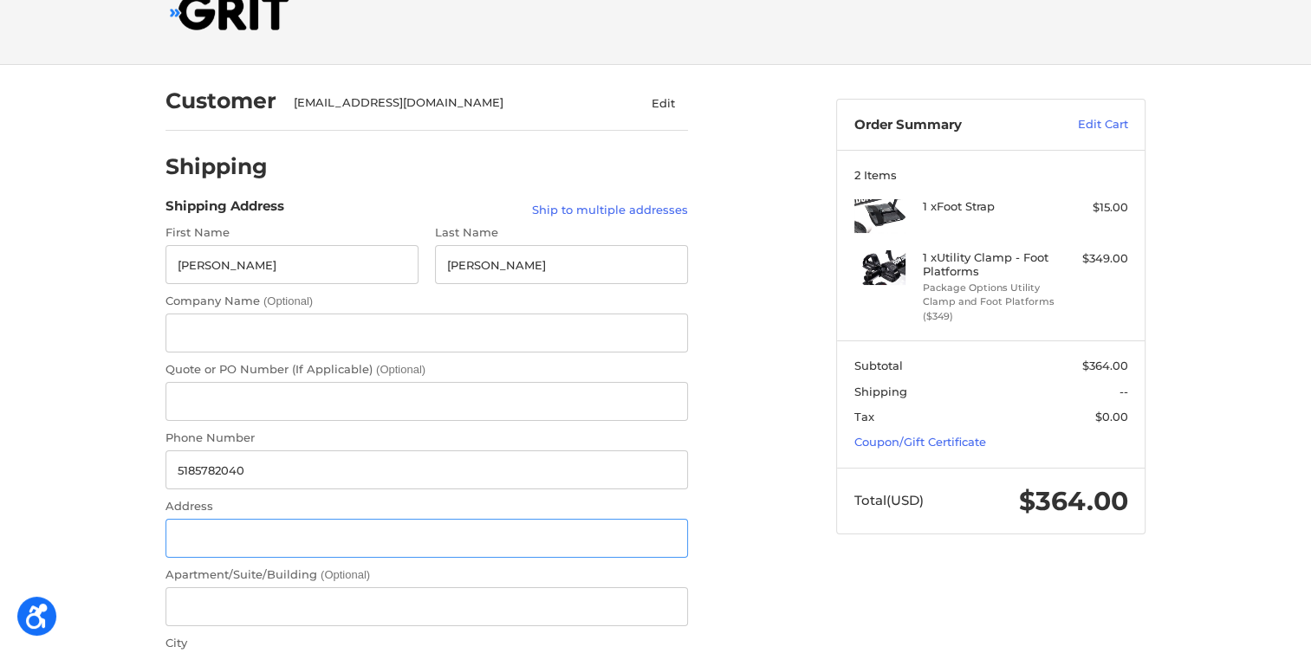
type input "317 Murtagh Hill Rd"
type input "West Chazy"
select select "NY"
type input "12992"
radio input "true"
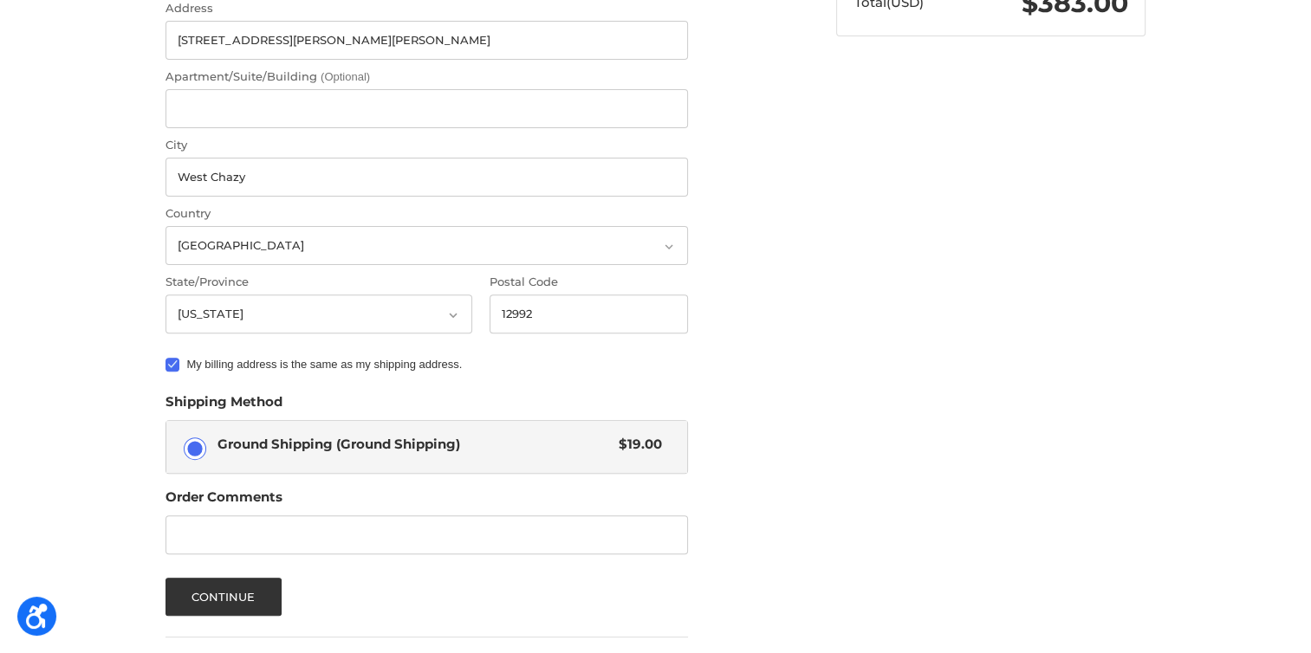
scroll to position [555, 0]
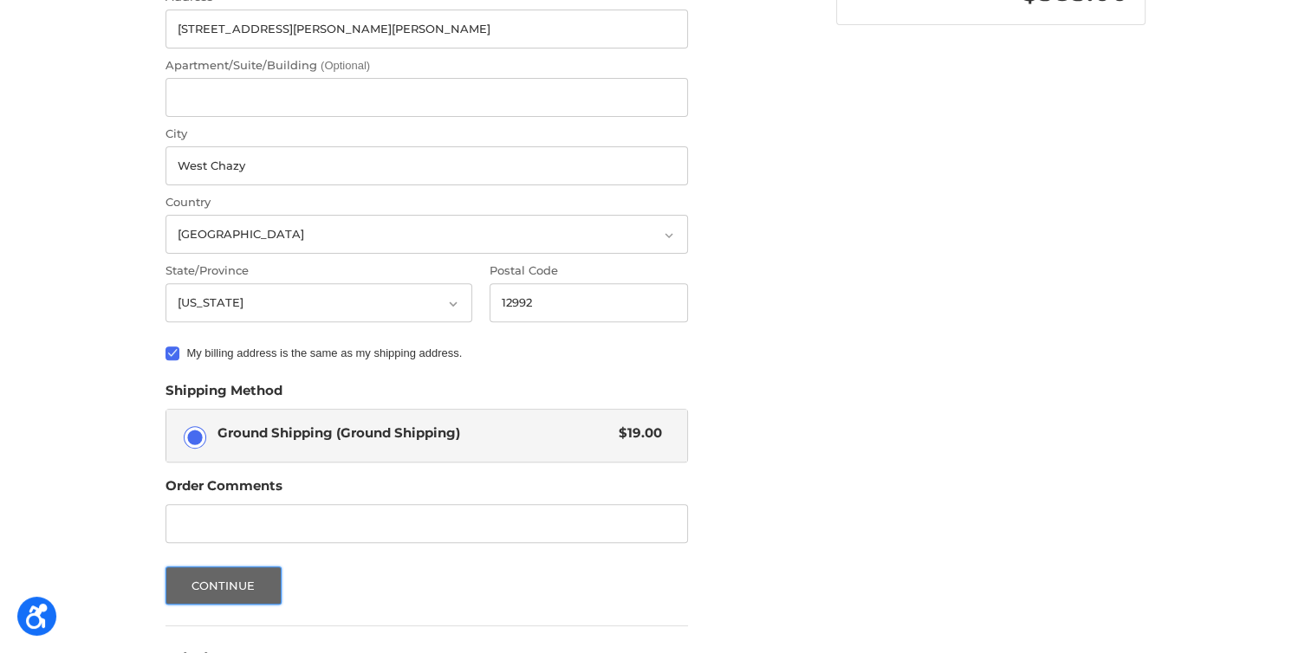
click at [208, 593] on button "Continue" at bounding box center [224, 586] width 116 height 38
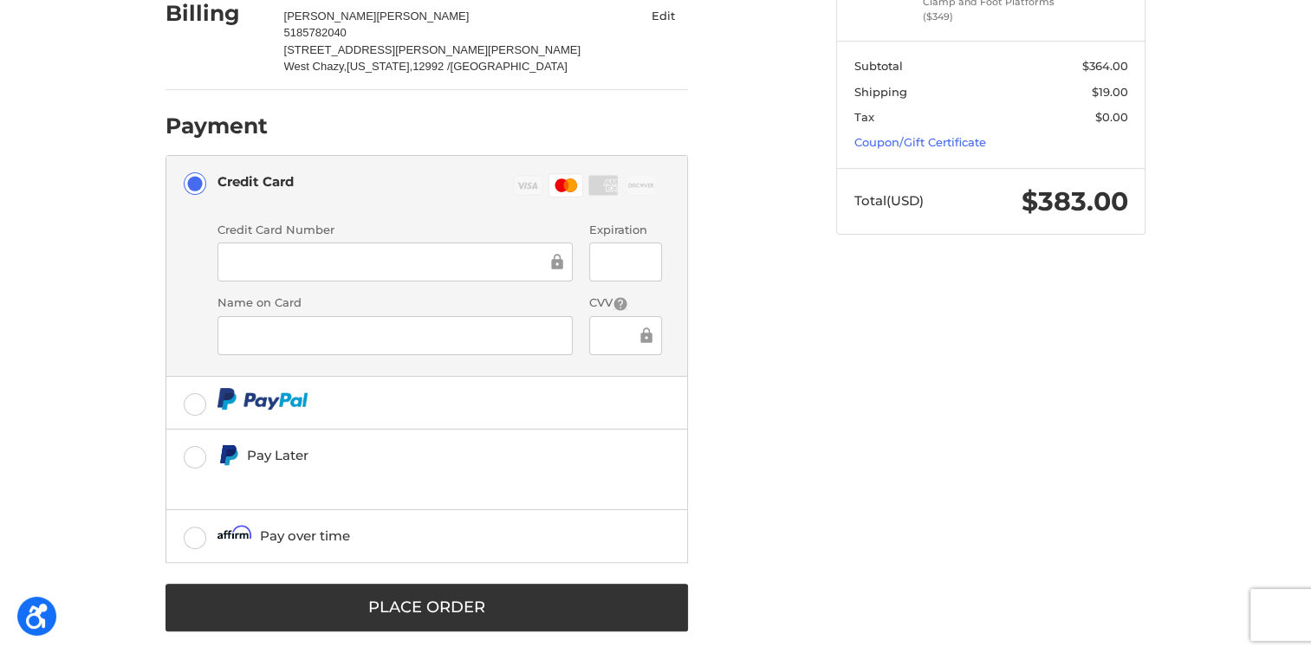
scroll to position [360, 0]
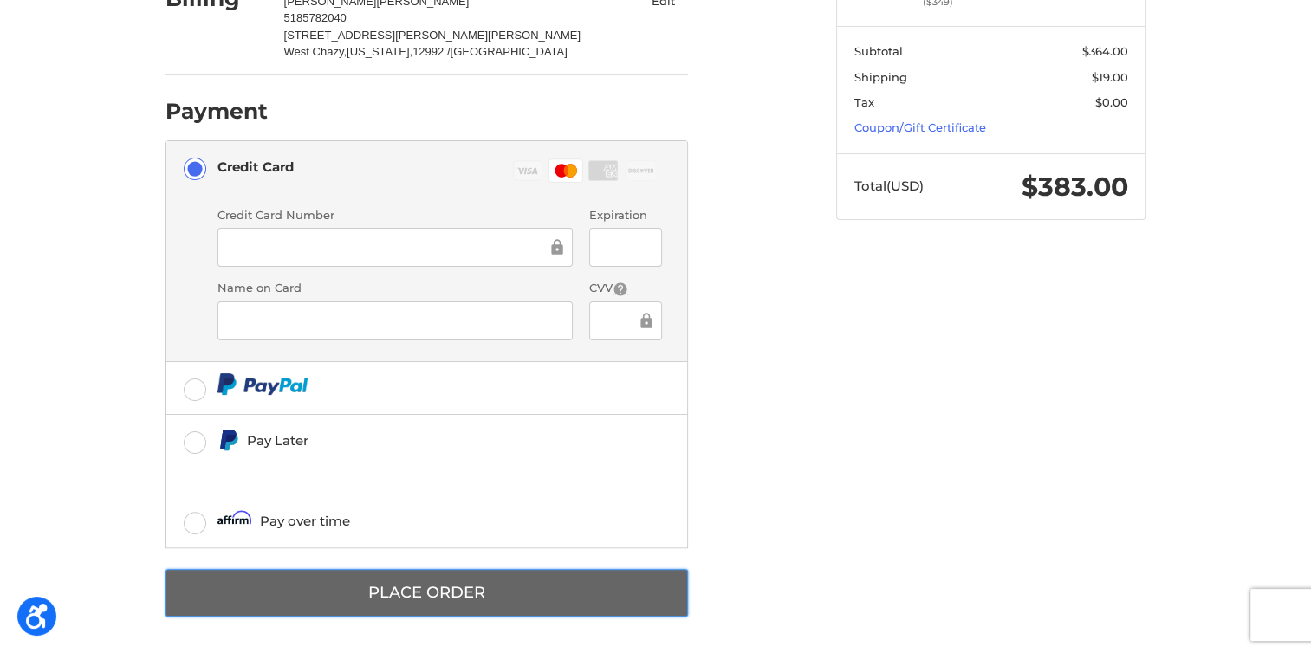
click at [333, 579] on button "Place Order" at bounding box center [427, 593] width 523 height 48
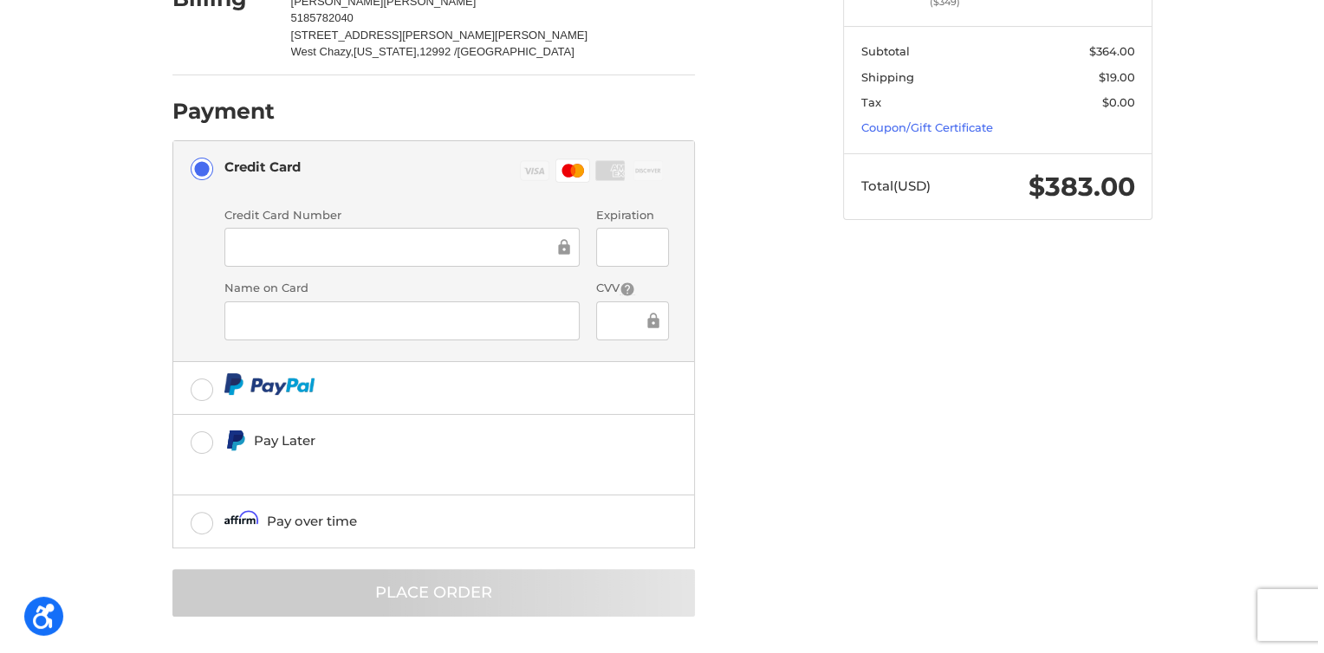
scroll to position [0, 0]
